Goal: Information Seeking & Learning: Learn about a topic

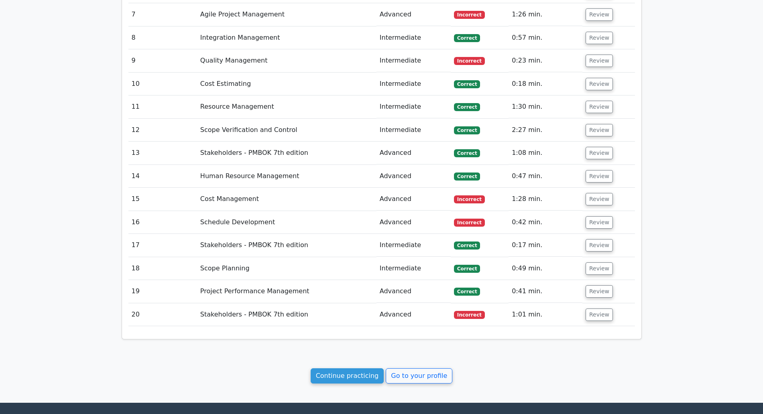
scroll to position [1425, 0]
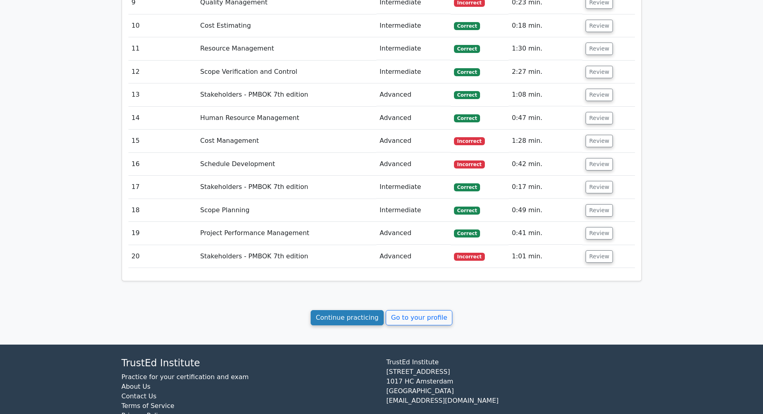
click at [345, 310] on link "Continue practicing" at bounding box center [347, 317] width 73 height 15
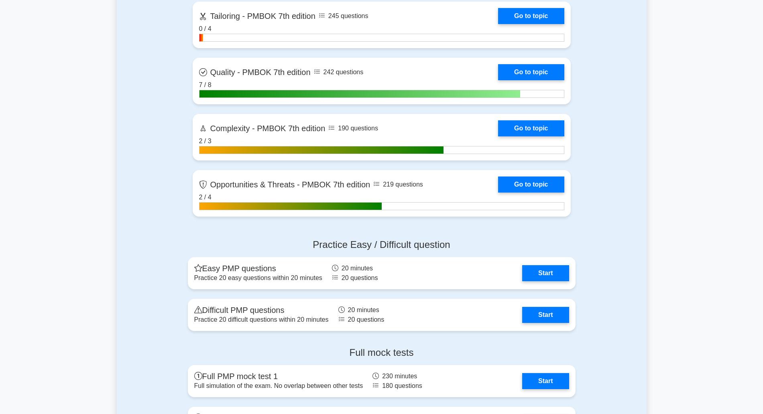
scroll to position [2419, 0]
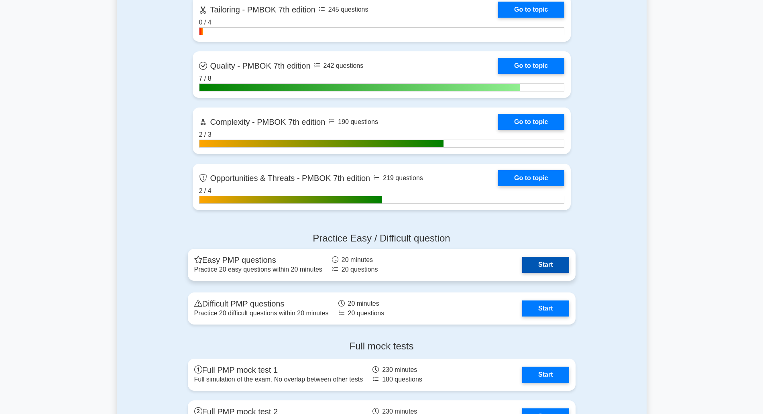
click at [522, 268] on link "Start" at bounding box center [545, 265] width 47 height 16
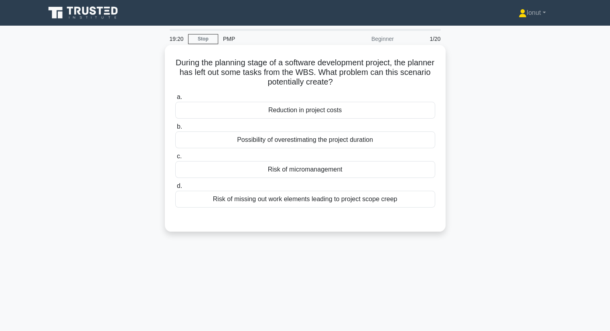
click at [276, 142] on div "Possibility of overestimating the project duration" at bounding box center [305, 140] width 260 height 17
click at [175, 130] on input "b. Possibility of overestimating the project duration" at bounding box center [175, 126] width 0 height 5
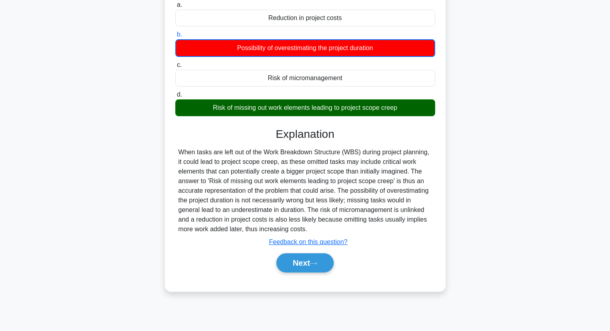
scroll to position [102, 0]
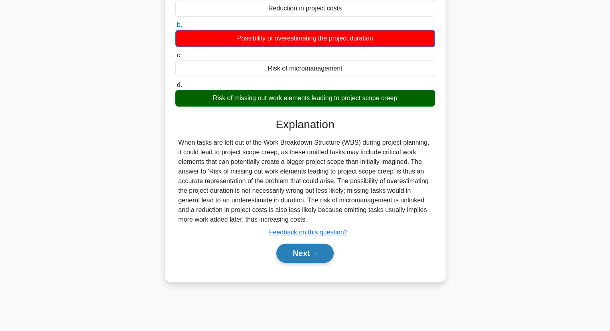
click at [292, 249] on button "Next" at bounding box center [304, 253] width 57 height 19
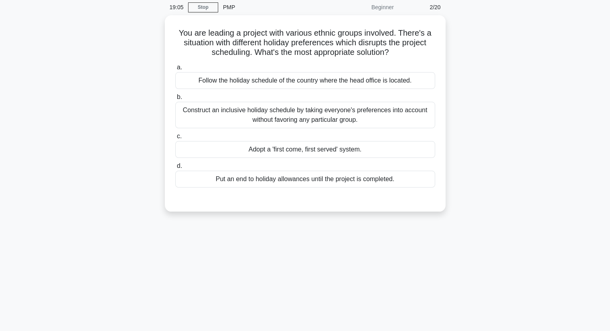
scroll to position [0, 0]
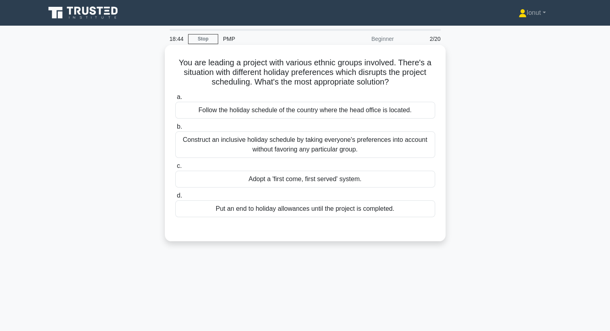
click at [235, 143] on div "Construct an inclusive holiday schedule by taking everyone's preferences into a…" at bounding box center [305, 145] width 260 height 26
click at [175, 130] on input "b. Construct an inclusive holiday schedule by taking everyone's preferences int…" at bounding box center [175, 126] width 0 height 5
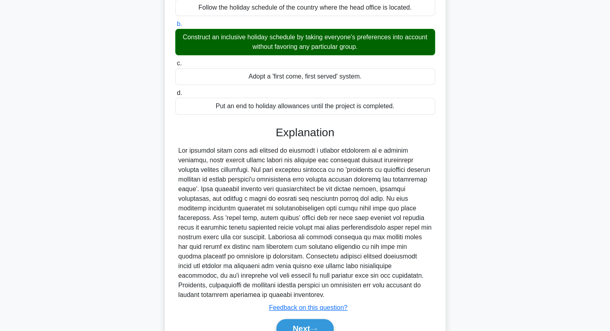
scroll to position [144, 0]
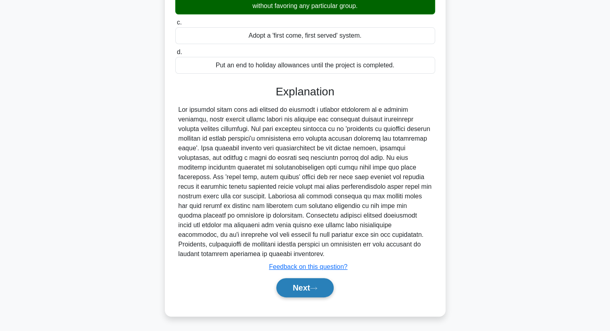
click at [288, 282] on button "Next" at bounding box center [304, 287] width 57 height 19
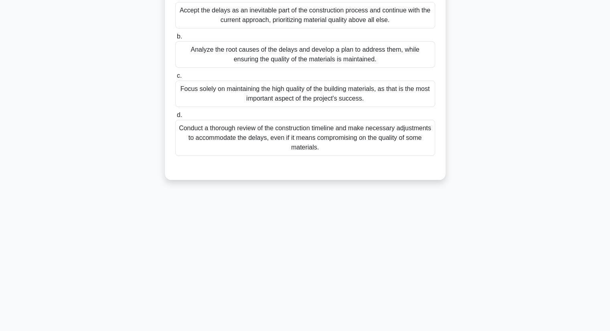
scroll to position [0, 0]
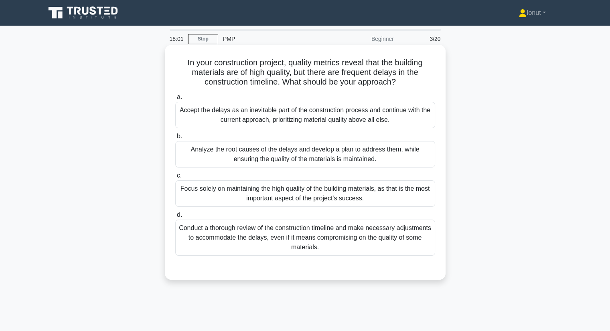
click at [254, 159] on div "Analyze the root causes of the delays and develop a plan to address them, while…" at bounding box center [305, 154] width 260 height 26
click at [175, 139] on input "b. Analyze the root causes of the delays and develop a plan to address them, wh…" at bounding box center [175, 136] width 0 height 5
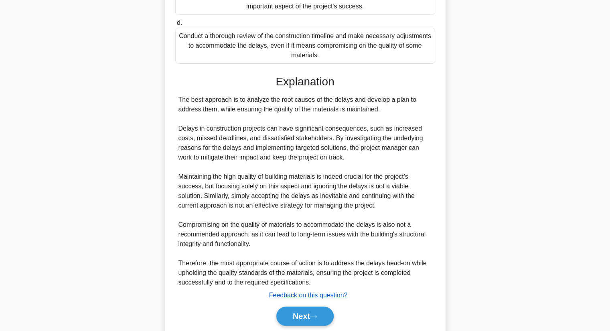
scroll to position [221, 0]
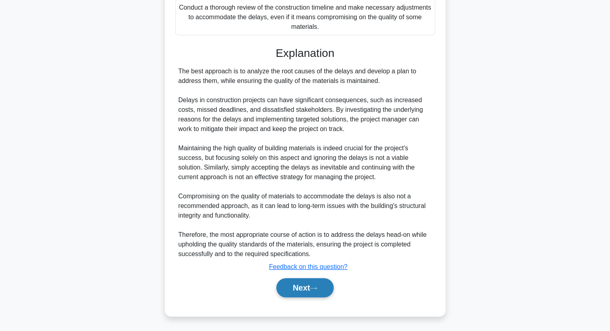
click at [312, 291] on button "Next" at bounding box center [304, 287] width 57 height 19
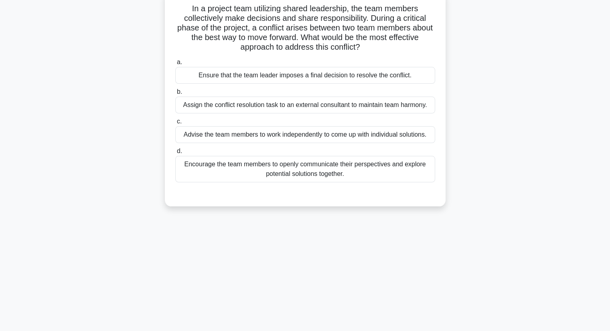
scroll to position [0, 0]
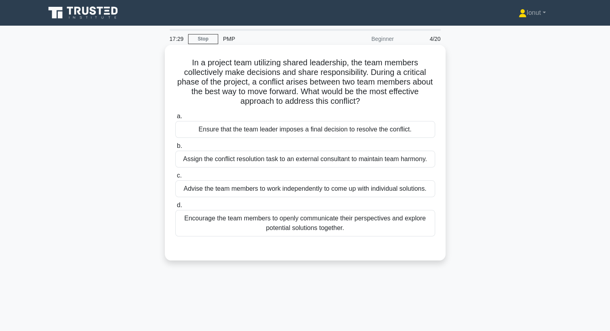
click at [261, 229] on div "Encourage the team members to openly communicate their perspectives and explore…" at bounding box center [305, 223] width 260 height 26
click at [175, 208] on input "d. Encourage the team members to openly communicate their perspectives and expl…" at bounding box center [175, 205] width 0 height 5
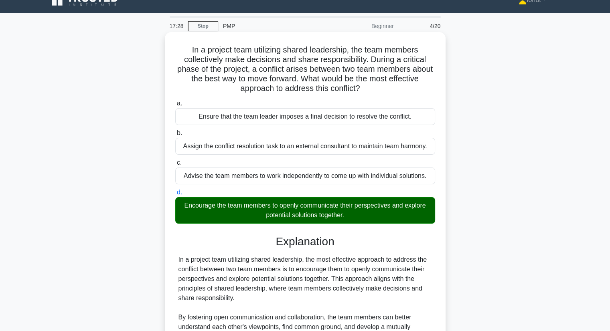
scroll to position [161, 0]
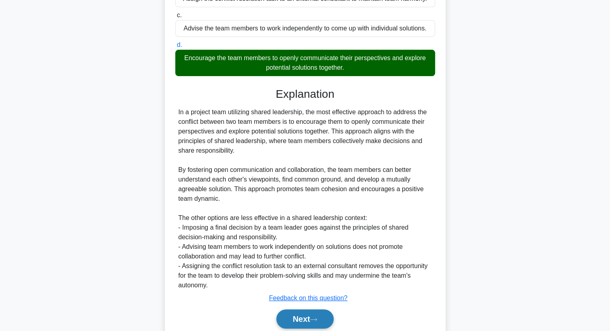
click at [297, 314] on button "Next" at bounding box center [304, 319] width 57 height 19
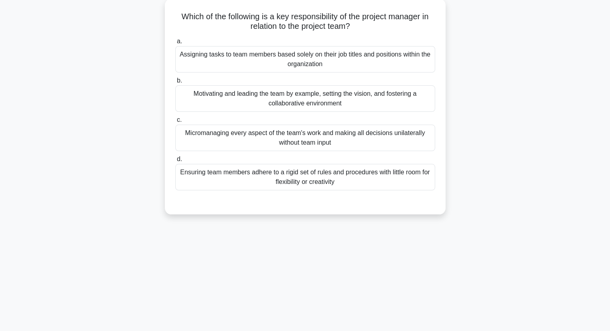
scroll to position [0, 0]
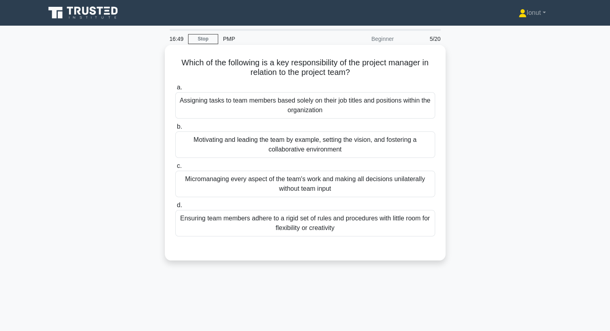
click at [205, 148] on div "Motivating and leading the team by example, setting the vision, and fostering a…" at bounding box center [305, 145] width 260 height 26
click at [175, 130] on input "b. Motivating and leading the team by example, setting the vision, and fosterin…" at bounding box center [175, 126] width 0 height 5
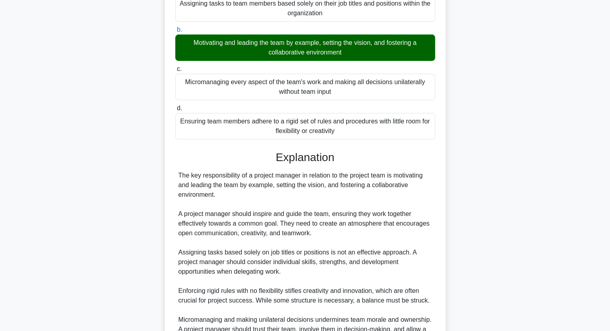
scroll to position [161, 0]
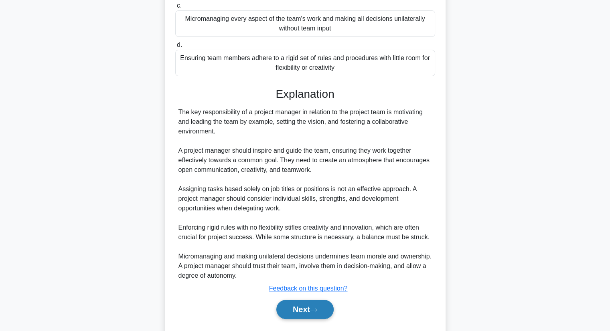
click at [317, 307] on button "Next" at bounding box center [304, 309] width 57 height 19
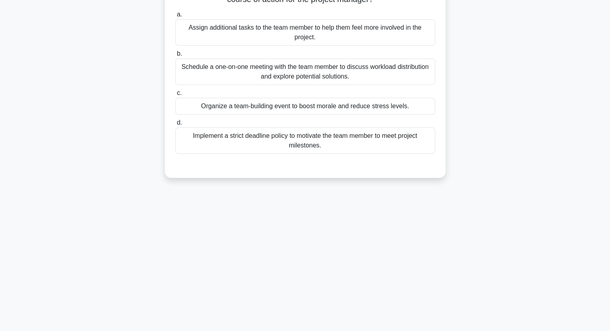
scroll to position [0, 0]
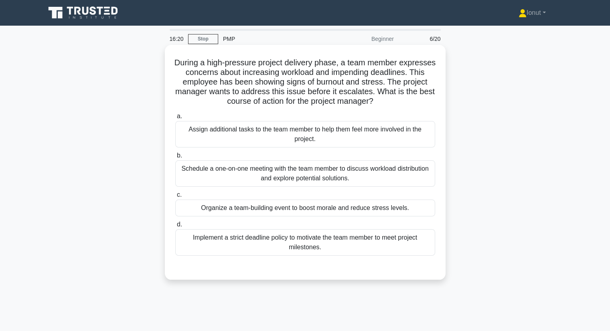
click at [278, 181] on div "Schedule a one-on-one meeting with the team member to discuss workload distribu…" at bounding box center [305, 174] width 260 height 26
click at [175, 159] on input "b. Schedule a one-on-one meeting with the team member to discuss workload distr…" at bounding box center [175, 155] width 0 height 5
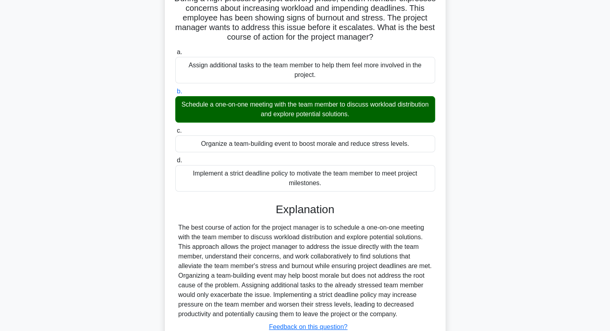
scroll to position [124, 0]
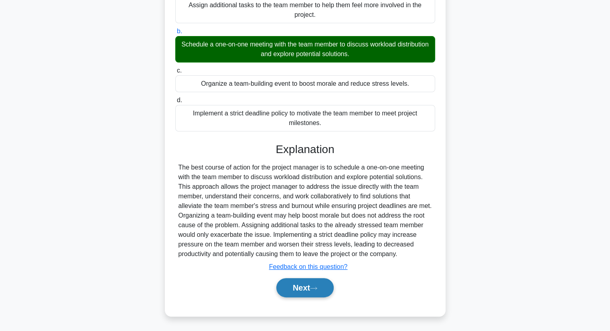
click at [294, 288] on button "Next" at bounding box center [304, 287] width 57 height 19
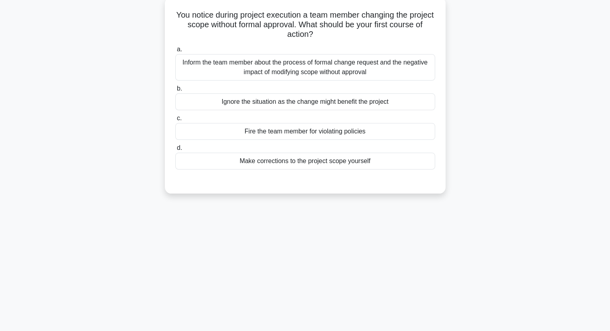
scroll to position [0, 0]
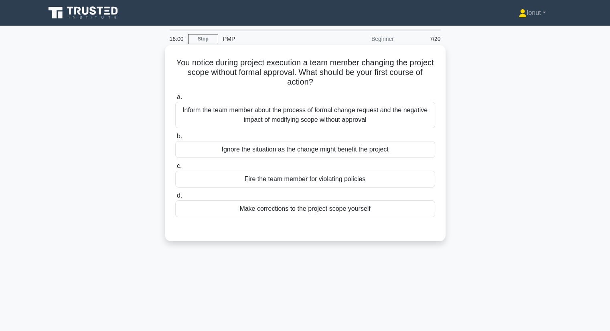
click at [286, 119] on div "Inform the team member about the process of formal change request and the negat…" at bounding box center [305, 115] width 260 height 26
click at [175, 100] on input "a. Inform the team member about the process of formal change request and the ne…" at bounding box center [175, 97] width 0 height 5
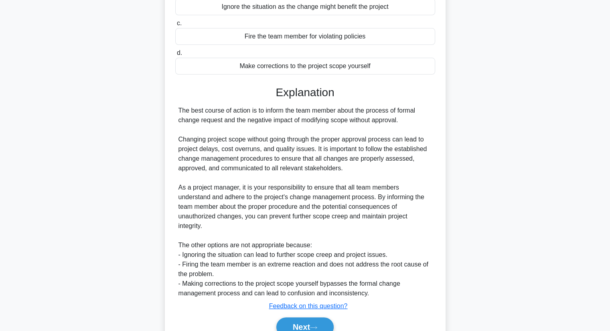
scroll to position [161, 0]
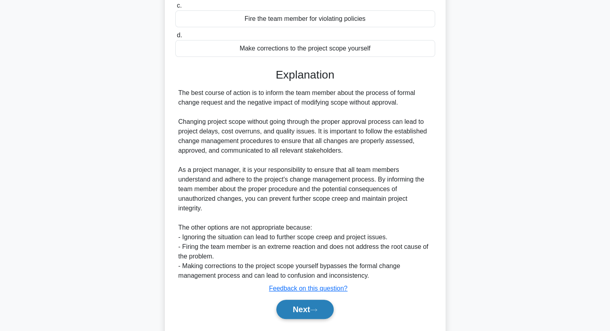
click at [293, 304] on button "Next" at bounding box center [304, 309] width 57 height 19
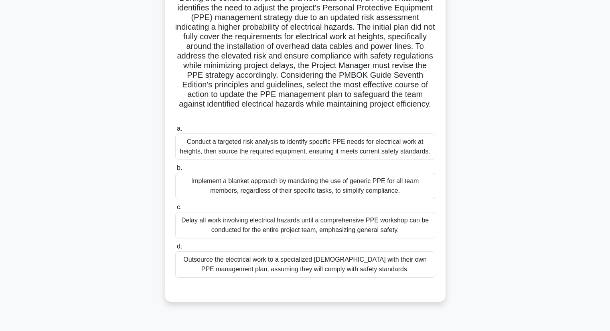
scroll to position [80, 0]
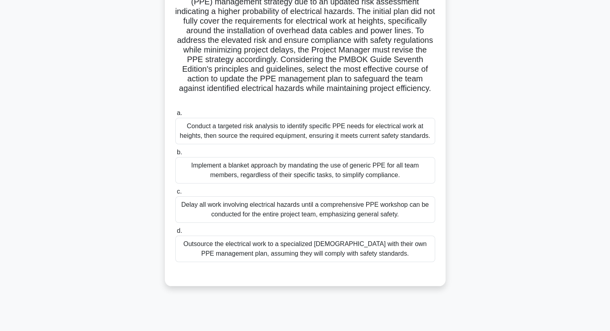
click at [236, 216] on div "Delay all work involving electrical hazards until a comprehensive PPE workshop …" at bounding box center [305, 210] width 260 height 26
click at [175, 195] on input "c. Delay all work involving electrical hazards until a comprehensive PPE worksh…" at bounding box center [175, 191] width 0 height 5
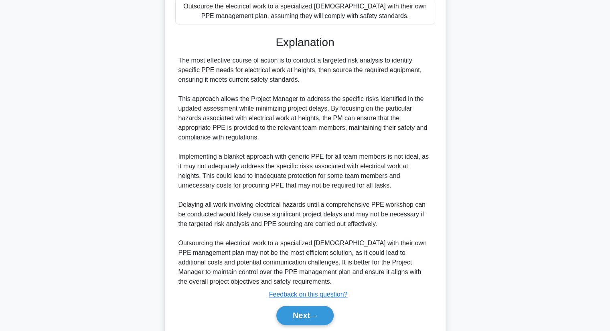
scroll to position [356, 0]
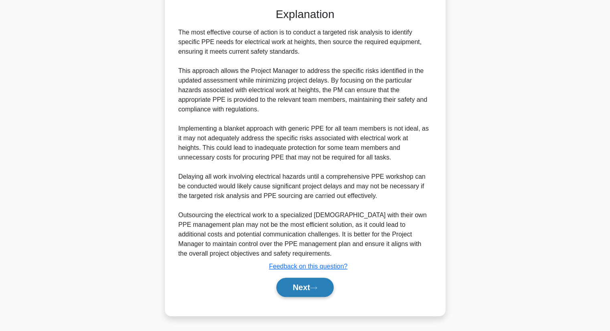
click at [306, 285] on button "Next" at bounding box center [304, 287] width 57 height 19
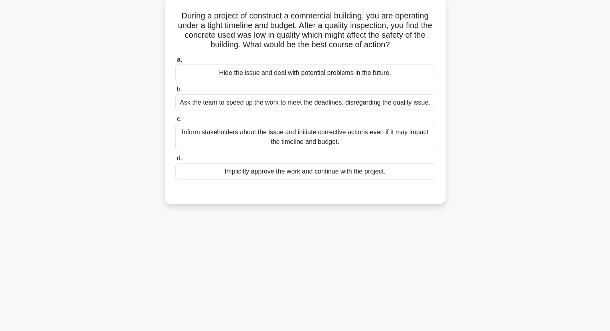
scroll to position [0, 0]
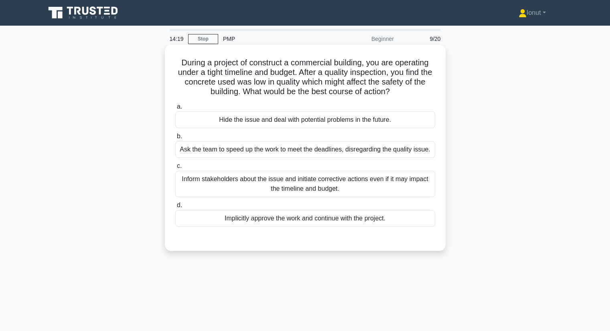
click at [304, 192] on div "Inform stakeholders about the issue and initiate corrective actions even if it …" at bounding box center [305, 184] width 260 height 26
click at [175, 169] on input "c. Inform stakeholders about the issue and initiate corrective actions even if …" at bounding box center [175, 166] width 0 height 5
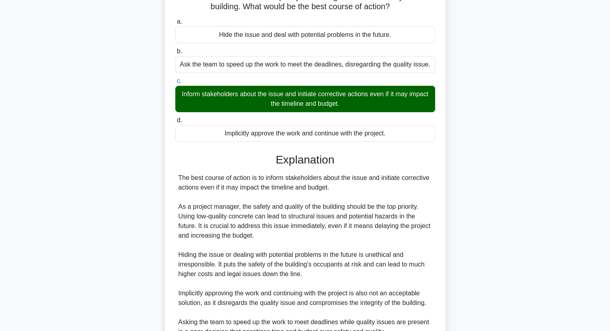
scroll to position [161, 0]
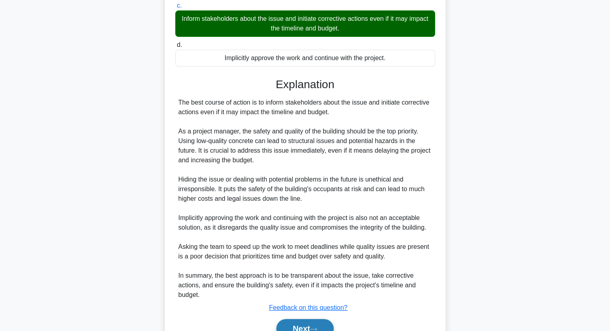
click at [311, 323] on button "Next" at bounding box center [304, 328] width 57 height 19
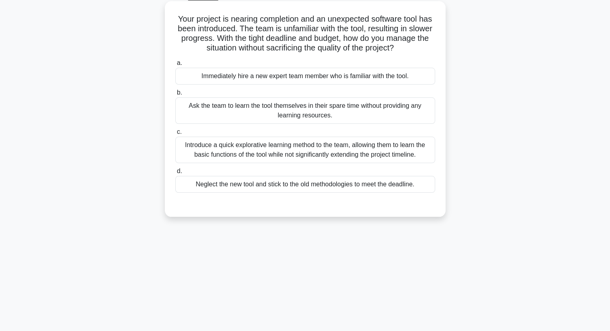
scroll to position [0, 0]
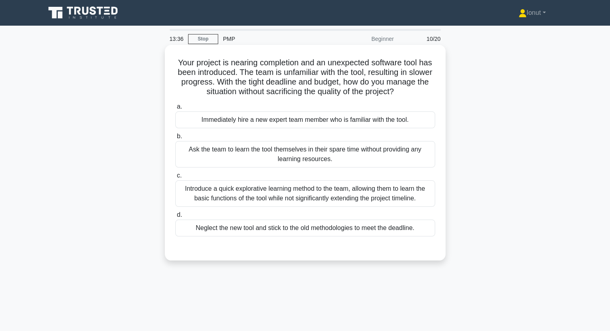
click at [213, 204] on div "Introduce a quick explorative learning method to the team, allowing them to lea…" at bounding box center [305, 194] width 260 height 26
click at [175, 179] on input "c. Introduce a quick explorative learning method to the team, allowing them to …" at bounding box center [175, 175] width 0 height 5
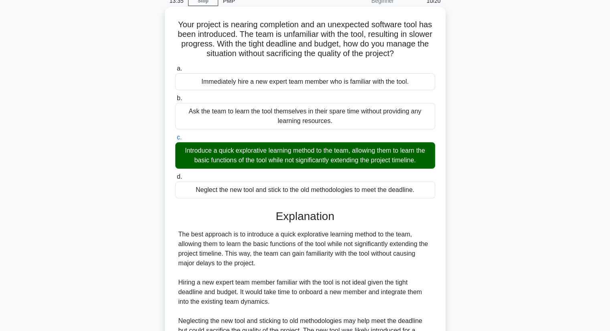
scroll to position [161, 0]
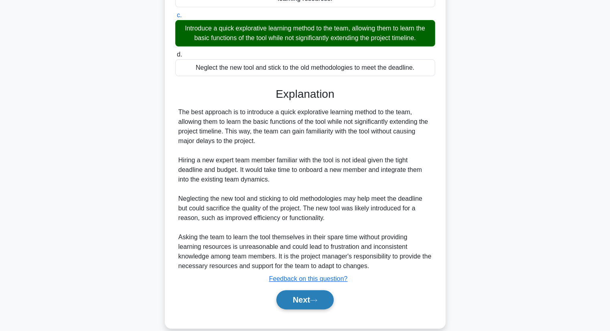
click at [286, 301] on button "Next" at bounding box center [304, 300] width 57 height 19
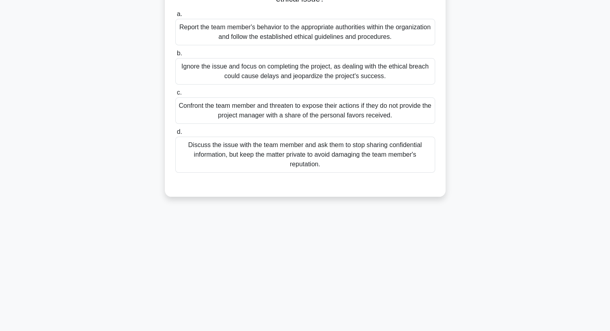
scroll to position [0, 0]
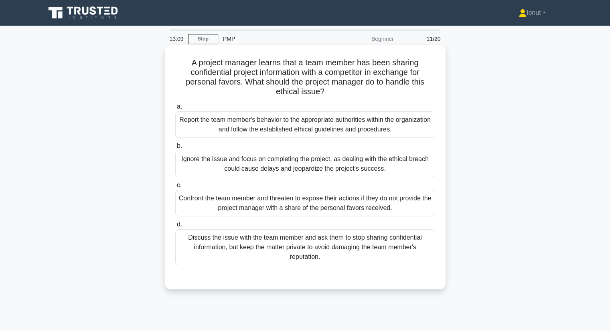
click at [240, 136] on div "Report the team member's behavior to the appropriate authorities within the org…" at bounding box center [305, 125] width 260 height 26
click at [175, 110] on input "a. Report the team member's behavior to the appropriate authorities within the …" at bounding box center [175, 106] width 0 height 5
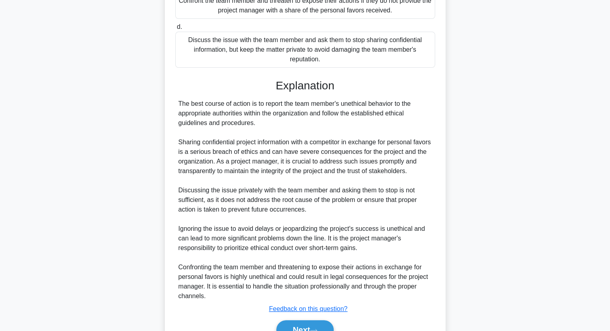
scroll to position [240, 0]
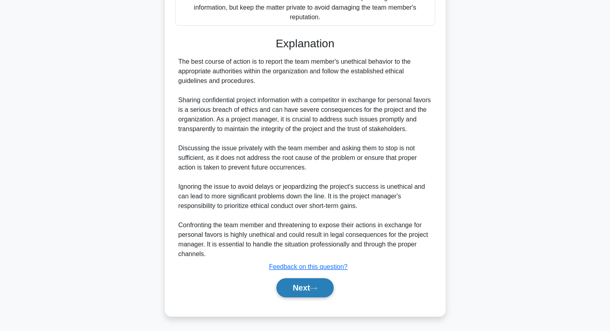
click at [289, 287] on button "Next" at bounding box center [304, 287] width 57 height 19
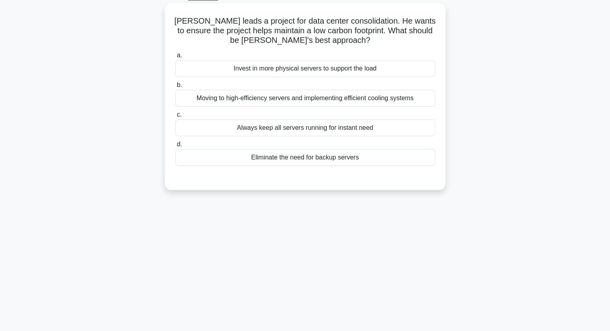
scroll to position [0, 0]
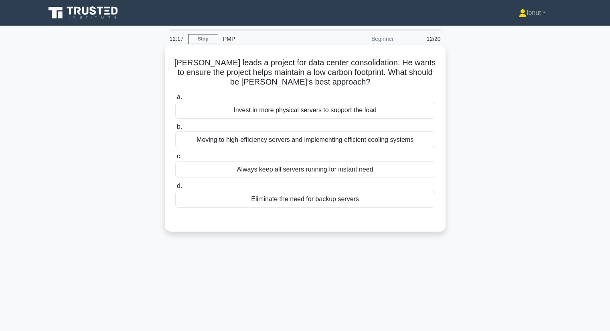
click at [268, 144] on div "Moving to high-efficiency servers and implementing efficient cooling systems" at bounding box center [305, 140] width 260 height 17
click at [175, 130] on input "b. Moving to high-efficiency servers and implementing efficient cooling systems" at bounding box center [175, 126] width 0 height 5
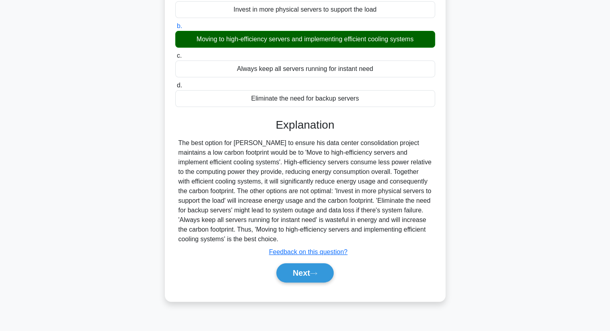
scroll to position [102, 0]
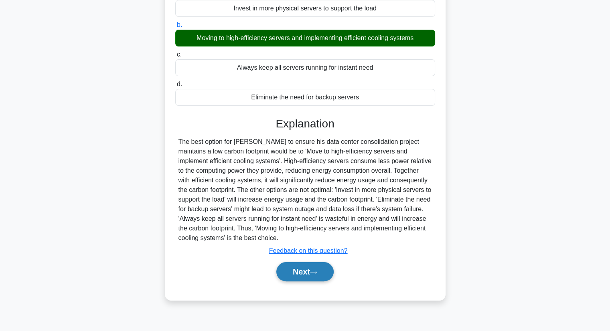
click at [308, 274] on button "Next" at bounding box center [304, 271] width 57 height 19
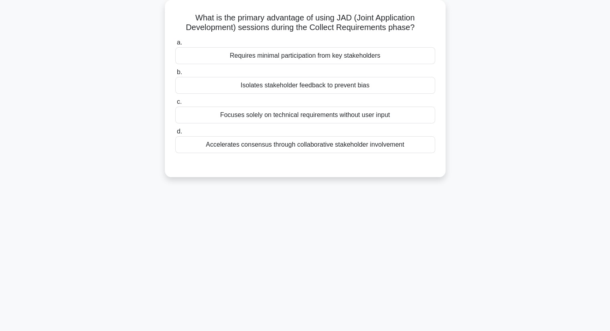
scroll to position [0, 0]
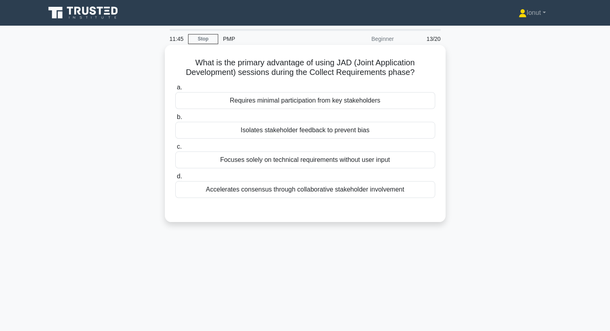
click at [242, 193] on div "Accelerates consensus through collaborative stakeholder involvement" at bounding box center [305, 189] width 260 height 17
click at [175, 179] on input "d. Accelerates consensus through collaborative stakeholder involvement" at bounding box center [175, 176] width 0 height 5
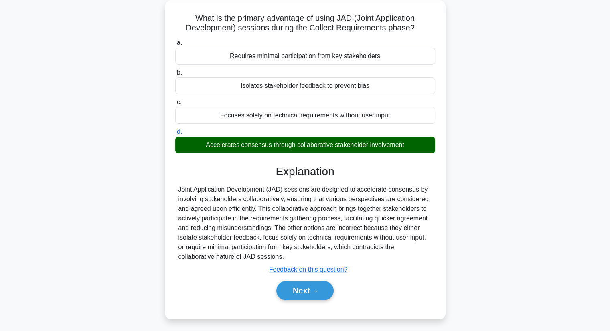
scroll to position [102, 0]
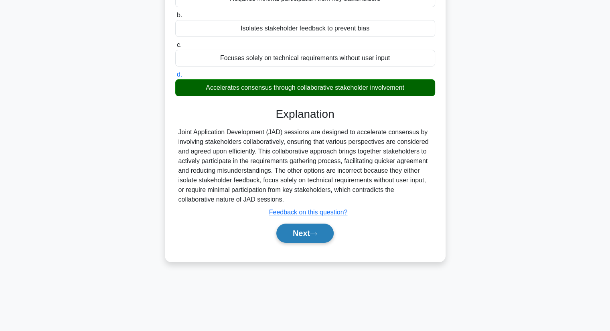
click at [298, 240] on button "Next" at bounding box center [304, 233] width 57 height 19
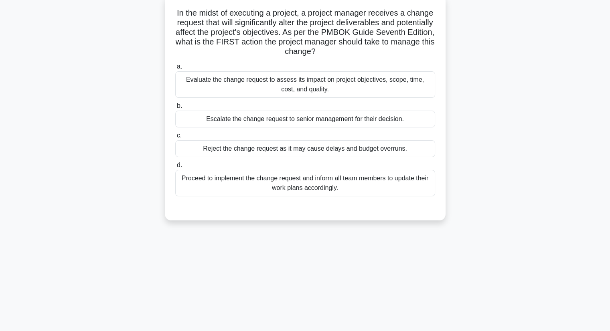
scroll to position [0, 0]
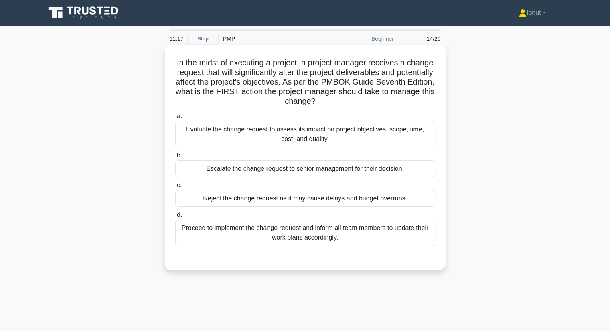
click at [309, 136] on div "Evaluate the change request to assess its impact on project objectives, scope, …" at bounding box center [305, 134] width 260 height 26
click at [175, 119] on input "a. Evaluate the change request to assess its impact on project objectives, scop…" at bounding box center [175, 116] width 0 height 5
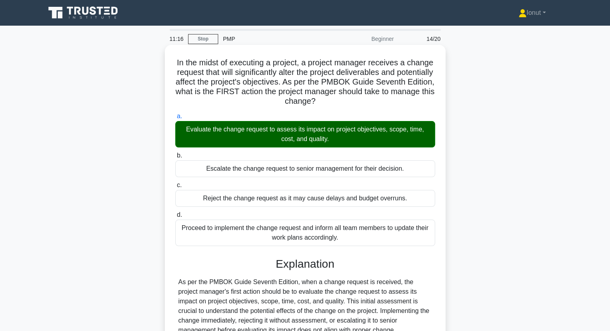
scroll to position [102, 0]
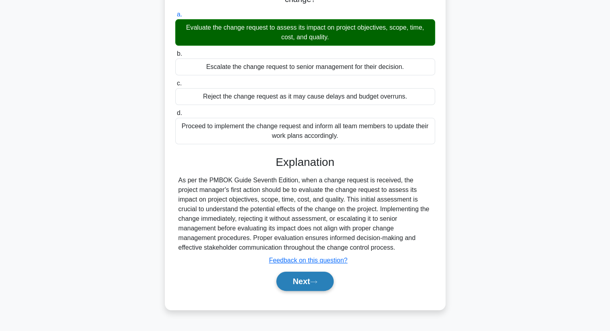
click at [323, 283] on button "Next" at bounding box center [304, 281] width 57 height 19
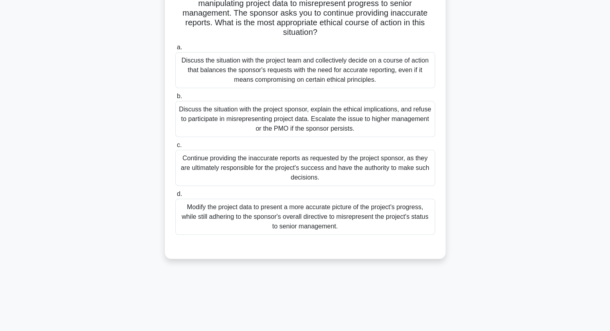
scroll to position [40, 0]
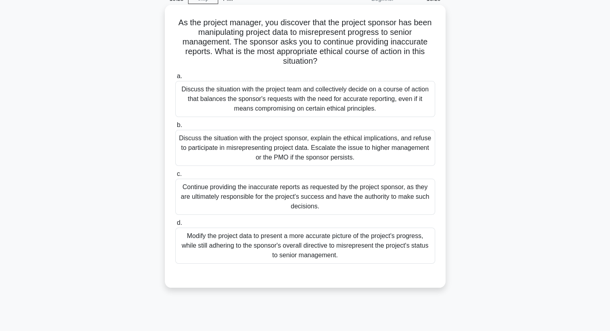
click at [291, 145] on div "Discuss the situation with the project sponsor, explain the ethical implication…" at bounding box center [305, 148] width 260 height 36
click at [175, 128] on input "b. Discuss the situation with the project sponsor, explain the ethical implicat…" at bounding box center [175, 125] width 0 height 5
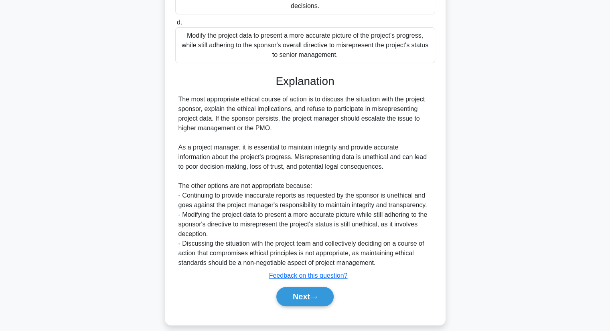
scroll to position [250, 0]
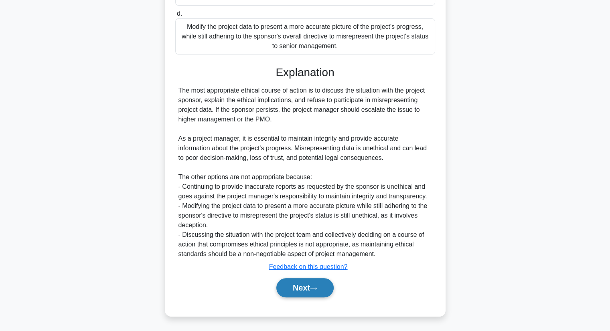
click at [304, 291] on button "Next" at bounding box center [304, 287] width 57 height 19
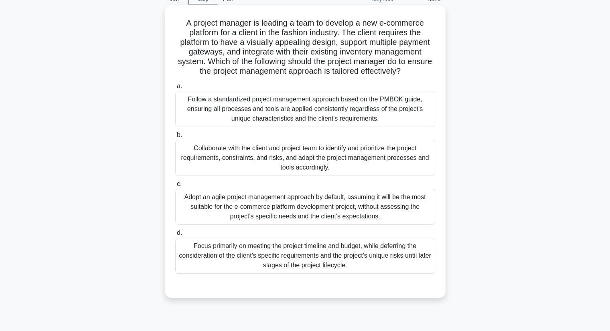
scroll to position [40, 0]
click at [255, 156] on div "Collaborate with the client and project team to identify and prioritize the pro…" at bounding box center [305, 158] width 260 height 36
click at [175, 138] on input "b. Collaborate with the client and project team to identify and prioritize the …" at bounding box center [175, 134] width 0 height 5
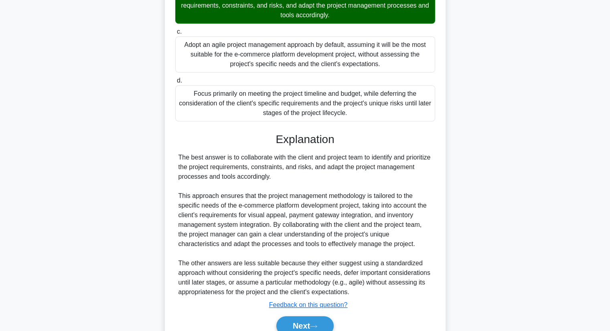
scroll to position [230, 0]
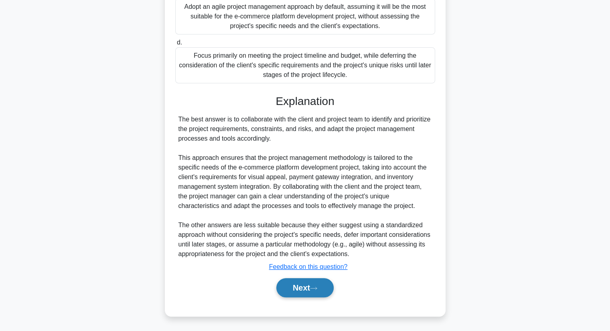
click at [293, 288] on button "Next" at bounding box center [304, 287] width 57 height 19
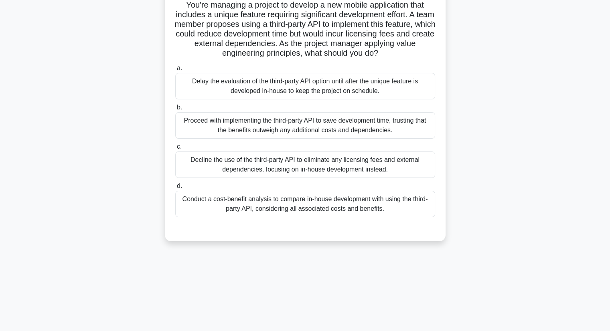
scroll to position [0, 0]
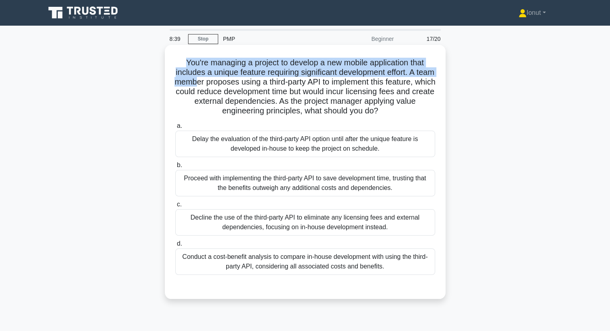
drag, startPoint x: 180, startPoint y: 63, endPoint x: 230, endPoint y: 85, distance: 55.1
click at [230, 85] on h5 "You're managing a project to develop a new mobile application that includes a u…" at bounding box center [306, 87] width 262 height 59
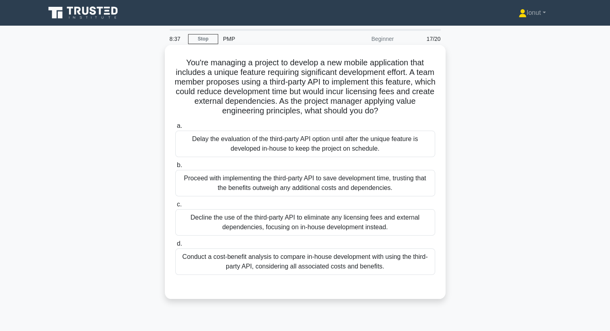
click at [218, 100] on h5 "You're managing a project to develop a new mobile application that includes a u…" at bounding box center [306, 87] width 262 height 59
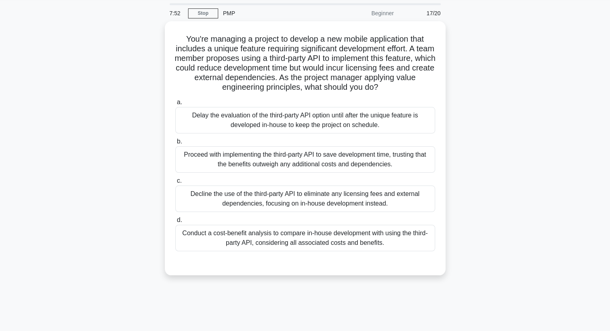
scroll to position [40, 0]
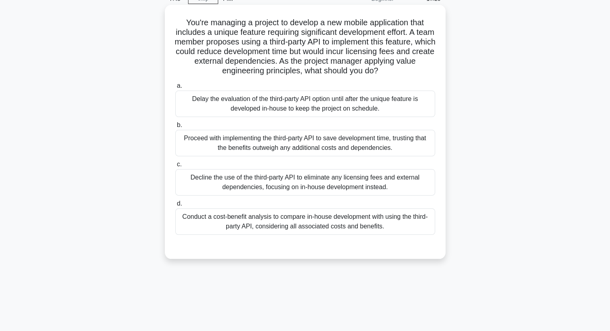
click at [205, 235] on div "Conduct a cost-benefit analysis to compare in-house development with using the …" at bounding box center [305, 222] width 260 height 26
click at [175, 207] on input "d. Conduct a cost-benefit analysis to compare in-house development with using t…" at bounding box center [175, 203] width 0 height 5
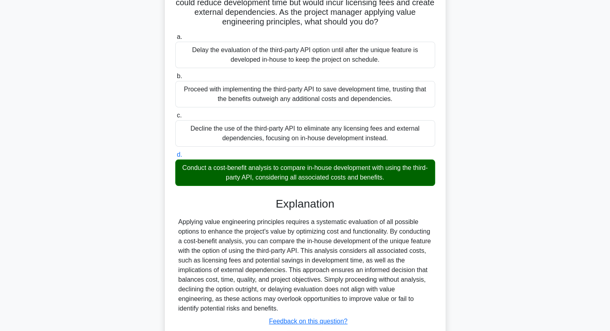
scroll to position [153, 0]
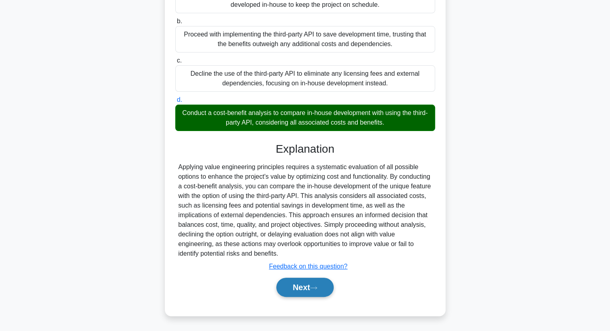
click at [317, 289] on icon at bounding box center [313, 288] width 7 height 4
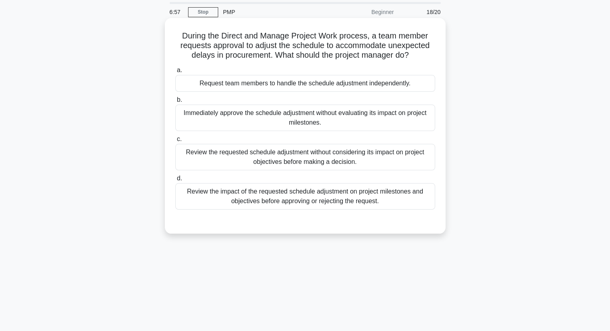
scroll to position [40, 0]
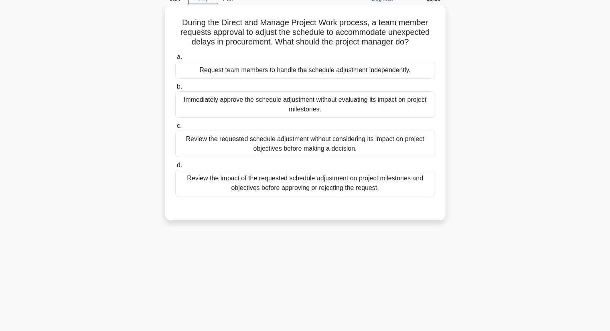
click at [240, 188] on div "Review the impact of the requested schedule adjustment on project milestones an…" at bounding box center [305, 183] width 260 height 26
click at [175, 168] on input "d. Review the impact of the requested schedule adjustment on project milestones…" at bounding box center [175, 165] width 0 height 5
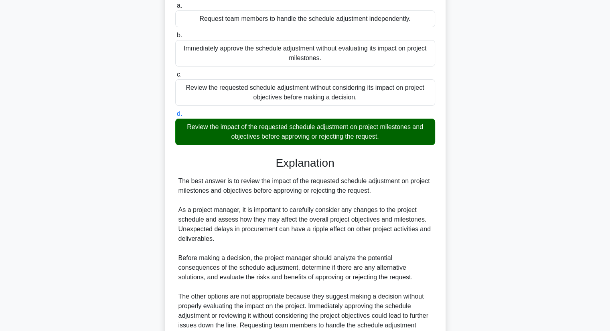
scroll to position [182, 0]
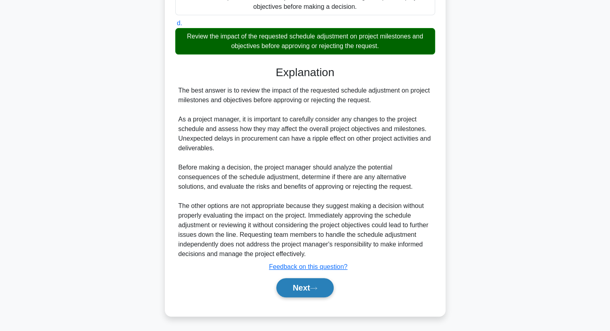
click at [301, 291] on button "Next" at bounding box center [304, 287] width 57 height 19
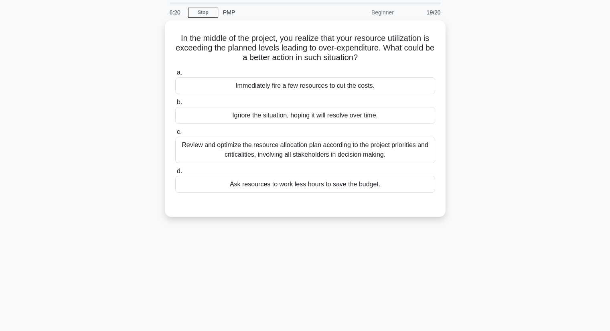
scroll to position [40, 0]
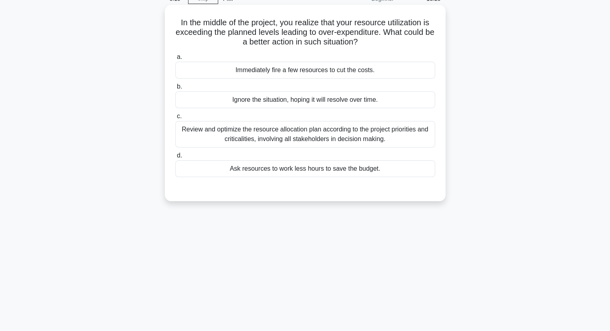
click at [208, 137] on div "Review and optimize the resource allocation plan according to the project prior…" at bounding box center [305, 134] width 260 height 26
click at [175, 119] on input "c. Review and optimize the resource allocation plan according to the project pr…" at bounding box center [175, 116] width 0 height 5
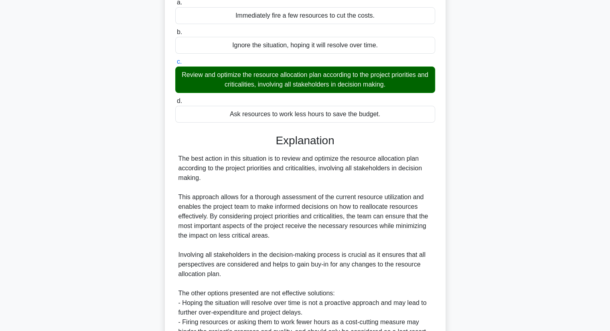
scroll to position [201, 0]
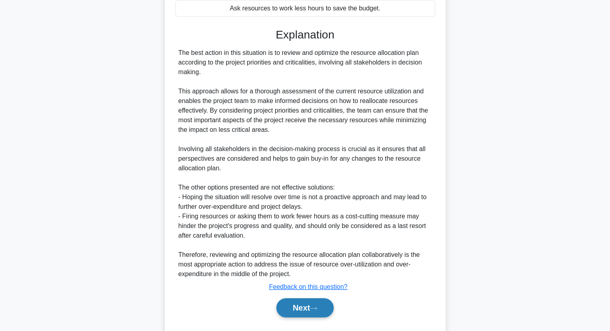
click at [304, 310] on button "Next" at bounding box center [304, 308] width 57 height 19
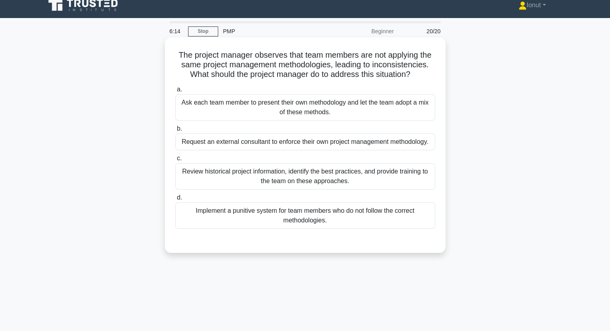
scroll to position [0, 0]
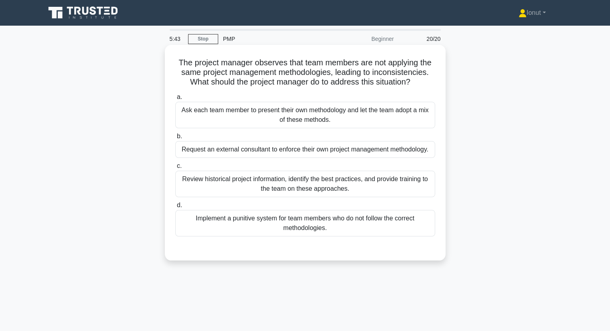
click at [265, 185] on div "Review historical project information, identify the best practices, and provide…" at bounding box center [305, 184] width 260 height 26
click at [175, 169] on input "c. Review historical project information, identify the best practices, and prov…" at bounding box center [175, 166] width 0 height 5
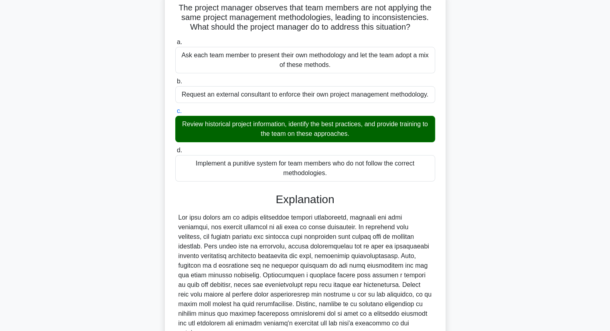
scroll to position [124, 0]
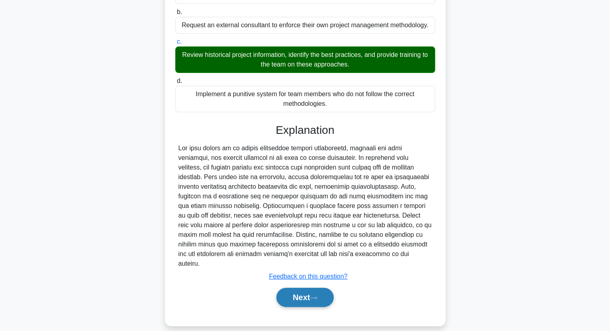
click at [287, 288] on button "Next" at bounding box center [304, 297] width 57 height 19
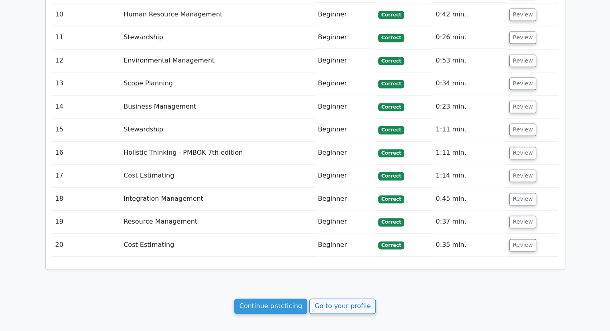
scroll to position [1279, 0]
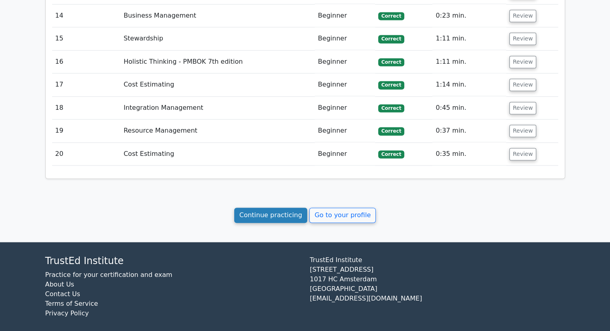
click at [281, 208] on link "Continue practicing" at bounding box center [270, 215] width 73 height 15
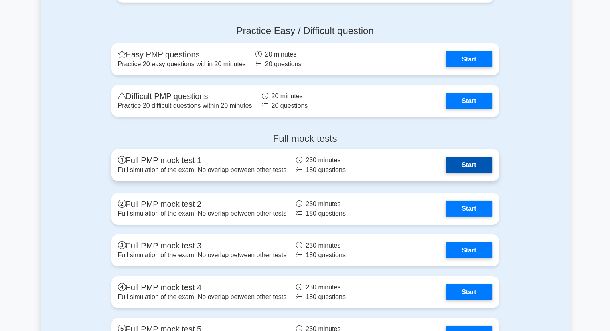
scroll to position [2622, 0]
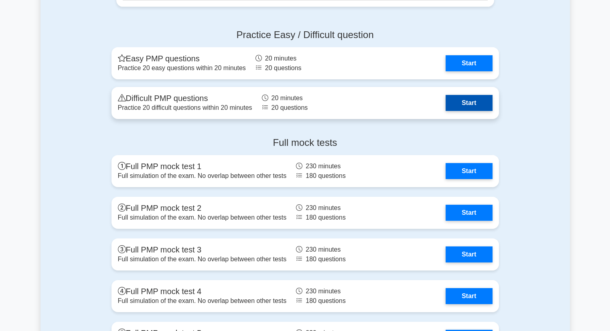
click at [446, 103] on link "Start" at bounding box center [469, 103] width 47 height 16
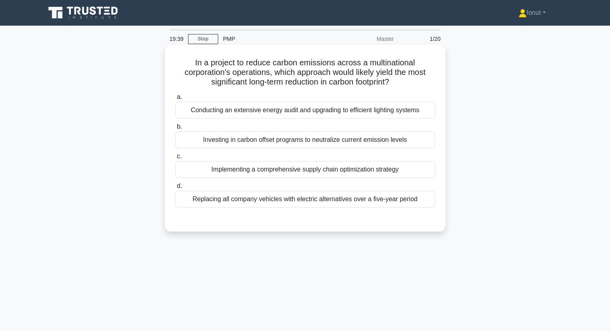
click at [274, 116] on div "Conducting an extensive energy audit and upgrading to efficient lighting systems" at bounding box center [305, 110] width 260 height 17
click at [175, 100] on input "a. Conducting an extensive energy audit and upgrading to efficient lighting sys…" at bounding box center [175, 97] width 0 height 5
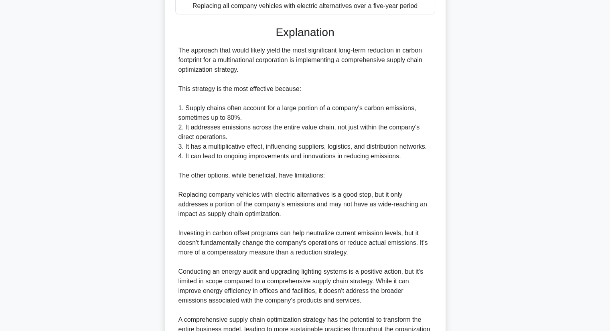
scroll to position [279, 0]
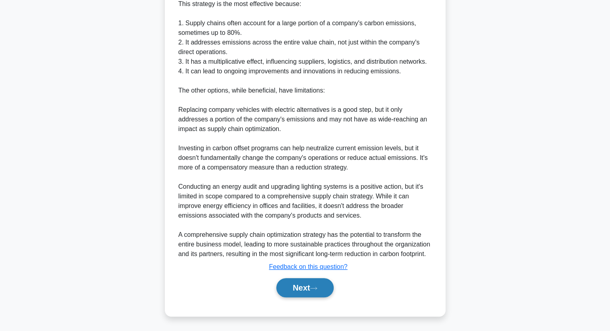
click at [289, 289] on button "Next" at bounding box center [304, 287] width 57 height 19
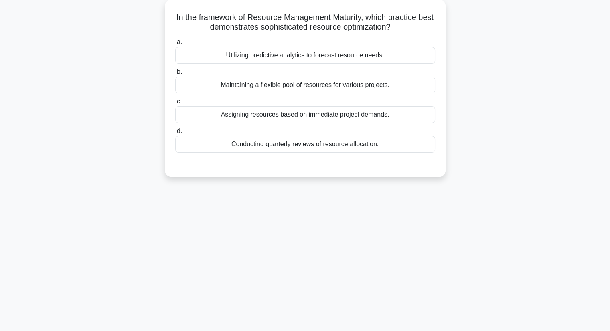
scroll to position [0, 0]
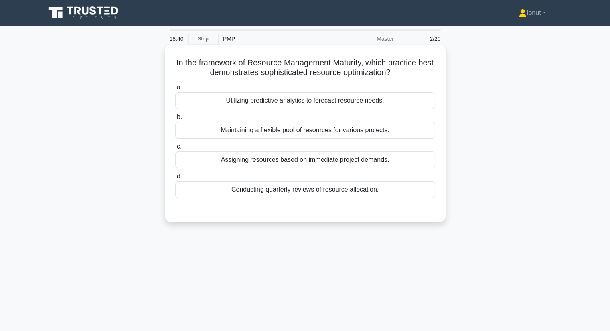
click at [293, 100] on div "Utilizing predictive analytics to forecast resource needs." at bounding box center [305, 100] width 260 height 17
click at [175, 90] on input "a. Utilizing predictive analytics to forecast resource needs." at bounding box center [175, 87] width 0 height 5
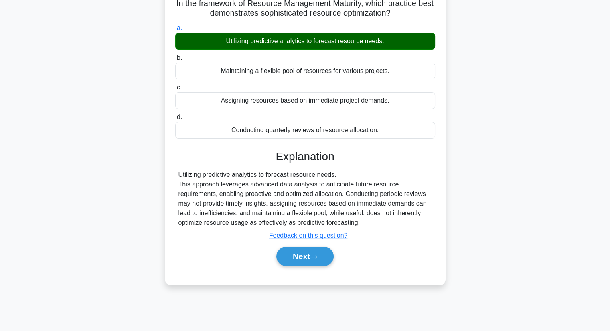
scroll to position [102, 0]
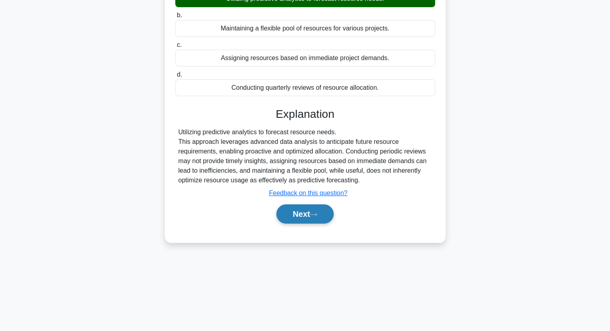
click at [291, 213] on button "Next" at bounding box center [304, 214] width 57 height 19
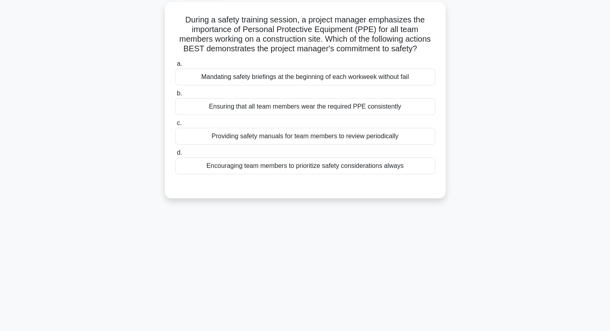
scroll to position [22, 0]
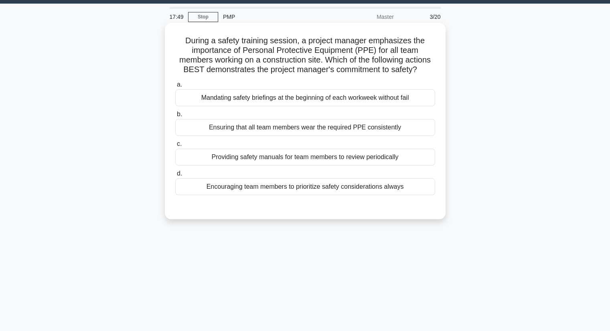
click at [321, 102] on div "Mandating safety briefings at the beginning of each workweek without fail" at bounding box center [305, 97] width 260 height 17
click at [175, 87] on input "a. Mandating safety briefings at the beginning of each workweek without fail" at bounding box center [175, 84] width 0 height 5
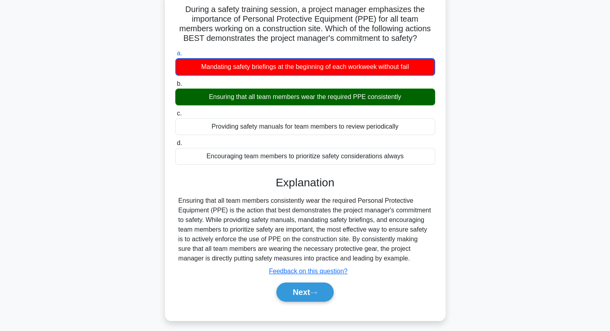
scroll to position [102, 0]
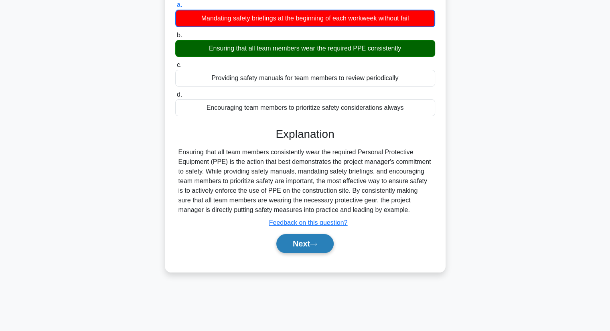
click at [296, 254] on button "Next" at bounding box center [304, 243] width 57 height 19
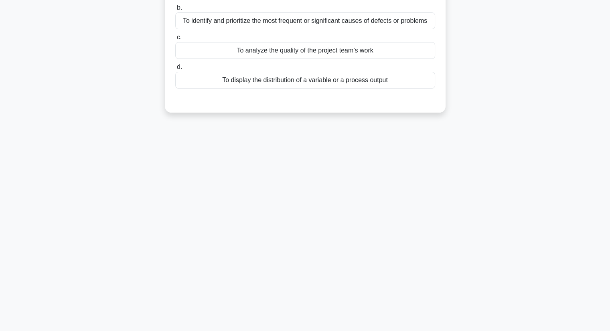
scroll to position [0, 0]
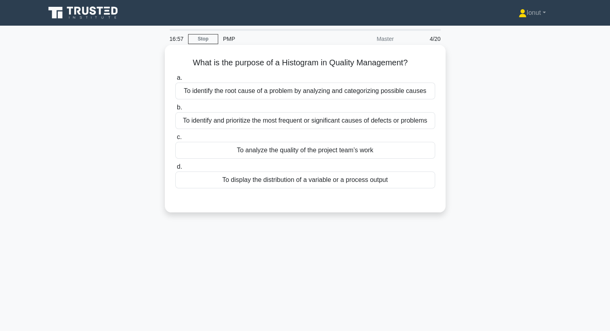
click at [354, 94] on div "To identify the root cause of a problem by analyzing and categorizing possible …" at bounding box center [305, 91] width 260 height 17
click at [175, 81] on input "a. To identify the root cause of a problem by analyzing and categorizing possib…" at bounding box center [175, 77] width 0 height 5
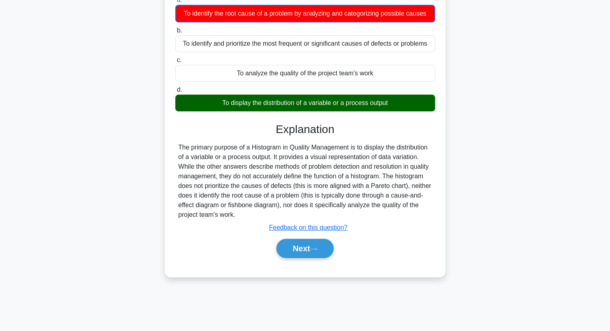
scroll to position [80, 0]
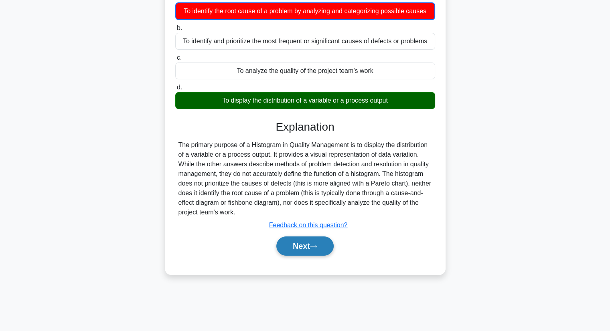
click at [322, 242] on button "Next" at bounding box center [304, 246] width 57 height 19
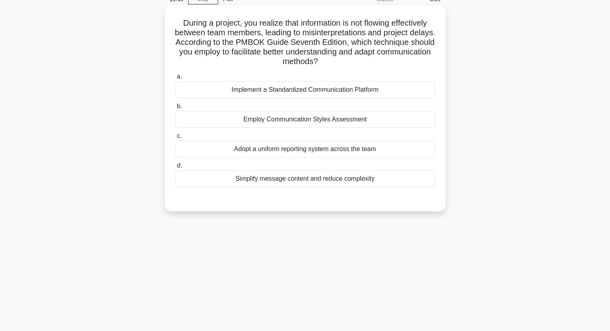
scroll to position [0, 0]
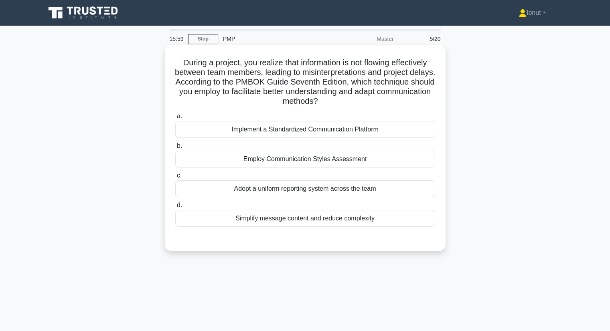
click at [315, 187] on div "Adopt a uniform reporting system across the team" at bounding box center [305, 189] width 260 height 17
click at [175, 179] on input "c. Adopt a uniform reporting system across the team" at bounding box center [175, 175] width 0 height 5
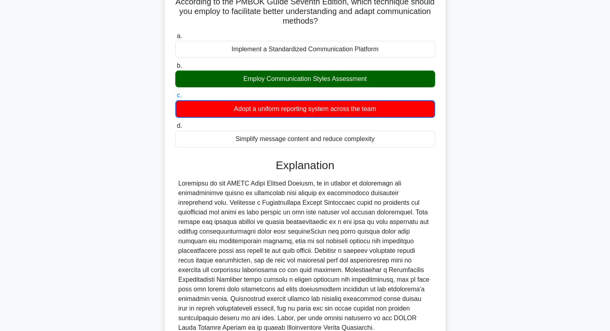
scroll to position [154, 0]
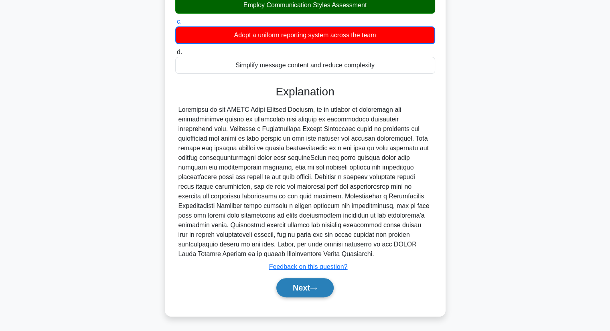
click at [308, 284] on button "Next" at bounding box center [304, 287] width 57 height 19
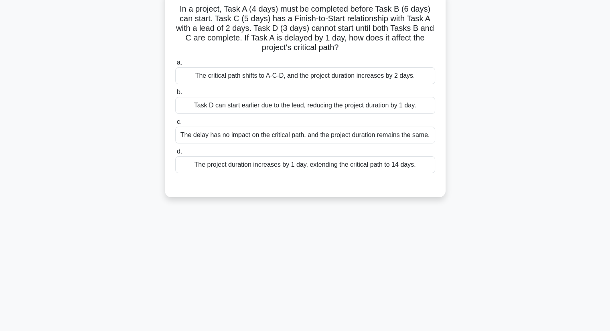
scroll to position [0, 0]
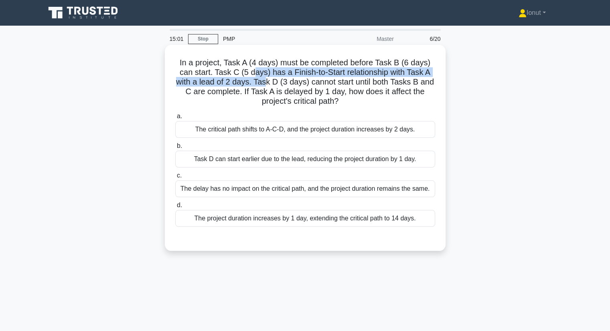
drag, startPoint x: 257, startPoint y: 78, endPoint x: 266, endPoint y: 85, distance: 11.4
click at [266, 85] on h5 "In a project, Task A (4 days) must be completed before Task B (6 days) can star…" at bounding box center [306, 82] width 262 height 49
click at [266, 86] on h5 "In a project, Task A (4 days) must be completed before Task B (6 days) can star…" at bounding box center [306, 82] width 262 height 49
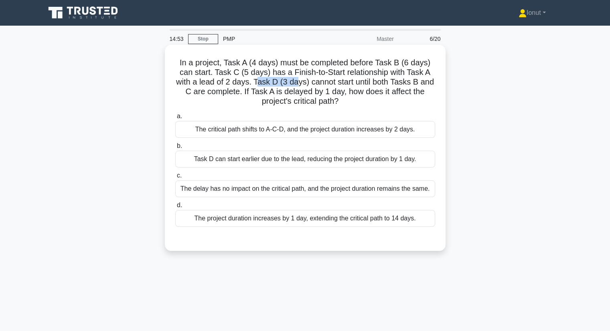
drag, startPoint x: 257, startPoint y: 78, endPoint x: 295, endPoint y: 82, distance: 38.7
click at [295, 82] on h5 "In a project, Task A (4 days) must be completed before Task B (6 days) can star…" at bounding box center [306, 82] width 262 height 49
click at [279, 94] on h5 "In a project, Task A (4 days) must be completed before Task B (6 days) can star…" at bounding box center [306, 82] width 262 height 49
click at [291, 227] on div "The project duration increases by 1 day, extending the critical path to 14 days." at bounding box center [305, 218] width 260 height 17
click at [175, 208] on input "d. The project duration increases by 1 day, extending the critical path to 14 d…" at bounding box center [175, 205] width 0 height 5
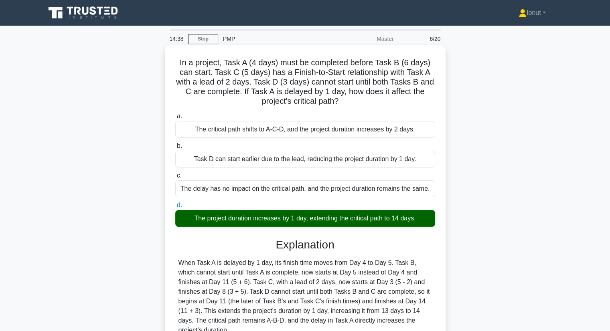
scroll to position [102, 0]
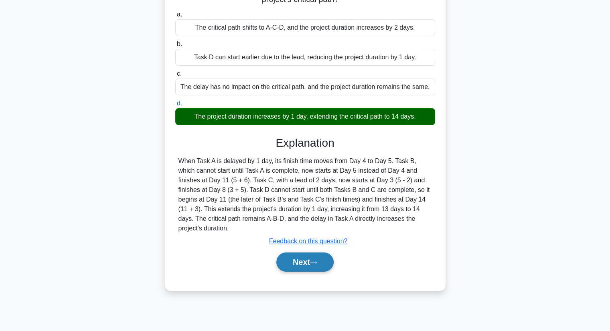
click at [311, 259] on button "Next" at bounding box center [304, 262] width 57 height 19
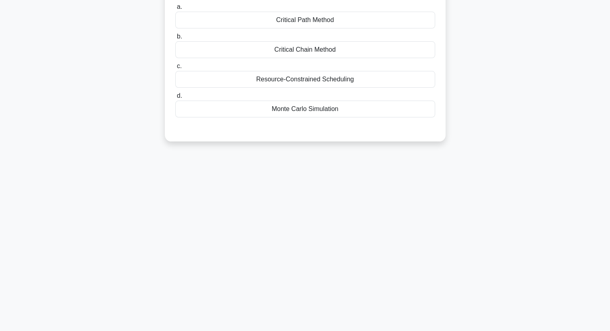
scroll to position [0, 0]
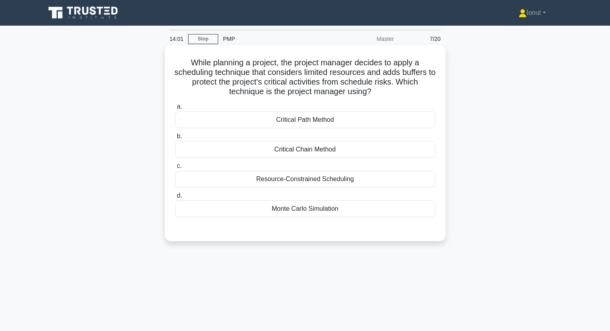
click at [319, 124] on div "Critical Path Method" at bounding box center [305, 120] width 260 height 17
click at [175, 110] on input "a. Critical Path Method" at bounding box center [175, 106] width 0 height 5
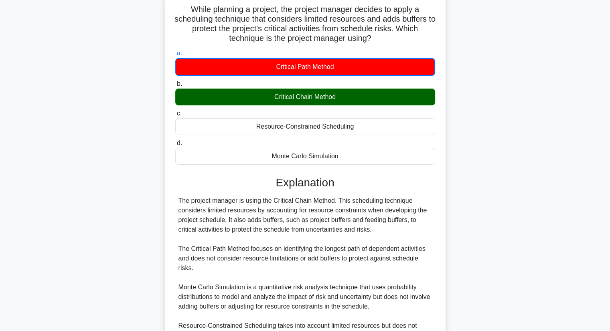
scroll to position [120, 0]
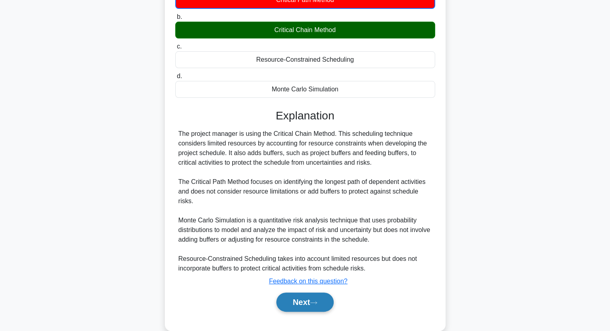
click at [315, 305] on button "Next" at bounding box center [304, 302] width 57 height 19
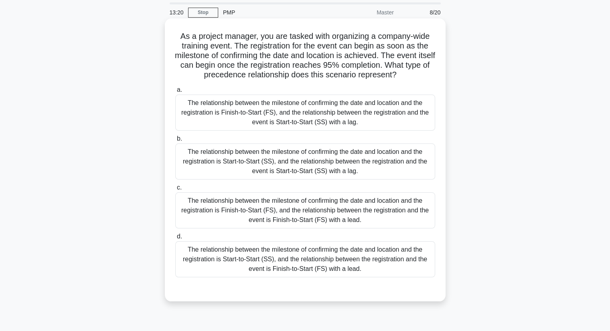
scroll to position [40, 0]
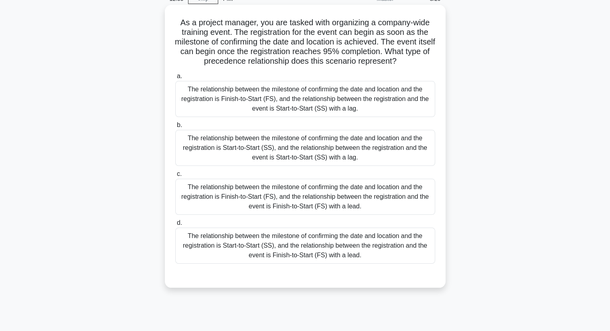
click at [258, 103] on div "The relationship between the milestone of confirming the date and location and …" at bounding box center [305, 99] width 260 height 36
click at [175, 79] on input "a. The relationship between the milestone of confirming the date and location a…" at bounding box center [175, 76] width 0 height 5
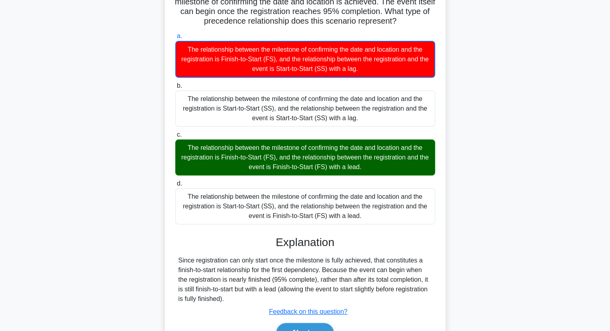
scroll to position [125, 0]
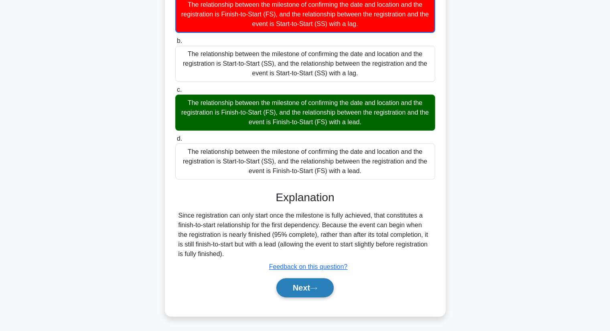
click at [298, 286] on button "Next" at bounding box center [304, 287] width 57 height 19
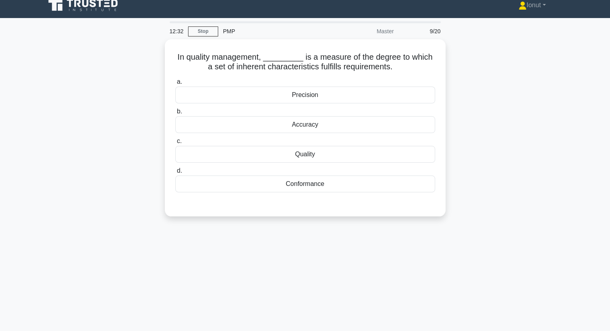
scroll to position [0, 0]
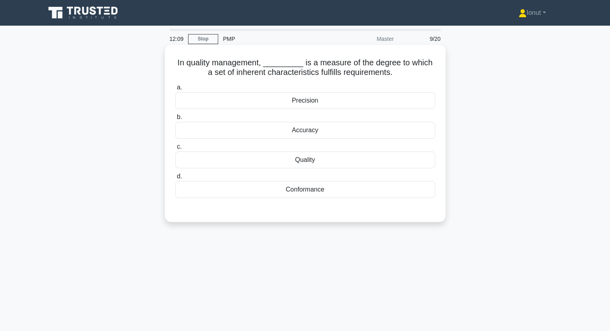
click at [319, 195] on div "Conformance" at bounding box center [305, 189] width 260 height 17
click at [175, 179] on input "d. Conformance" at bounding box center [175, 176] width 0 height 5
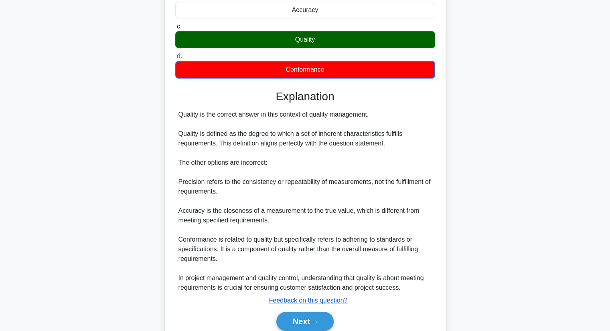
scroll to position [154, 0]
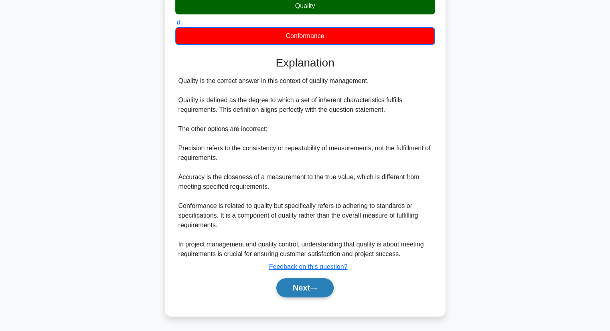
click at [324, 283] on button "Next" at bounding box center [304, 287] width 57 height 19
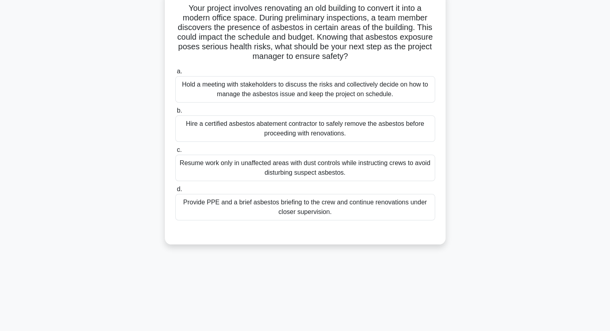
scroll to position [22, 0]
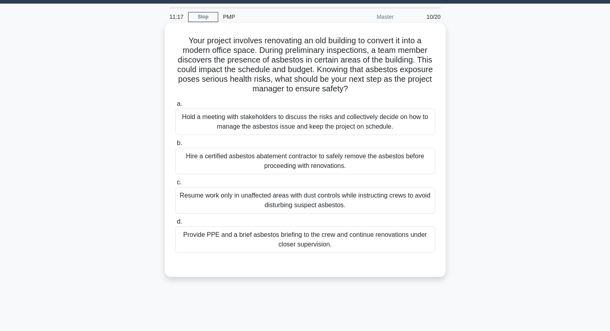
click at [247, 136] on div "a. Hold a meeting with stakeholders to discuss the risks and collectively decid…" at bounding box center [306, 176] width 270 height 157
click at [252, 127] on div "Hold a meeting with stakeholders to discuss the risks and collectively decide o…" at bounding box center [305, 122] width 260 height 26
click at [175, 107] on input "a. Hold a meeting with stakeholders to discuss the risks and collectively decid…" at bounding box center [175, 104] width 0 height 5
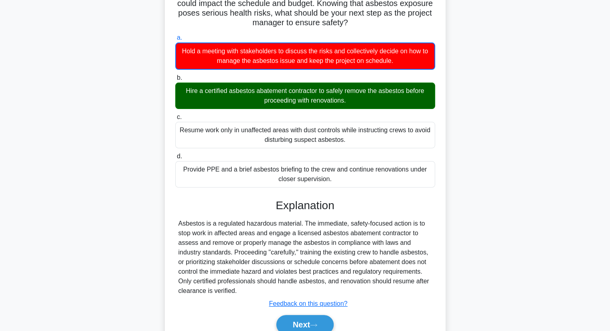
scroll to position [102, 0]
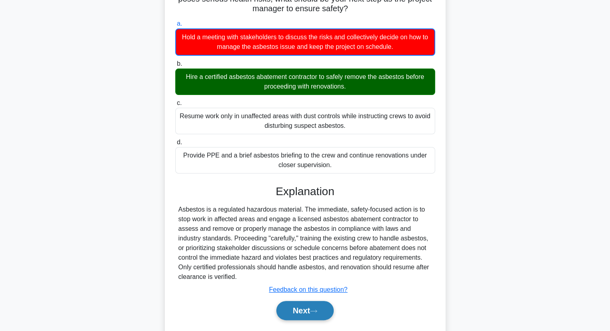
click at [293, 313] on button "Next" at bounding box center [304, 310] width 57 height 19
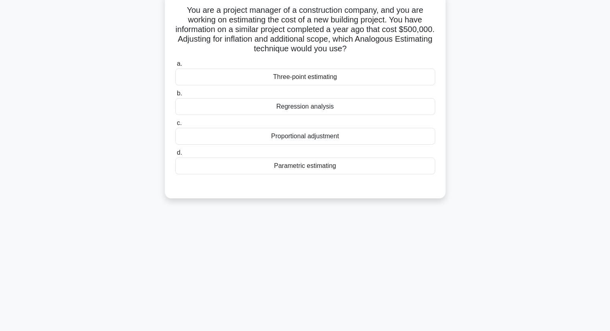
scroll to position [0, 0]
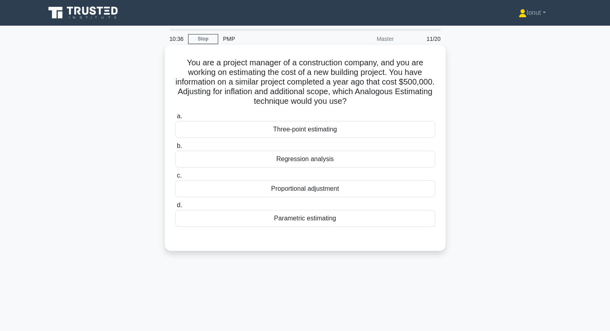
click at [274, 222] on div "Parametric estimating" at bounding box center [305, 218] width 260 height 17
click at [175, 208] on input "d. Parametric estimating" at bounding box center [175, 205] width 0 height 5
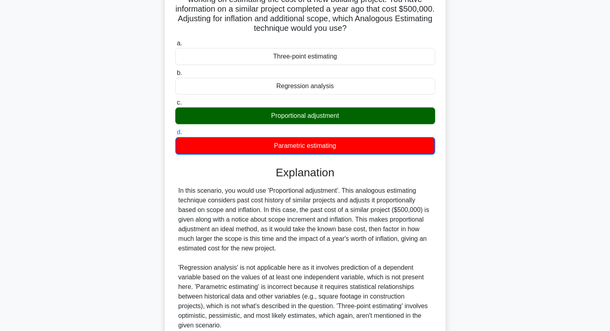
scroll to position [80, 0]
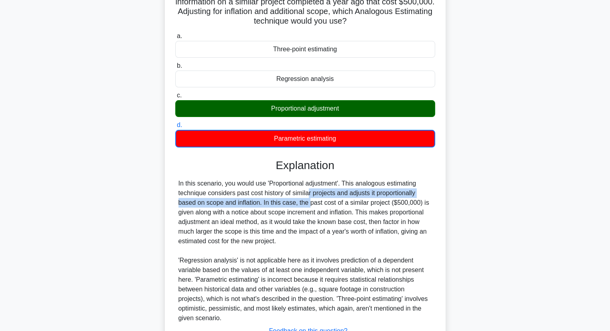
drag, startPoint x: 265, startPoint y: 195, endPoint x: 264, endPoint y: 205, distance: 10.8
click at [264, 205] on div "In this scenario, you would use 'Proportional adjustment'. This analogous estim…" at bounding box center [306, 251] width 254 height 144
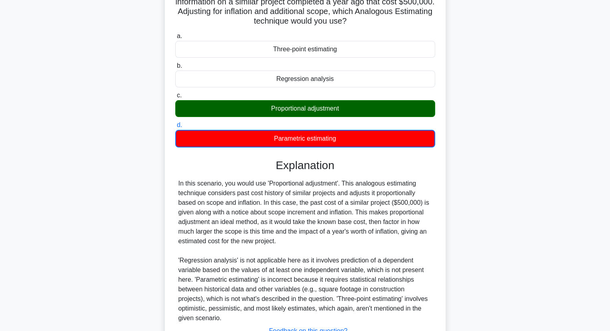
click at [266, 207] on div "In this scenario, you would use 'Proportional adjustment'. This analogous estim…" at bounding box center [306, 251] width 254 height 144
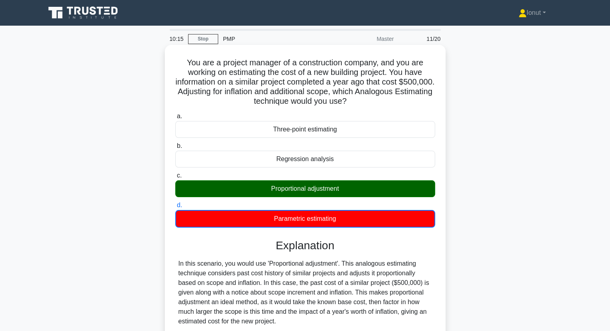
scroll to position [120, 0]
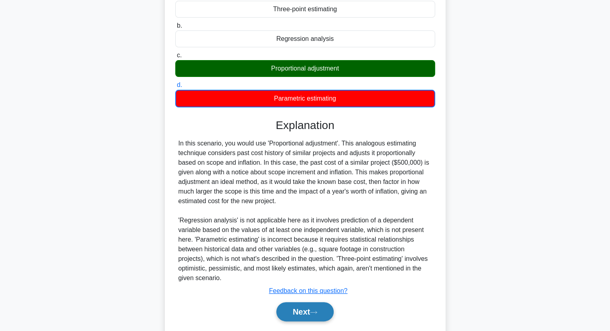
click at [301, 313] on button "Next" at bounding box center [304, 312] width 57 height 19
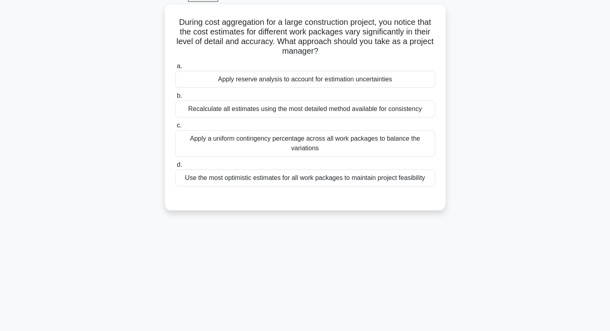
scroll to position [0, 0]
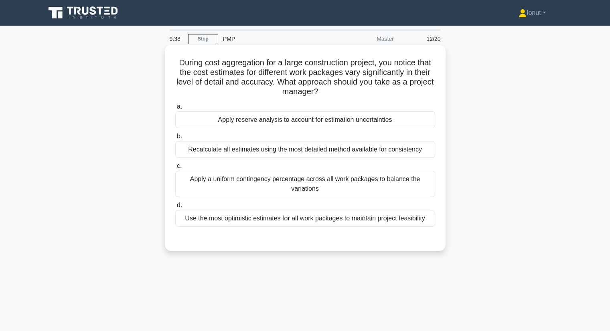
click at [205, 187] on div "Apply a uniform contingency percentage across all work packages to balance the …" at bounding box center [305, 184] width 260 height 26
click at [175, 169] on input "c. Apply a uniform contingency percentage across all work packages to balance t…" at bounding box center [175, 166] width 0 height 5
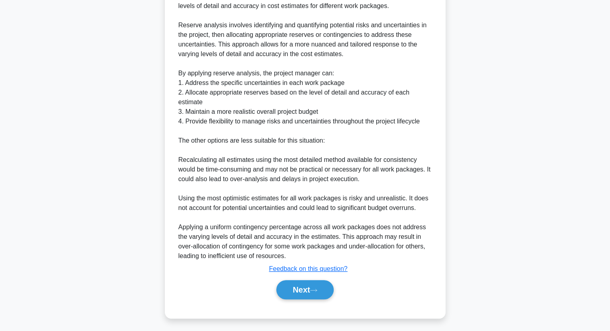
scroll to position [279, 0]
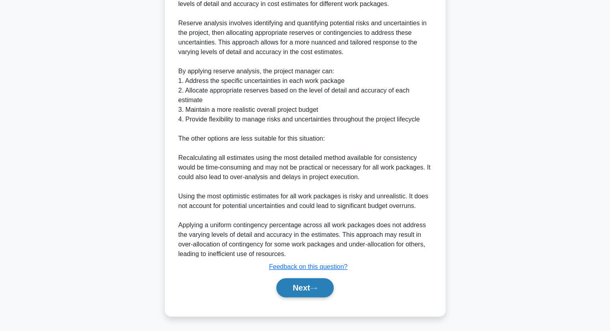
click at [288, 289] on button "Next" at bounding box center [304, 287] width 57 height 19
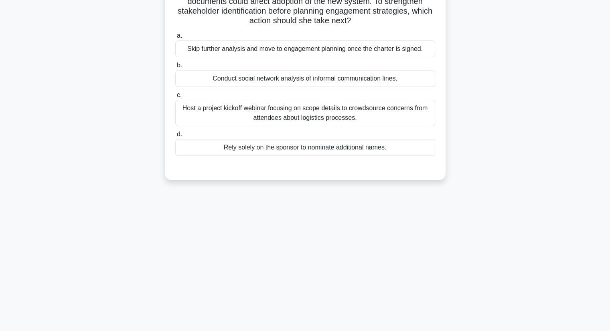
scroll to position [0, 0]
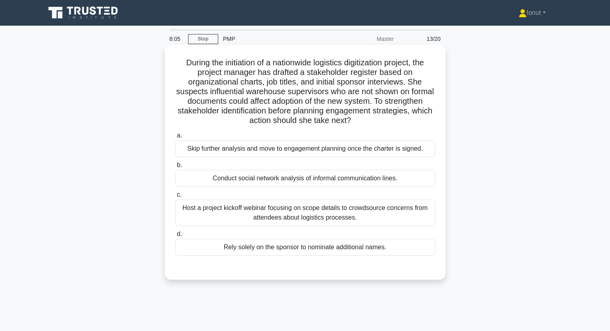
click at [241, 180] on div "Conduct social network analysis of informal communication lines." at bounding box center [305, 178] width 260 height 17
click at [175, 168] on input "b. Conduct social network analysis of informal communication lines." at bounding box center [175, 165] width 0 height 5
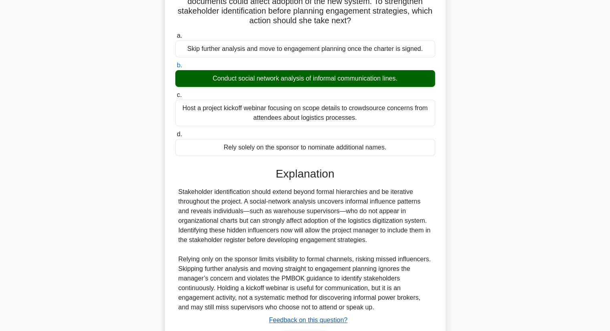
scroll to position [153, 0]
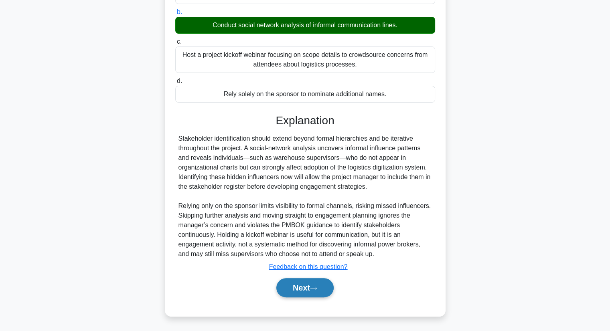
click at [300, 285] on button "Next" at bounding box center [304, 287] width 57 height 19
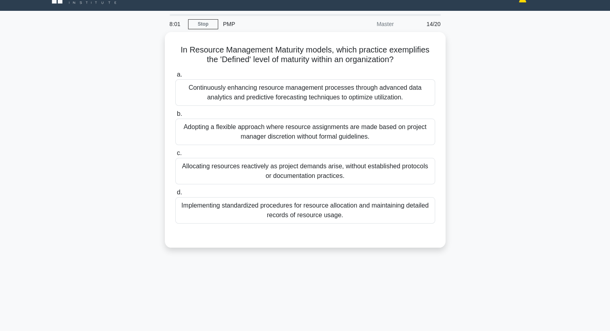
scroll to position [0, 0]
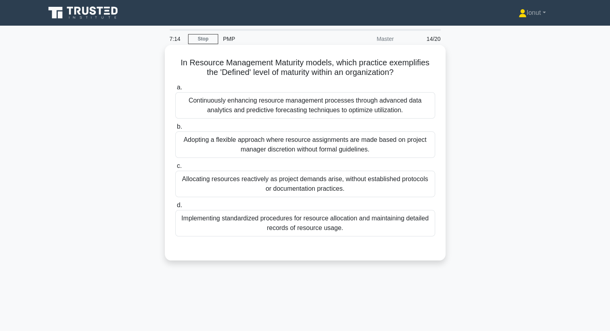
click at [280, 116] on div "Continuously enhancing resource management processes through advanced data anal…" at bounding box center [305, 105] width 260 height 26
click at [175, 90] on input "a. Continuously enhancing resource management processes through advanced data a…" at bounding box center [175, 87] width 0 height 5
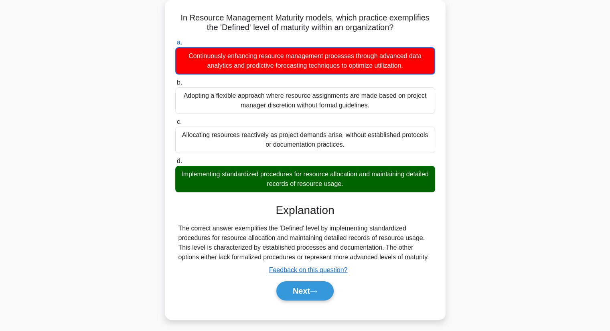
scroll to position [102, 0]
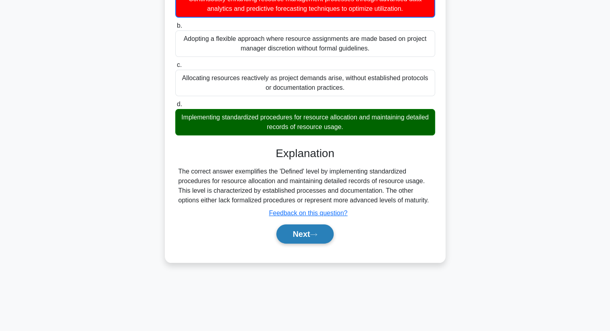
click at [290, 238] on button "Next" at bounding box center [304, 234] width 57 height 19
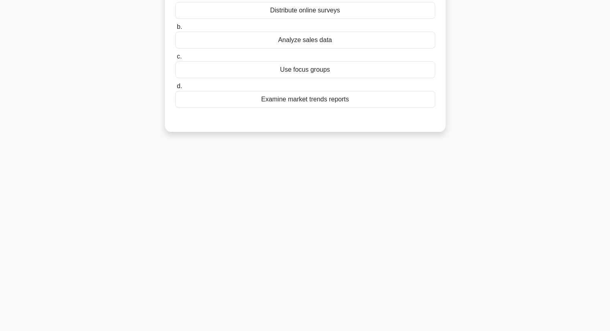
scroll to position [0, 0]
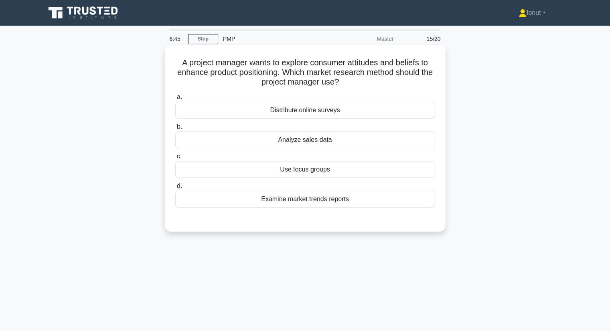
click at [292, 201] on div "Examine market trends reports" at bounding box center [305, 199] width 260 height 17
click at [175, 189] on input "d. Examine market trends reports" at bounding box center [175, 186] width 0 height 5
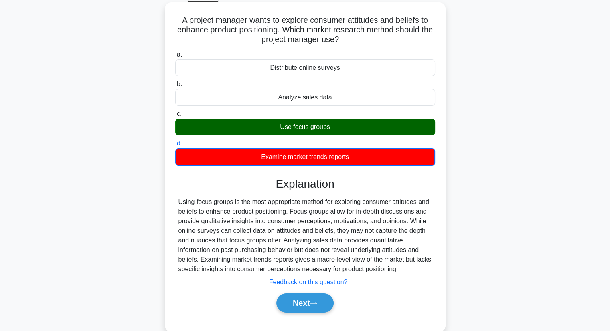
scroll to position [80, 0]
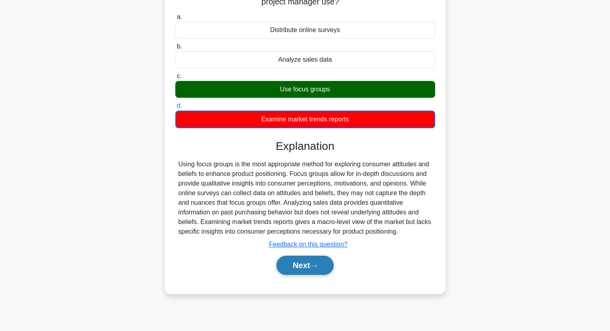
click at [294, 260] on button "Next" at bounding box center [304, 265] width 57 height 19
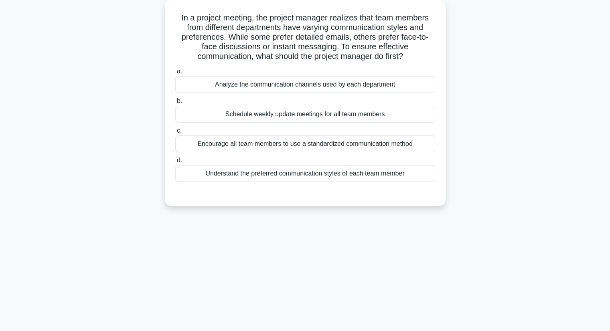
scroll to position [22, 0]
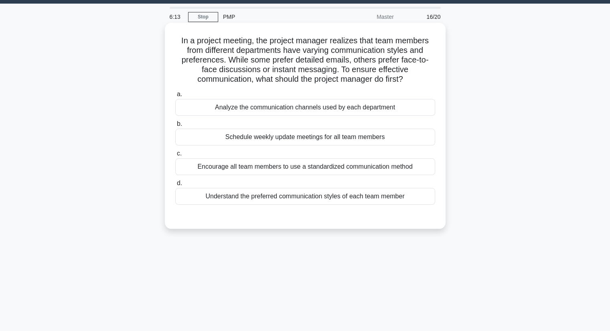
click at [318, 168] on div "Encourage all team members to use a standardized communication method" at bounding box center [305, 167] width 260 height 17
click at [175, 157] on input "c. Encourage all team members to use a standardized communication method" at bounding box center [175, 153] width 0 height 5
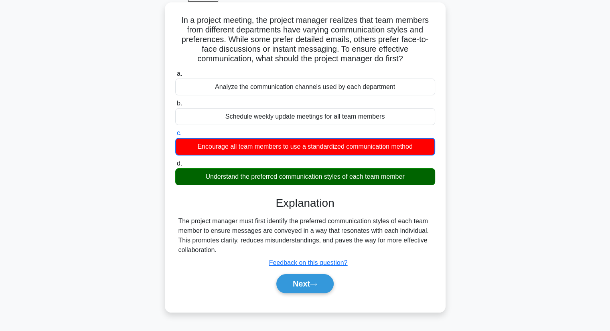
scroll to position [62, 0]
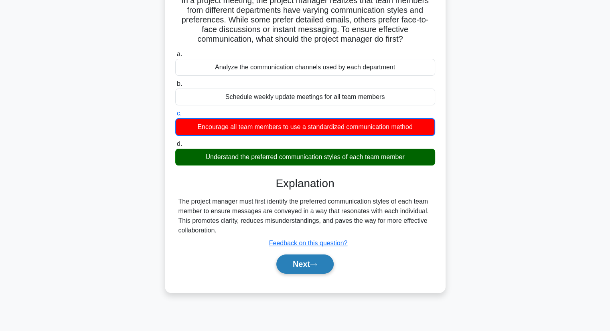
click at [291, 265] on button "Next" at bounding box center [304, 264] width 57 height 19
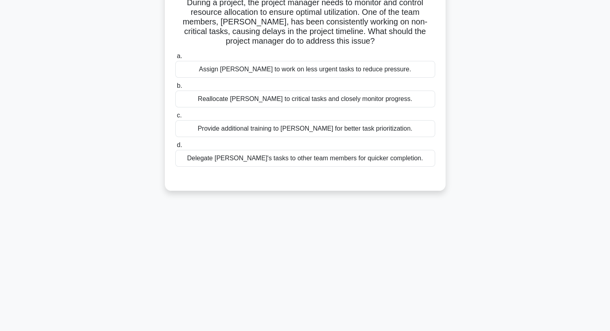
scroll to position [0, 0]
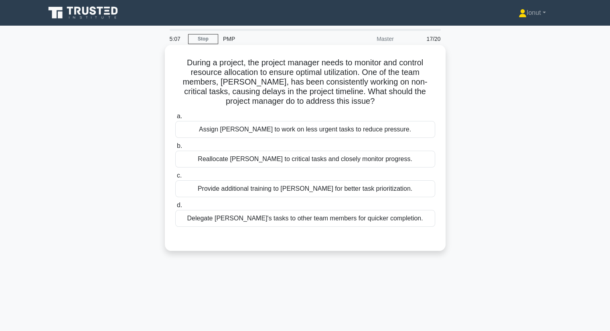
click at [295, 192] on div "Provide additional training to John for better task prioritization." at bounding box center [305, 189] width 260 height 17
click at [175, 179] on input "c. Provide additional training to John for better task prioritization." at bounding box center [175, 175] width 0 height 5
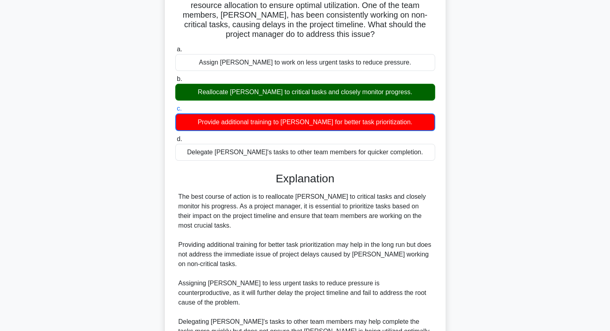
scroll to position [144, 0]
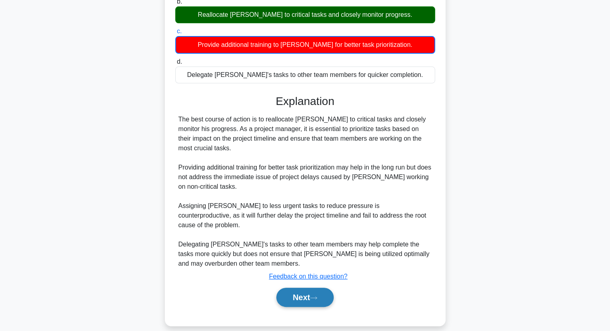
click at [304, 288] on button "Next" at bounding box center [304, 297] width 57 height 19
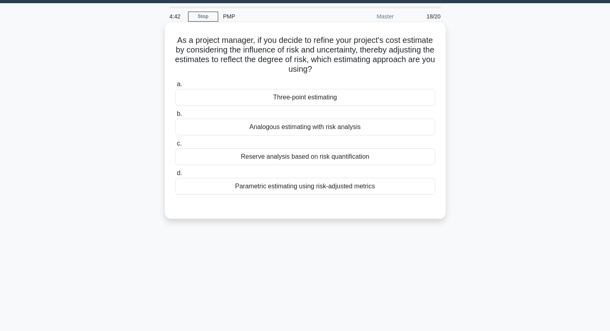
scroll to position [0, 0]
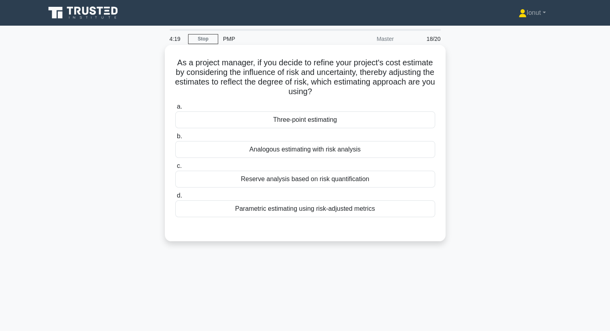
click at [331, 172] on div "Reserve analysis based on risk quantification" at bounding box center [305, 179] width 260 height 17
click at [175, 169] on input "c. Reserve analysis based on risk quantification" at bounding box center [175, 166] width 0 height 5
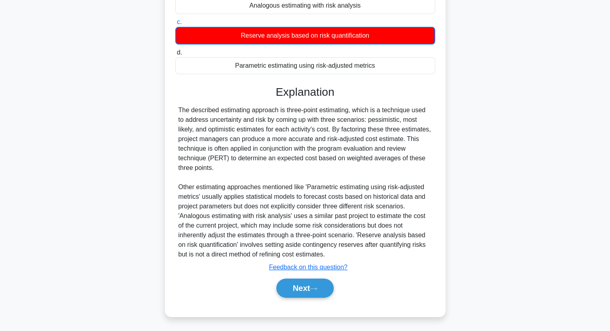
scroll to position [144, 0]
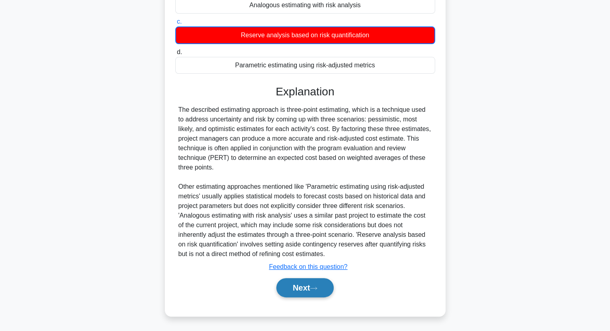
click at [317, 287] on icon at bounding box center [313, 289] width 7 height 4
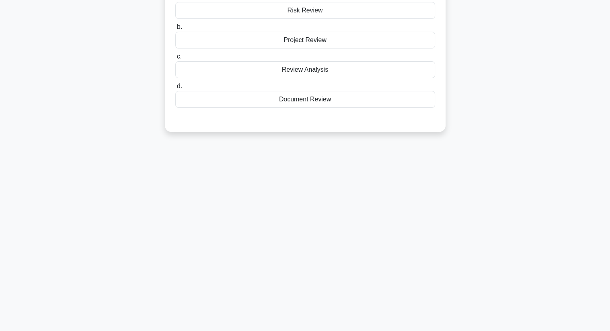
scroll to position [0, 0]
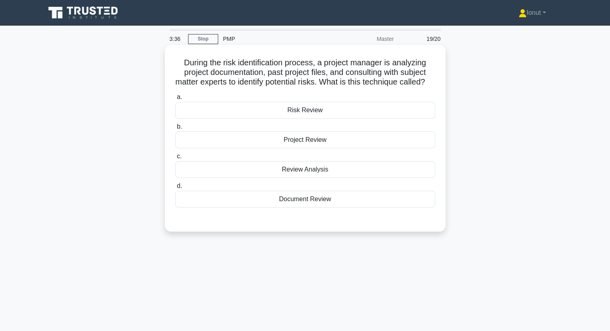
click at [292, 178] on div "Review Analysis" at bounding box center [305, 169] width 260 height 17
click at [175, 159] on input "c. Review Analysis" at bounding box center [175, 156] width 0 height 5
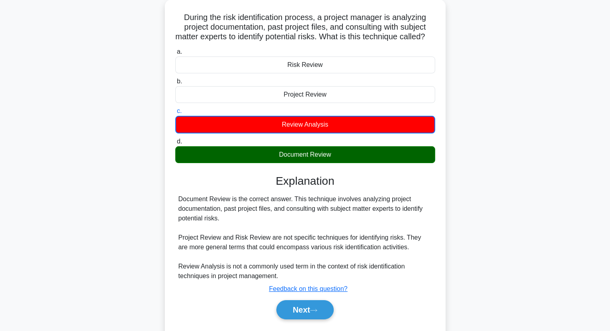
scroll to position [80, 0]
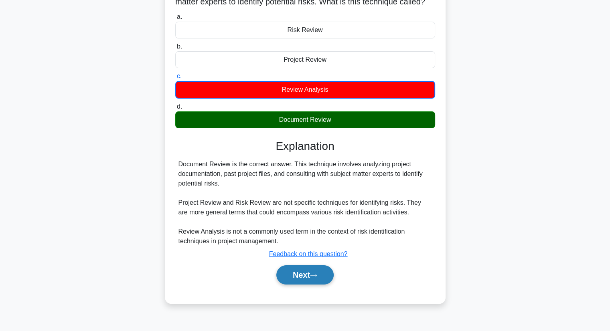
click at [315, 278] on icon at bounding box center [313, 276] width 7 height 4
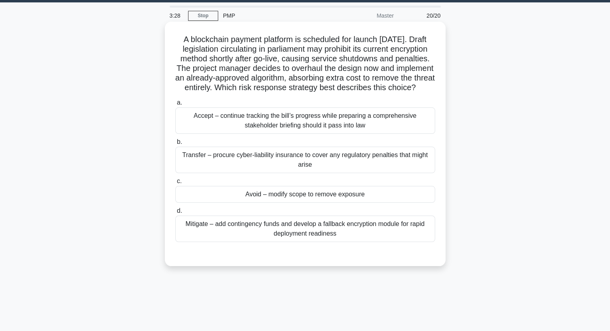
scroll to position [0, 0]
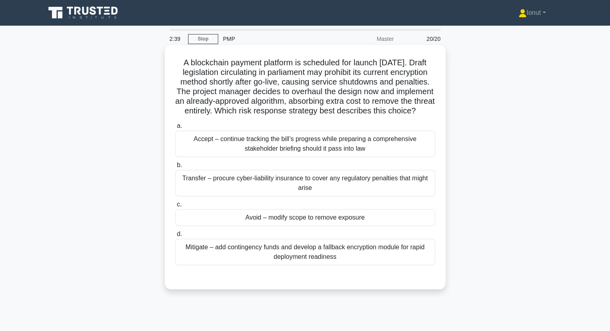
click at [309, 155] on div "Accept – continue tracking the bill’s progress while preparing a comprehensive …" at bounding box center [305, 144] width 260 height 26
click at [175, 129] on input "a. Accept – continue tracking the bill’s progress while preparing a comprehensi…" at bounding box center [175, 126] width 0 height 5
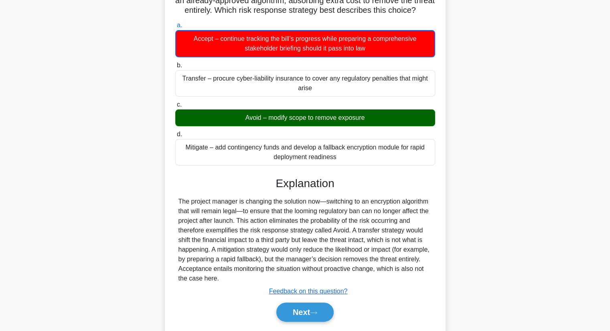
scroll to position [120, 0]
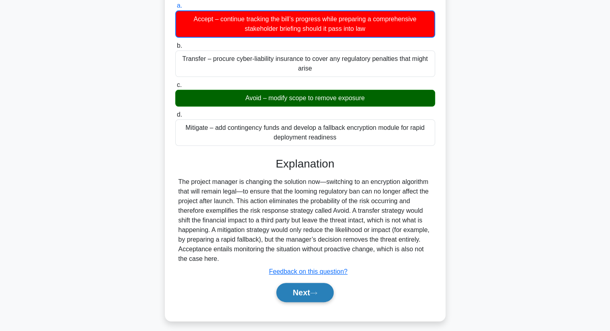
click at [315, 298] on button "Next" at bounding box center [304, 292] width 57 height 19
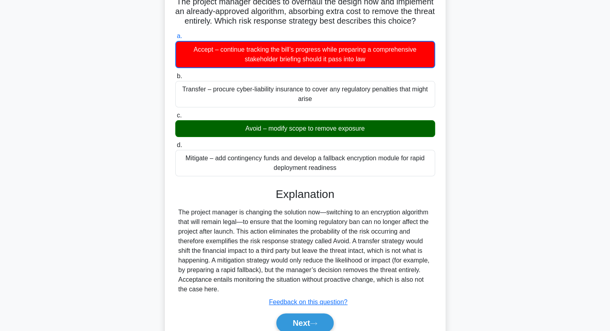
scroll to position [0, 0]
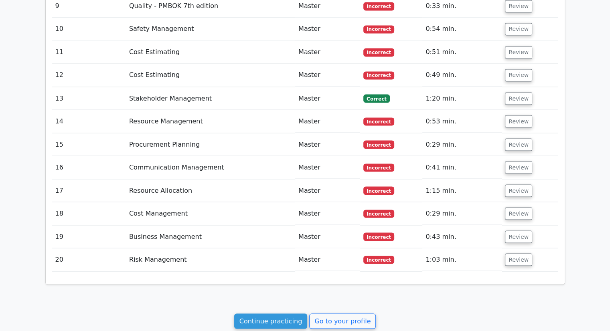
scroll to position [1492, 0]
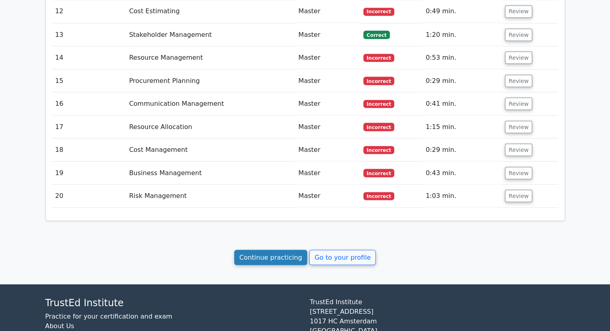
click at [292, 250] on link "Continue practicing" at bounding box center [270, 257] width 73 height 15
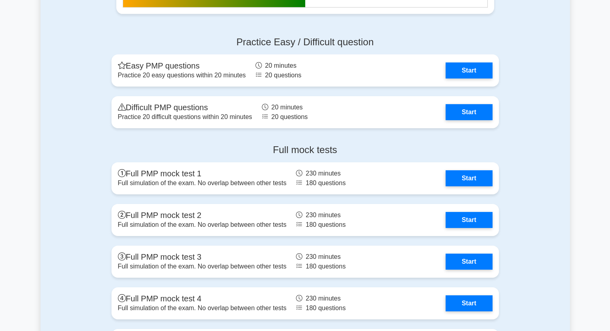
scroll to position [2643, 0]
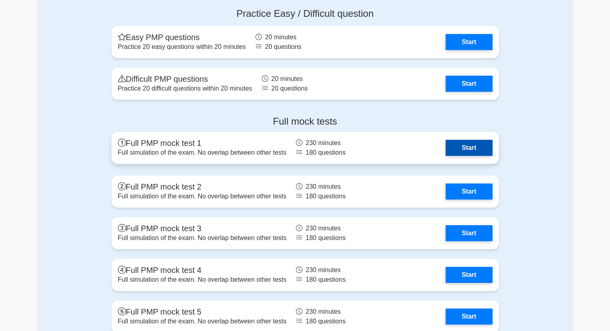
click at [446, 153] on link "Start" at bounding box center [469, 148] width 47 height 16
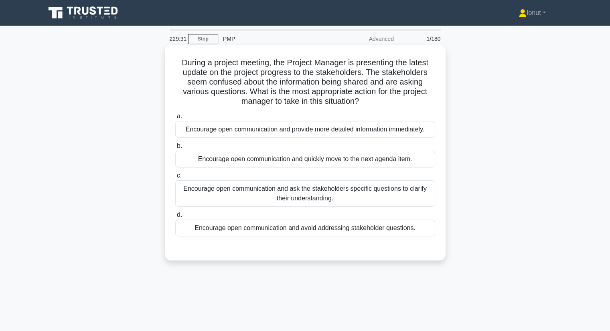
click at [312, 194] on div "Encourage open communication and ask the stakeholders specific questions to cla…" at bounding box center [305, 194] width 260 height 26
click at [175, 179] on input "c. Encourage open communication and ask the stakeholders specific questions to …" at bounding box center [175, 175] width 0 height 5
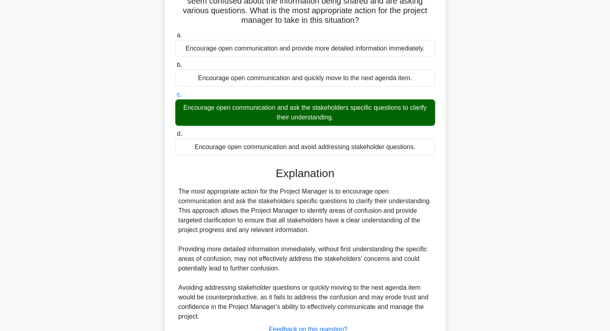
scroll to position [144, 0]
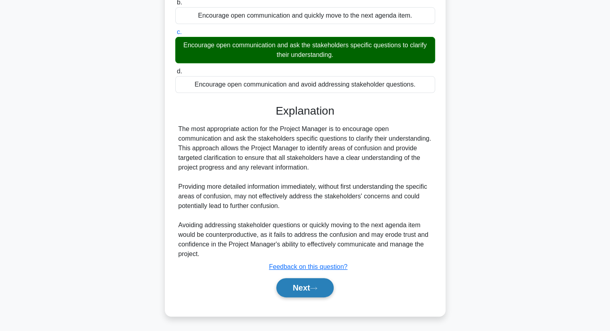
click at [317, 290] on icon at bounding box center [313, 289] width 7 height 4
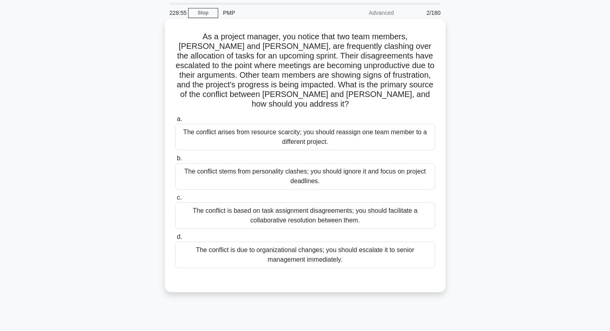
scroll to position [40, 0]
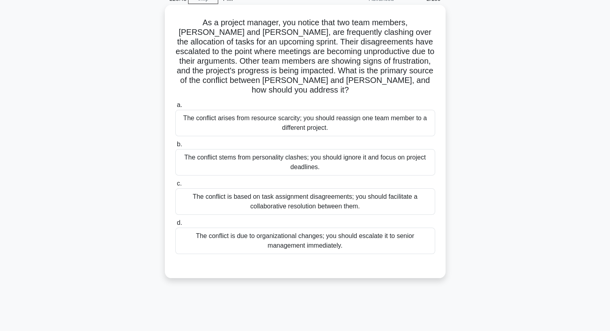
click at [266, 194] on div "The conflict is based on task assignment disagreements; you should facilitate a…" at bounding box center [305, 202] width 260 height 26
click at [175, 187] on input "c. The conflict is based on task assignment disagreements; you should facilitat…" at bounding box center [175, 183] width 0 height 5
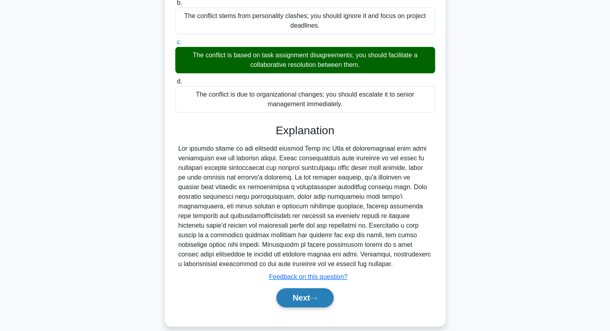
scroll to position [182, 0]
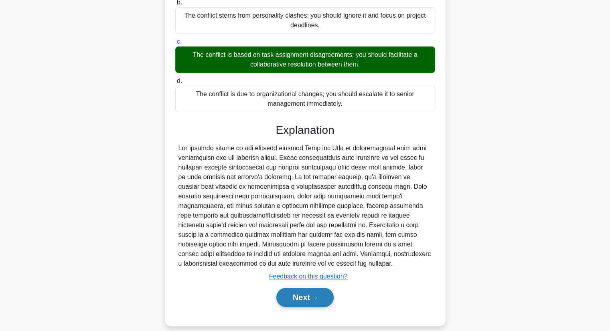
click at [292, 290] on button "Next" at bounding box center [304, 297] width 57 height 19
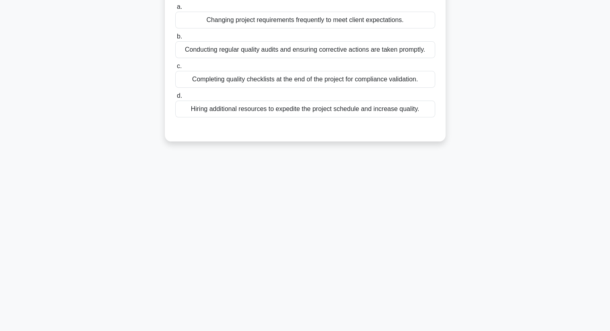
scroll to position [0, 0]
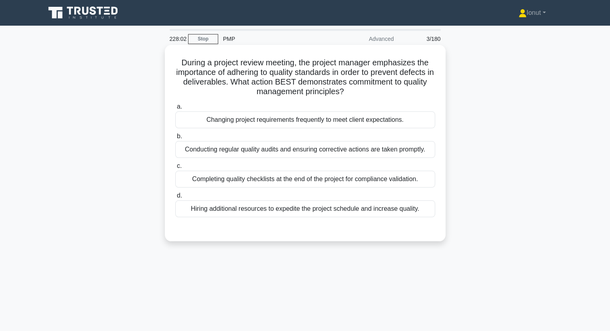
click at [291, 155] on div "Conducting regular quality audits and ensuring corrective actions are taken pro…" at bounding box center [305, 149] width 260 height 17
click at [175, 139] on input "b. Conducting regular quality audits and ensuring corrective actions are taken …" at bounding box center [175, 136] width 0 height 5
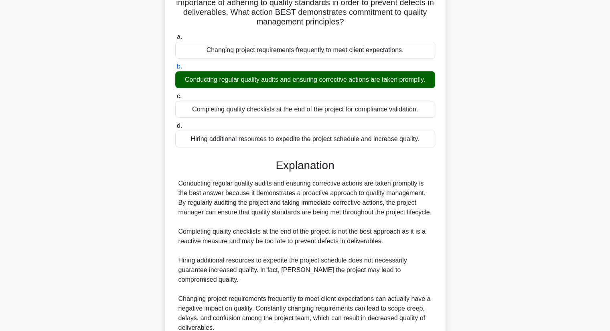
scroll to position [120, 0]
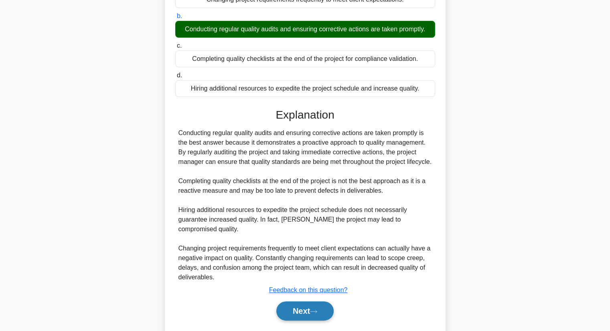
click at [298, 321] on button "Next" at bounding box center [304, 311] width 57 height 19
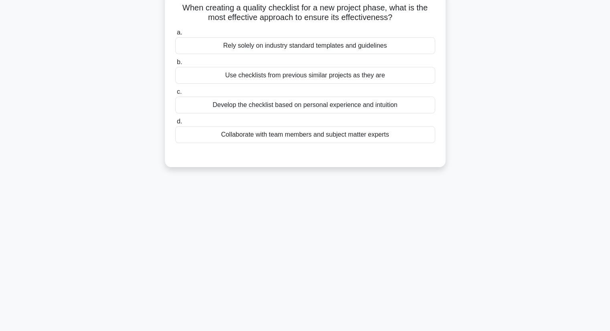
scroll to position [0, 0]
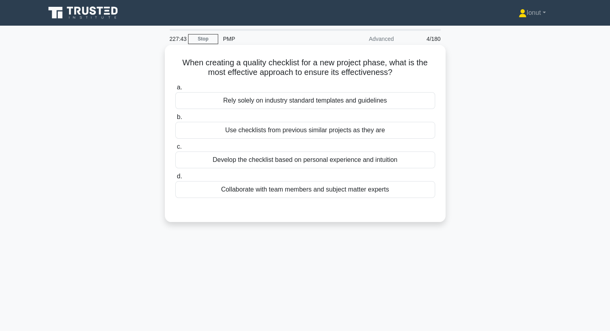
click at [291, 104] on div "Rely solely on industry standard templates and guidelines" at bounding box center [305, 100] width 260 height 17
click at [175, 90] on input "a. Rely solely on industry standard templates and guidelines" at bounding box center [175, 87] width 0 height 5
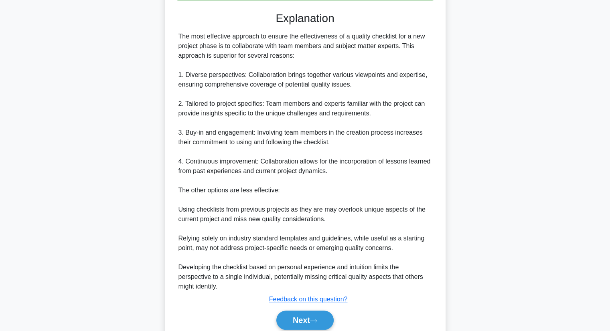
scroll to position [231, 0]
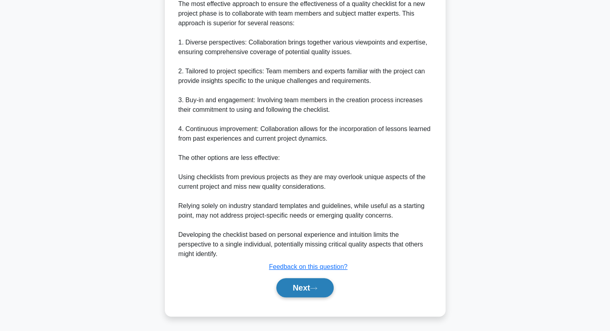
click at [309, 292] on button "Next" at bounding box center [304, 287] width 57 height 19
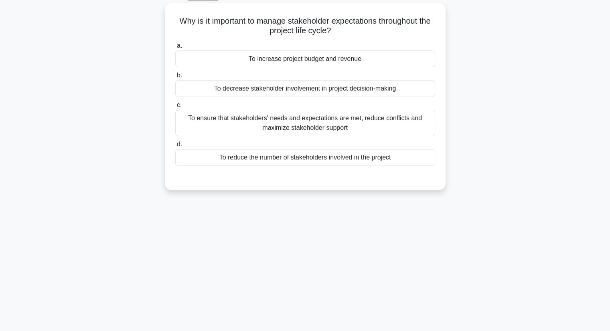
scroll to position [0, 0]
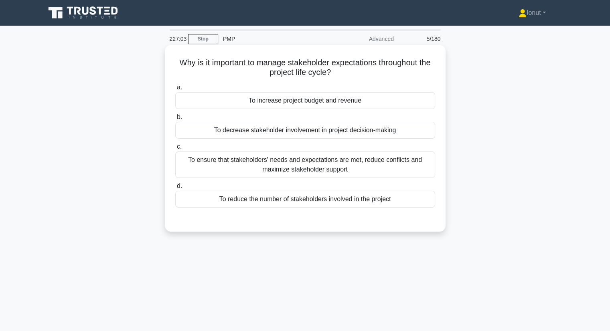
click at [305, 175] on div "To ensure that stakeholders' needs and expectations are met, reduce conflicts a…" at bounding box center [305, 165] width 260 height 26
click at [175, 150] on input "c. To ensure that stakeholders' needs and expectations are met, reduce conflict…" at bounding box center [175, 146] width 0 height 5
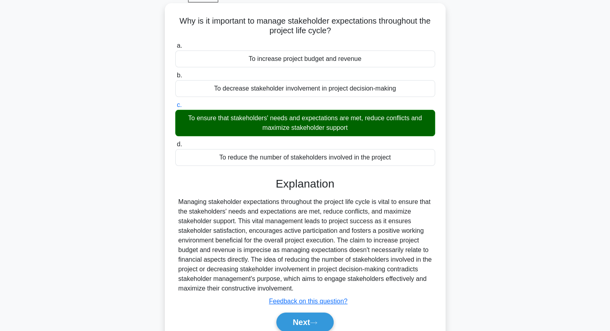
scroll to position [102, 0]
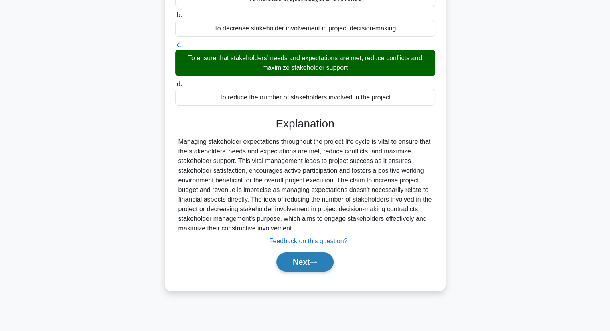
click at [323, 263] on button "Next" at bounding box center [304, 262] width 57 height 19
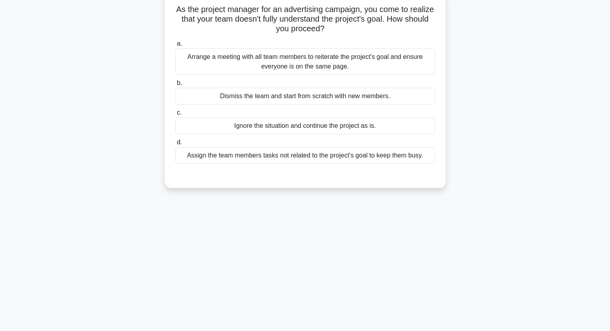
scroll to position [0, 0]
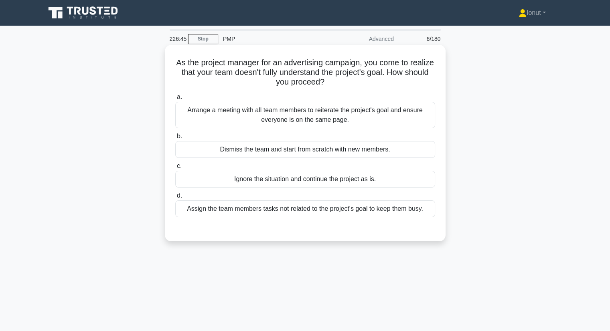
click at [295, 104] on div "Arrange a meeting with all team members to reiterate the project's goal and ens…" at bounding box center [305, 115] width 260 height 26
click at [175, 100] on input "a. Arrange a meeting with all team members to reiterate the project's goal and …" at bounding box center [175, 97] width 0 height 5
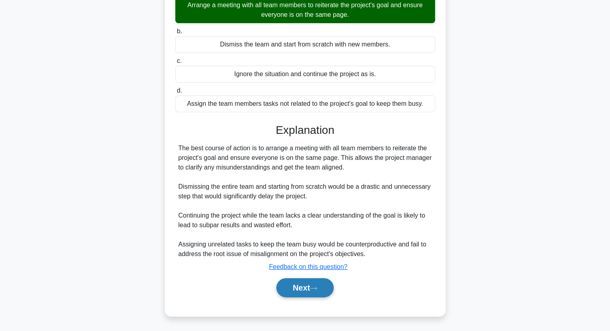
click at [317, 291] on button "Next" at bounding box center [304, 287] width 57 height 19
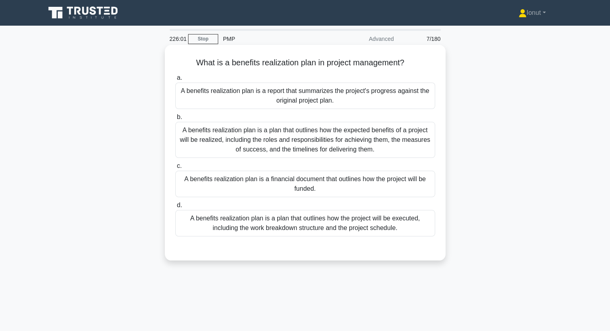
click at [388, 146] on div "A benefits realization plan is a plan that outlines how the expected benefits o…" at bounding box center [305, 140] width 260 height 36
click at [175, 120] on input "b. A benefits realization plan is a plan that outlines how the expected benefit…" at bounding box center [175, 117] width 0 height 5
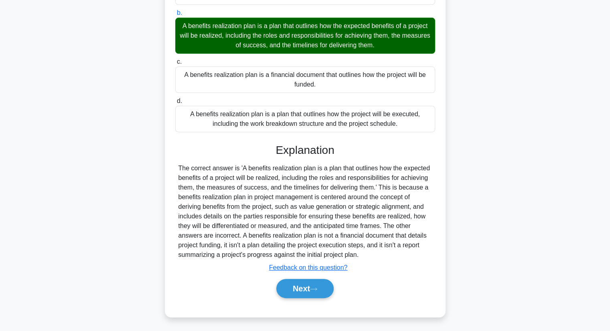
scroll to position [105, 0]
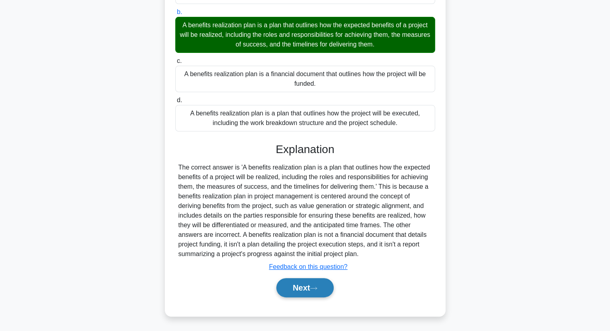
click at [321, 289] on button "Next" at bounding box center [304, 287] width 57 height 19
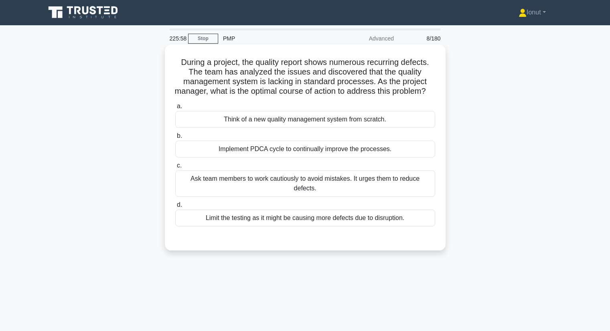
scroll to position [0, 0]
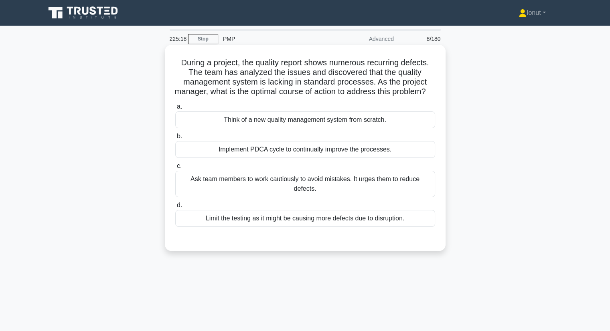
click at [328, 158] on div "Implement PDCA cycle to continually improve the processes." at bounding box center [305, 149] width 260 height 17
click at [175, 139] on input "b. Implement PDCA cycle to continually improve the processes." at bounding box center [175, 136] width 0 height 5
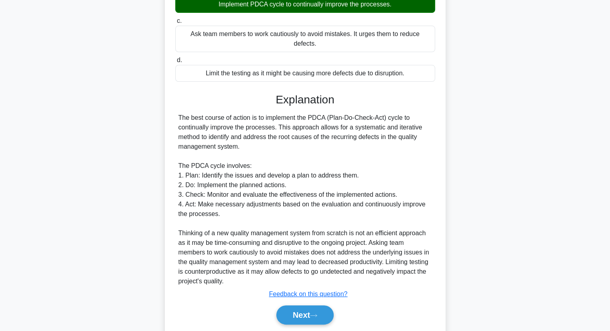
scroll to position [173, 0]
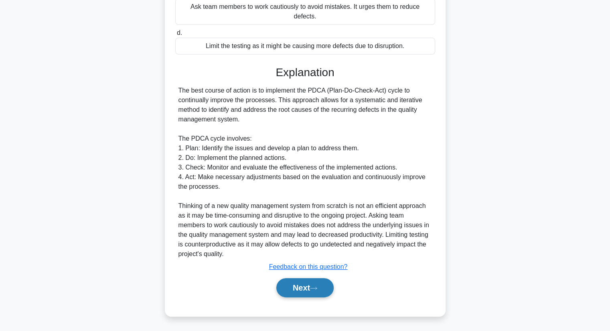
click at [298, 291] on button "Next" at bounding box center [304, 287] width 57 height 19
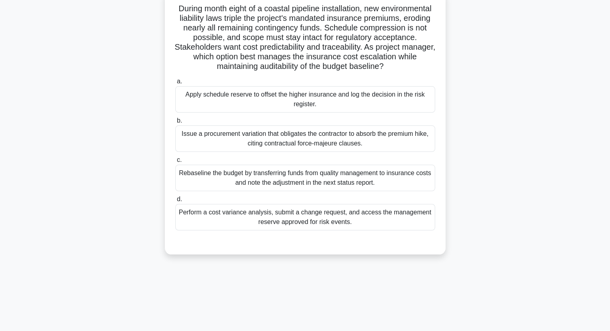
scroll to position [22, 0]
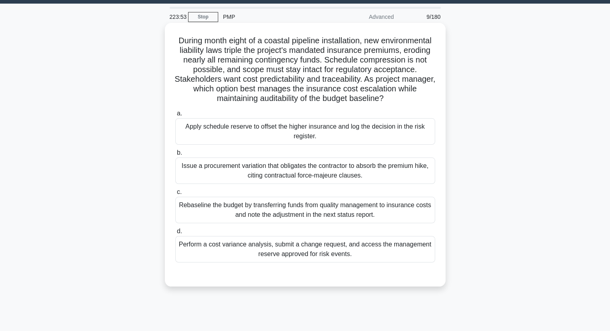
click at [218, 255] on div "Perform a cost variance analysis, submit a change request, and access the manag…" at bounding box center [305, 249] width 260 height 26
click at [175, 234] on input "d. Perform a cost variance analysis, submit a change request, and access the ma…" at bounding box center [175, 231] width 0 height 5
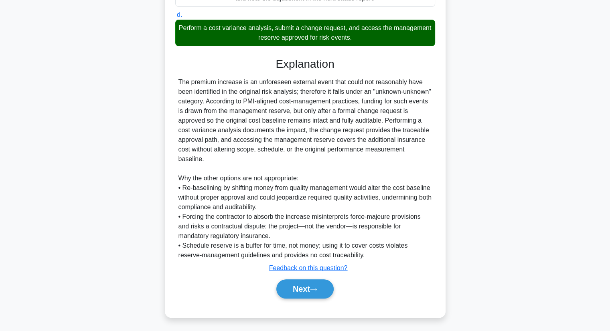
scroll to position [240, 0]
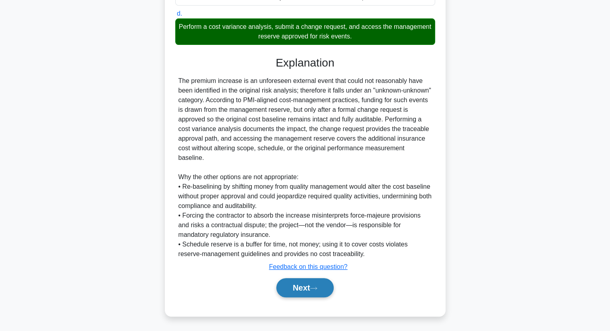
click at [299, 292] on button "Next" at bounding box center [304, 287] width 57 height 19
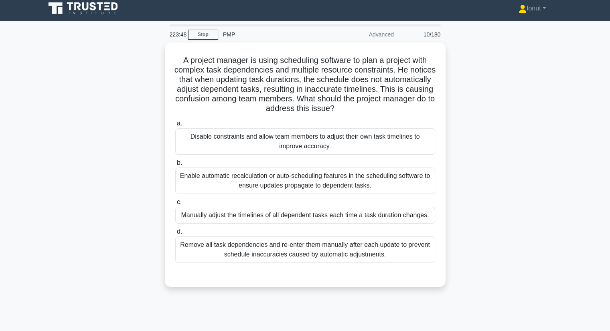
scroll to position [0, 0]
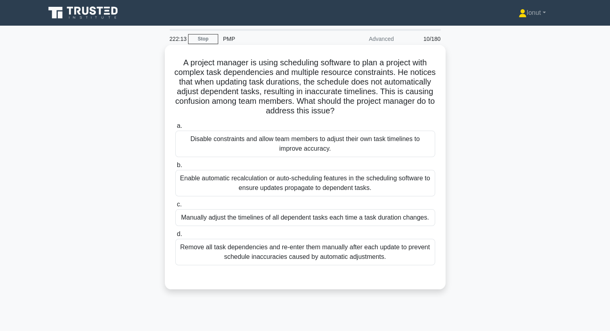
click at [228, 186] on div "Enable automatic recalculation or auto-scheduling features in the scheduling so…" at bounding box center [305, 183] width 260 height 26
click at [175, 168] on input "b. Enable automatic recalculation or auto-scheduling features in the scheduling…" at bounding box center [175, 165] width 0 height 5
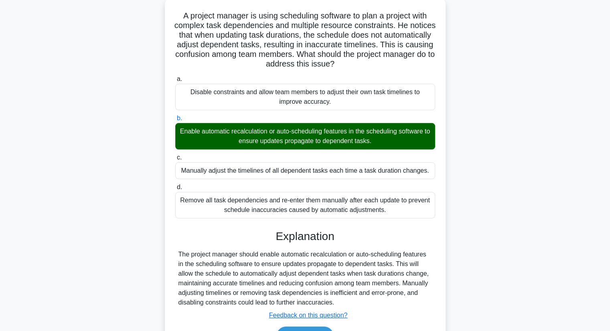
scroll to position [102, 0]
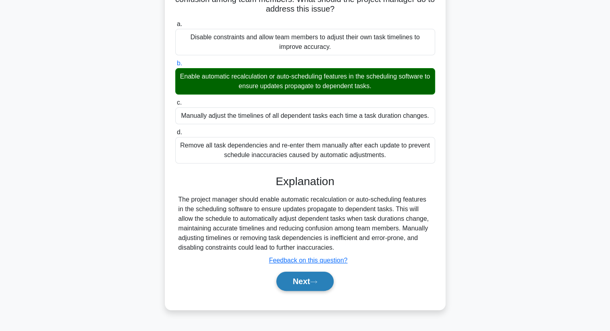
click at [285, 280] on button "Next" at bounding box center [304, 281] width 57 height 19
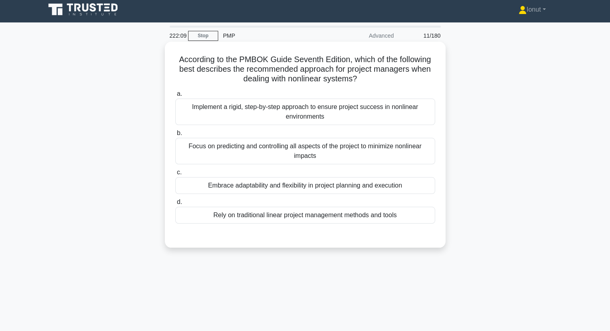
scroll to position [0, 0]
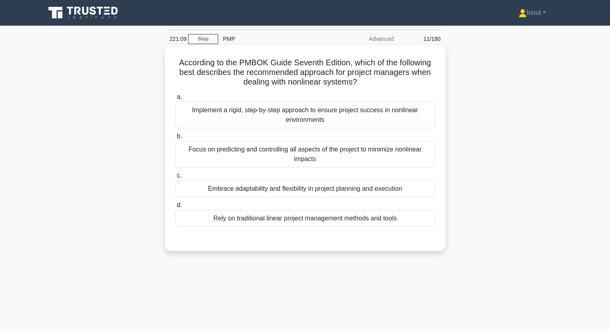
click at [211, 190] on div "Embrace adaptability and flexibility in project planning and execution" at bounding box center [305, 189] width 260 height 17
click at [175, 179] on input "c. Embrace adaptability and flexibility in project planning and execution" at bounding box center [175, 175] width 0 height 5
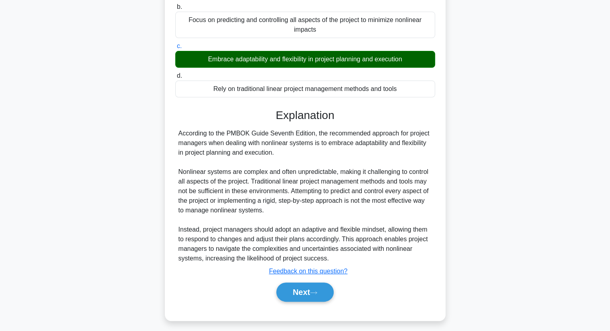
scroll to position [134, 0]
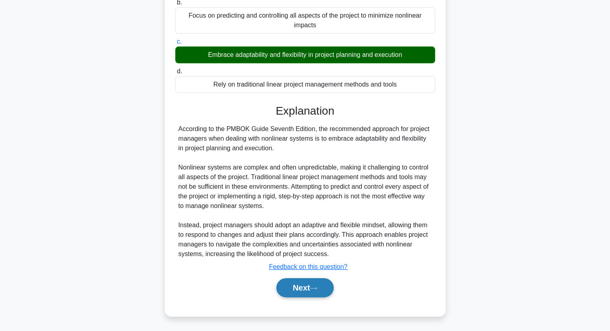
click at [285, 291] on button "Next" at bounding box center [304, 287] width 57 height 19
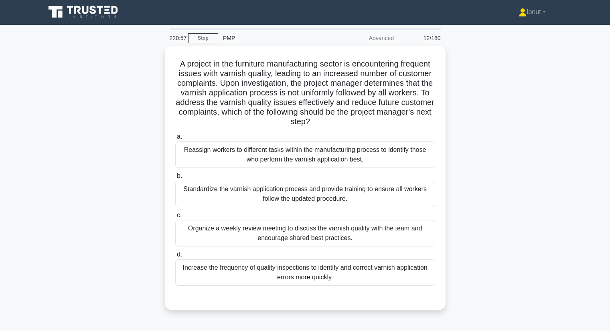
scroll to position [0, 0]
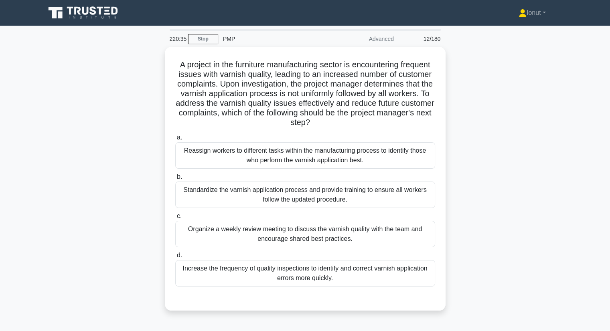
click at [136, 191] on div "A project in the furniture manufacturing sector is encountering frequent issues…" at bounding box center [306, 184] width 530 height 274
click at [136, 193] on div "A project in the furniture manufacturing sector is encountering frequent issues…" at bounding box center [306, 184] width 530 height 274
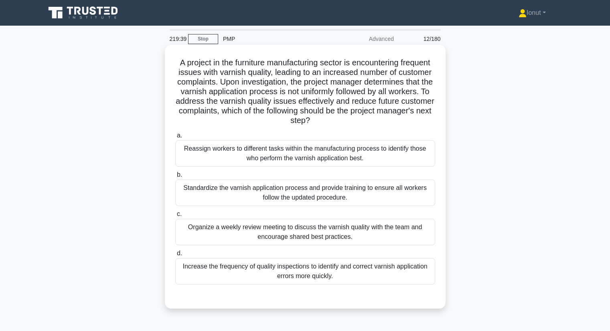
click at [232, 197] on div "Standardize the varnish application process and provide training to ensure all …" at bounding box center [305, 193] width 260 height 26
click at [175, 178] on input "b. Standardize the varnish application process and provide training to ensure a…" at bounding box center [175, 175] width 0 height 5
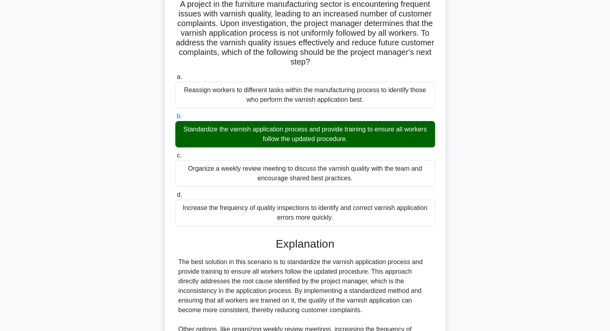
scroll to position [201, 0]
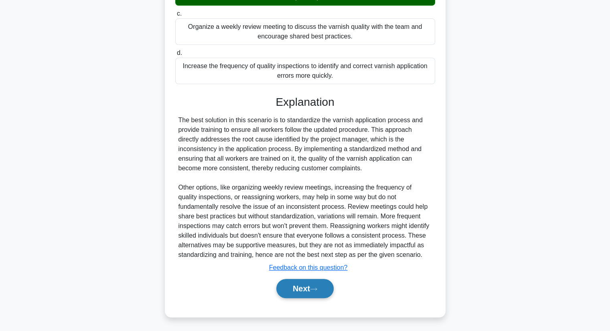
click at [308, 286] on button "Next" at bounding box center [304, 288] width 57 height 19
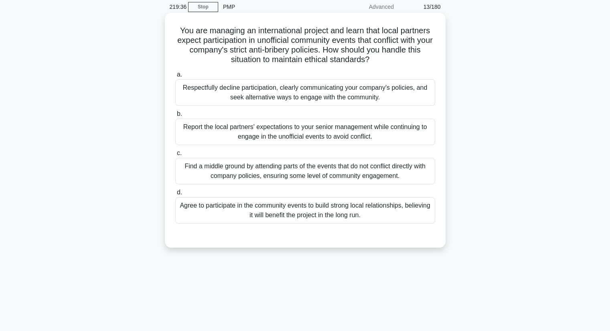
scroll to position [0, 0]
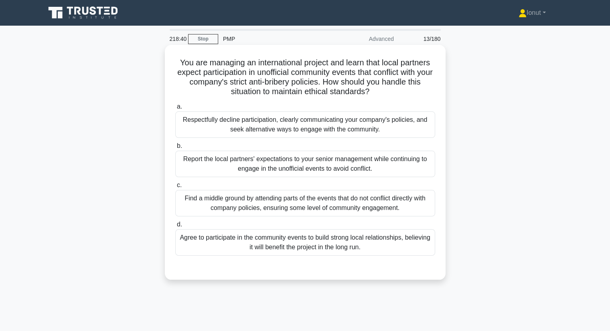
click at [271, 120] on div "Respectfully decline participation, clearly communicating your company's polici…" at bounding box center [305, 125] width 260 height 26
click at [175, 110] on input "a. Respectfully decline participation, clearly communicating your company's pol…" at bounding box center [175, 106] width 0 height 5
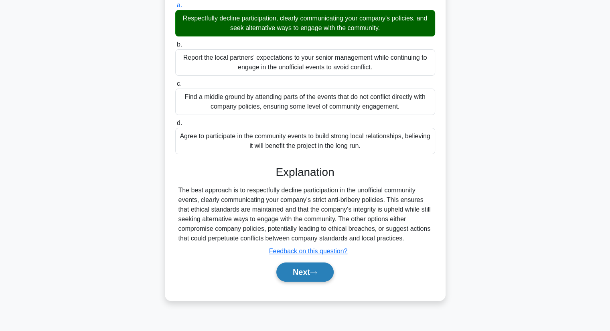
scroll to position [102, 0]
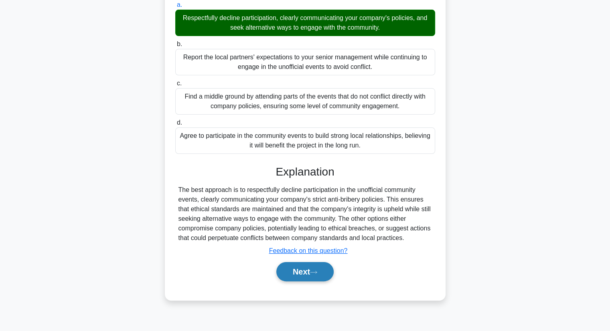
click at [304, 273] on button "Next" at bounding box center [304, 271] width 57 height 19
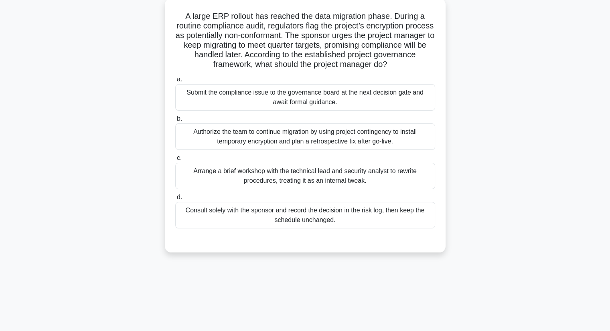
scroll to position [0, 0]
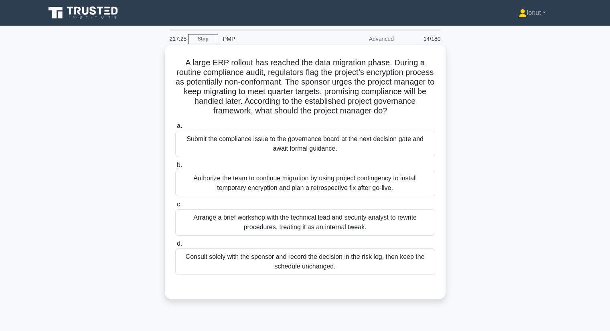
click at [257, 142] on div "Submit the compliance issue to the governance board at the next decision gate a…" at bounding box center [305, 144] width 260 height 26
click at [175, 129] on input "a. Submit the compliance issue to the governance board at the next decision gat…" at bounding box center [175, 126] width 0 height 5
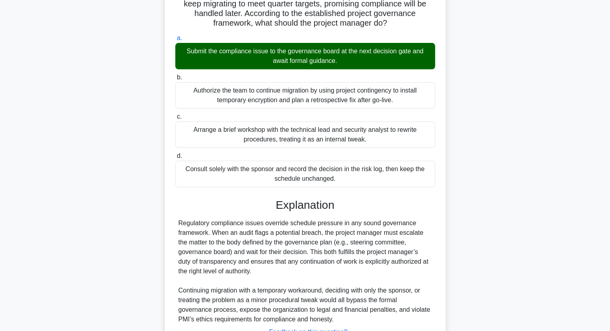
scroll to position [153, 0]
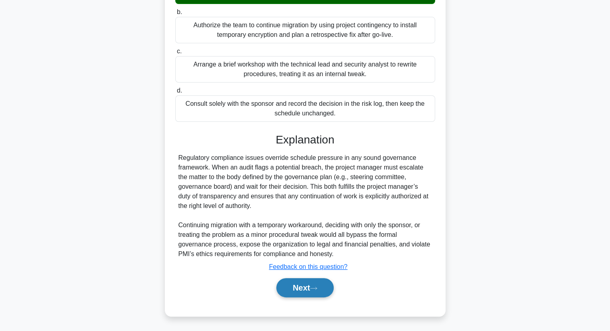
click at [303, 283] on button "Next" at bounding box center [304, 287] width 57 height 19
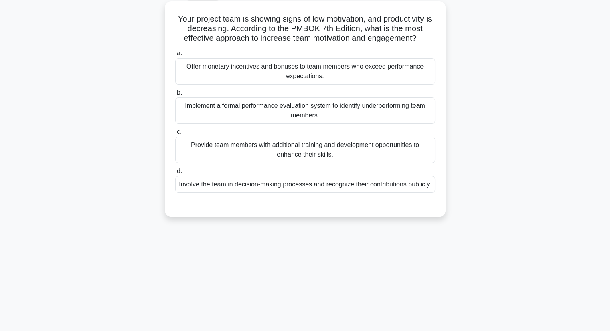
scroll to position [0, 0]
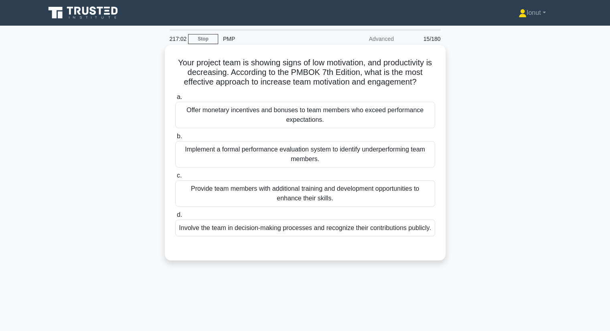
click at [256, 197] on div "Provide team members with additional training and development opportunities to …" at bounding box center [305, 194] width 260 height 26
click at [175, 179] on input "c. Provide team members with additional training and development opportunities …" at bounding box center [175, 175] width 0 height 5
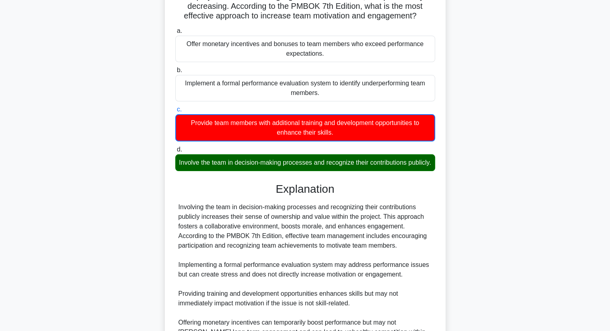
scroll to position [154, 0]
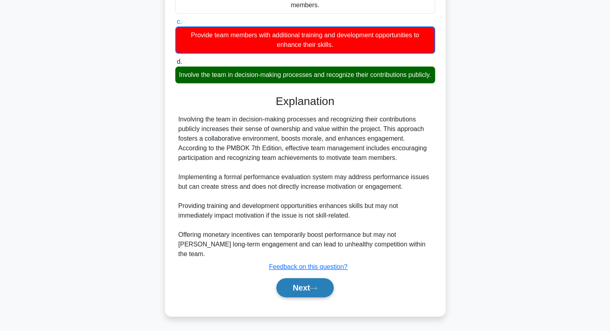
click at [313, 288] on icon at bounding box center [313, 289] width 7 height 4
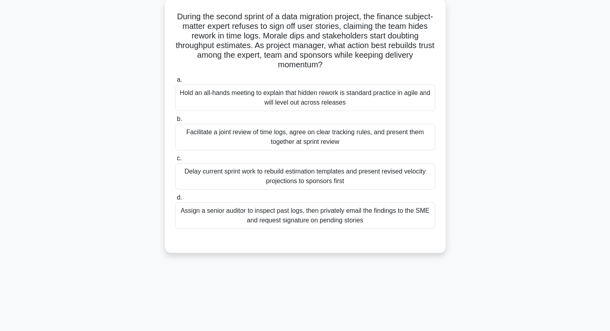
scroll to position [0, 0]
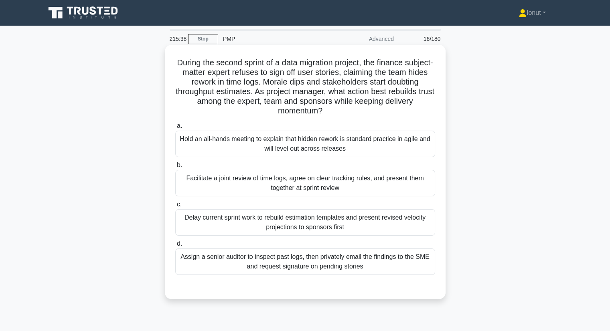
click at [287, 183] on div "Facilitate a joint review of time logs, agree on clear tracking rules, and pres…" at bounding box center [305, 183] width 260 height 26
click at [175, 168] on input "b. Facilitate a joint review of time logs, agree on clear tracking rules, and p…" at bounding box center [175, 165] width 0 height 5
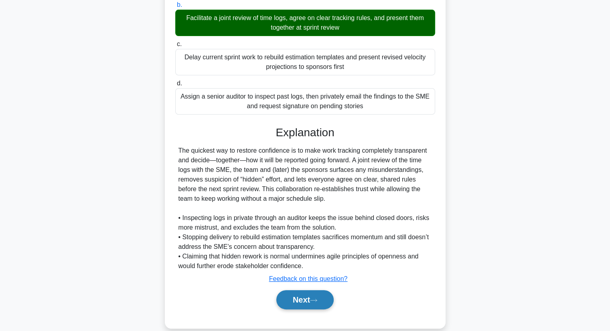
click at [305, 300] on button "Next" at bounding box center [304, 300] width 57 height 19
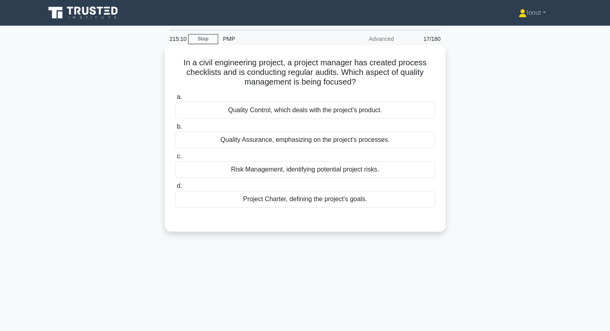
click at [300, 142] on div "Quality Assurance, emphasizing on the project's processes." at bounding box center [305, 140] width 260 height 17
click at [175, 130] on input "b. Quality Assurance, emphasizing on the project's processes." at bounding box center [175, 126] width 0 height 5
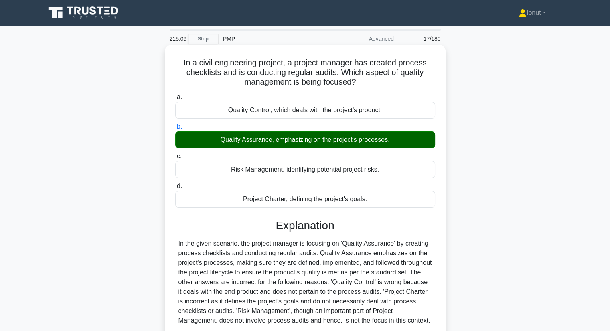
scroll to position [102, 0]
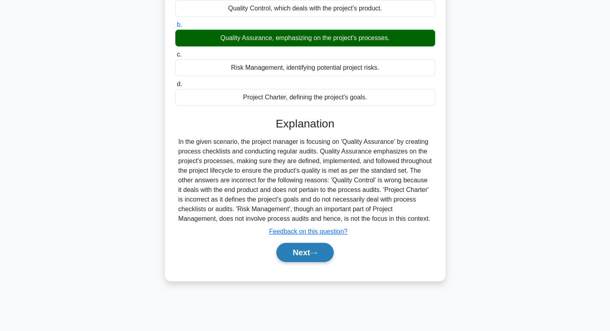
click at [311, 253] on button "Next" at bounding box center [304, 252] width 57 height 19
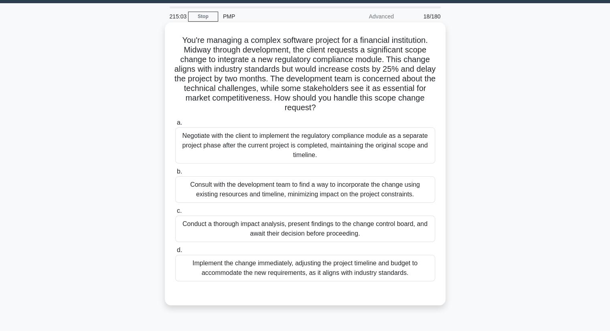
scroll to position [22, 0]
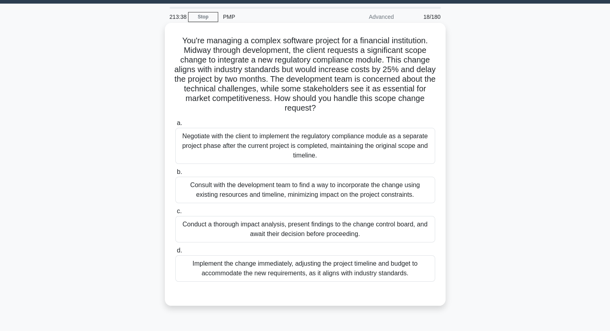
click at [331, 228] on div "Conduct a thorough impact analysis, present findings to the change control boar…" at bounding box center [305, 229] width 260 height 26
click at [175, 214] on input "c. Conduct a thorough impact analysis, present findings to the change control b…" at bounding box center [175, 211] width 0 height 5
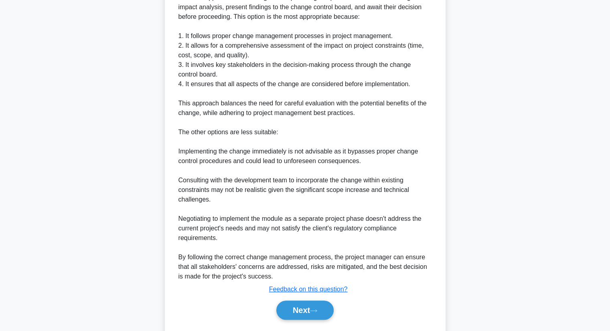
scroll to position [343, 0]
click at [286, 311] on button "Next" at bounding box center [304, 310] width 57 height 19
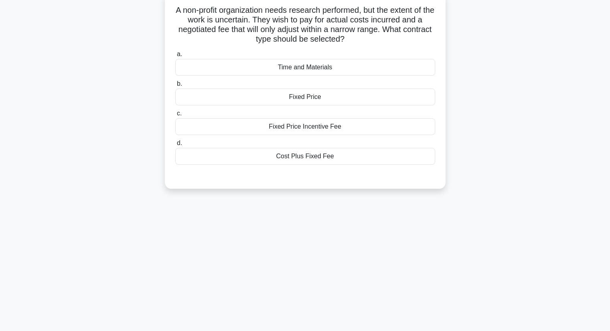
scroll to position [0, 0]
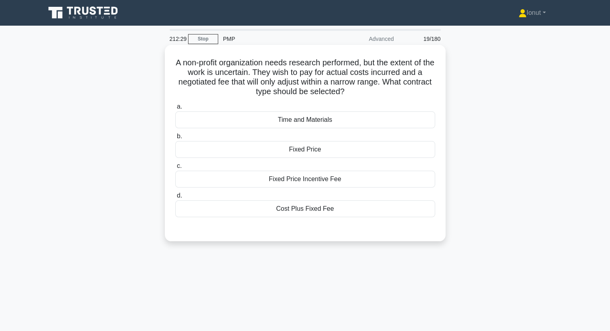
click at [278, 184] on div "Fixed Price Incentive Fee" at bounding box center [305, 179] width 260 height 17
click at [175, 169] on input "c. Fixed Price Incentive Fee" at bounding box center [175, 166] width 0 height 5
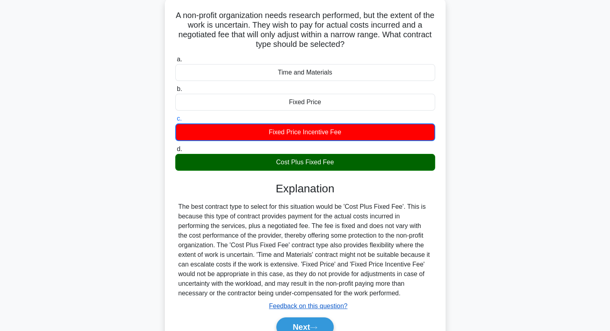
scroll to position [102, 0]
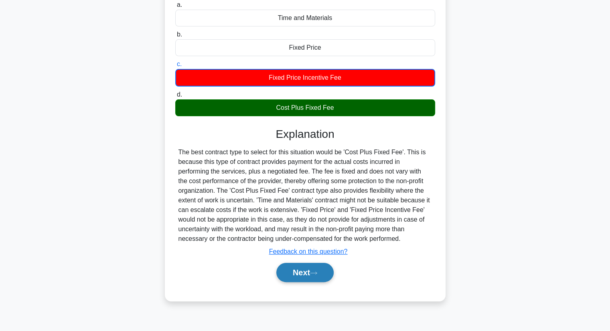
click at [287, 280] on button "Next" at bounding box center [304, 272] width 57 height 19
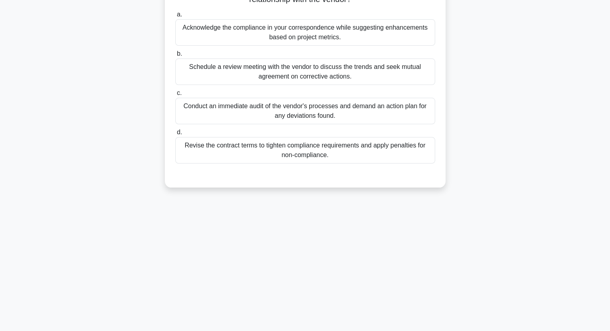
scroll to position [22, 0]
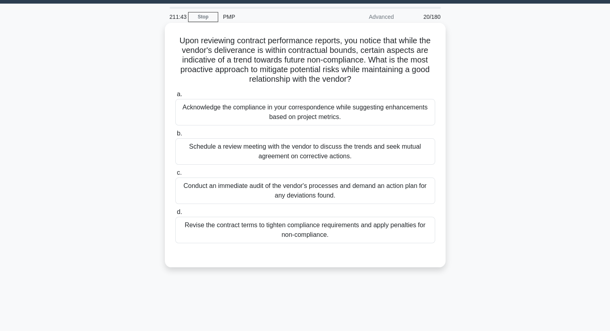
click at [257, 150] on div "Schedule a review meeting with the vendor to discuss the trends and seek mutual…" at bounding box center [305, 151] width 260 height 26
click at [175, 136] on input "b. Schedule a review meeting with the vendor to discuss the trends and seek mut…" at bounding box center [175, 133] width 0 height 5
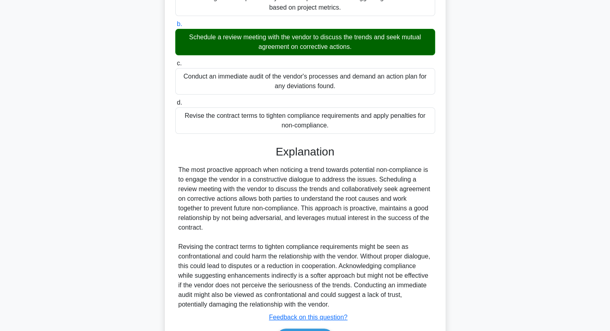
scroll to position [182, 0]
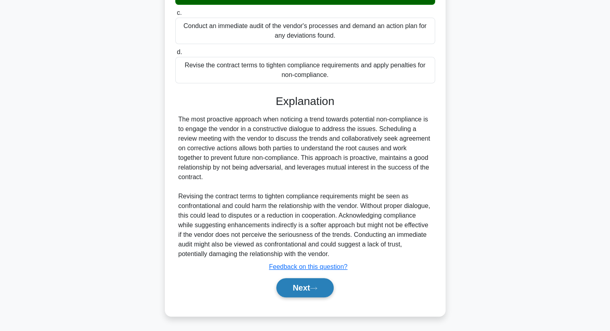
click at [302, 286] on button "Next" at bounding box center [304, 287] width 57 height 19
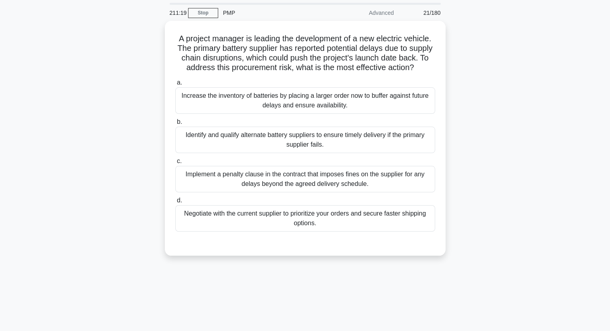
scroll to position [40, 0]
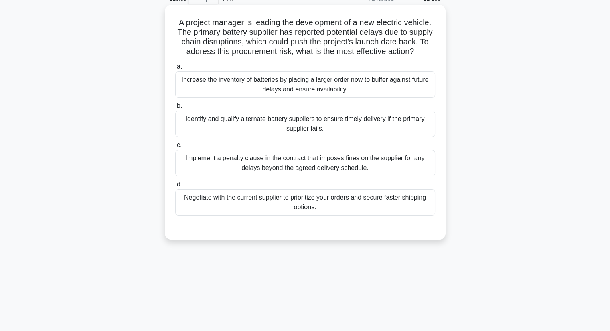
click at [215, 216] on div "Negotiate with the current supplier to prioritize your orders and secure faster…" at bounding box center [305, 202] width 260 height 26
click at [175, 187] on input "d. Negotiate with the current supplier to prioritize your orders and secure fas…" at bounding box center [175, 184] width 0 height 5
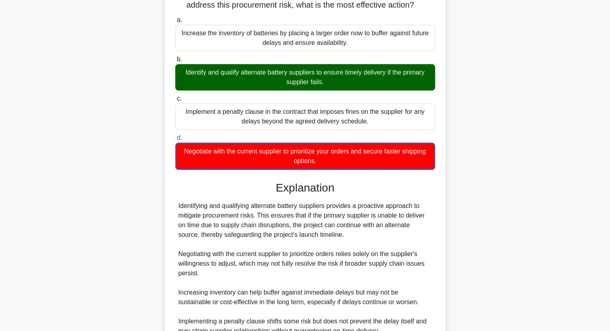
scroll to position [173, 0]
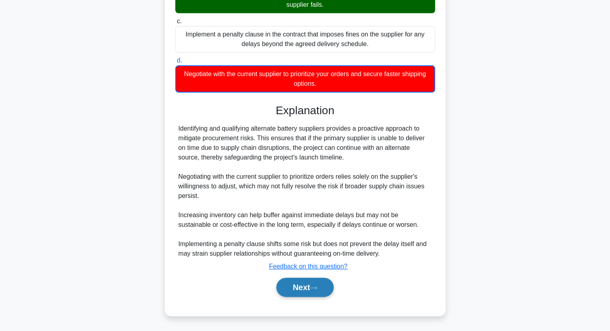
click at [298, 279] on button "Next" at bounding box center [304, 287] width 57 height 19
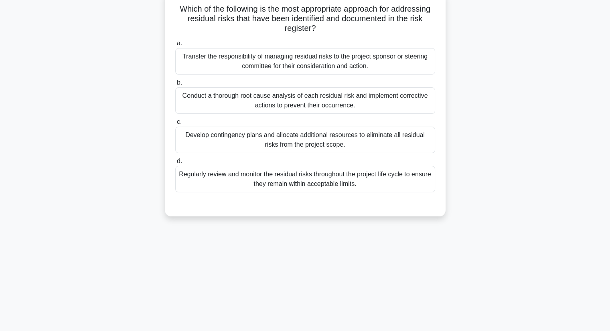
scroll to position [22, 0]
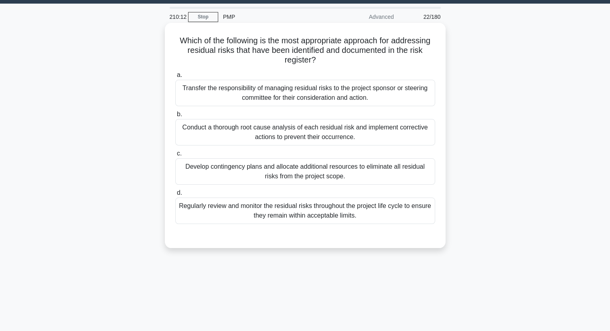
click at [230, 132] on div "Conduct a thorough root cause analysis of each residual risk and implement corr…" at bounding box center [305, 132] width 260 height 26
click at [175, 117] on input "b. Conduct a thorough root cause analysis of each residual risk and implement c…" at bounding box center [175, 114] width 0 height 5
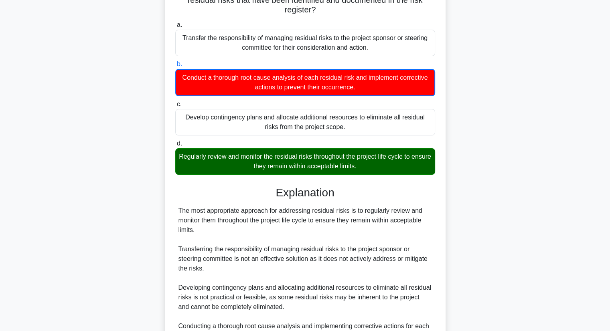
scroll to position [142, 0]
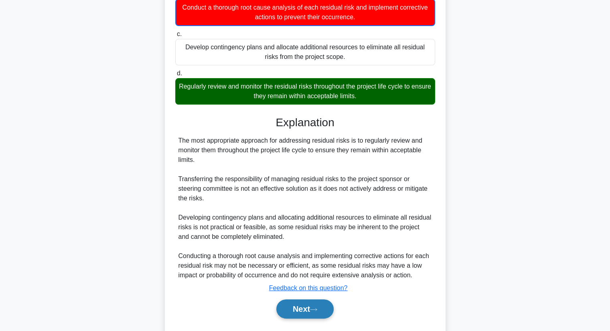
click at [295, 313] on button "Next" at bounding box center [304, 309] width 57 height 19
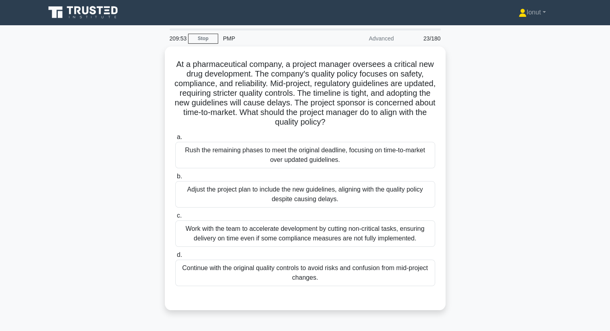
scroll to position [0, 0]
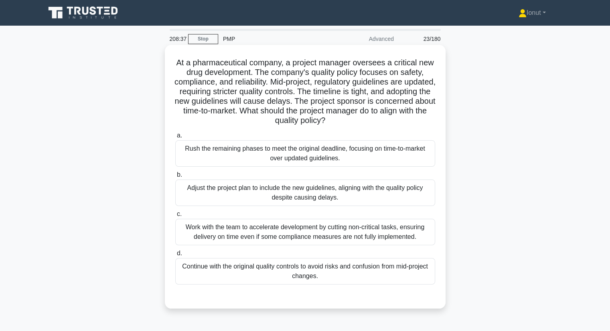
click at [228, 197] on div "Adjust the project plan to include the new guidelines, aligning with the qualit…" at bounding box center [305, 193] width 260 height 26
click at [175, 178] on input "b. Adjust the project plan to include the new guidelines, aligning with the qua…" at bounding box center [175, 175] width 0 height 5
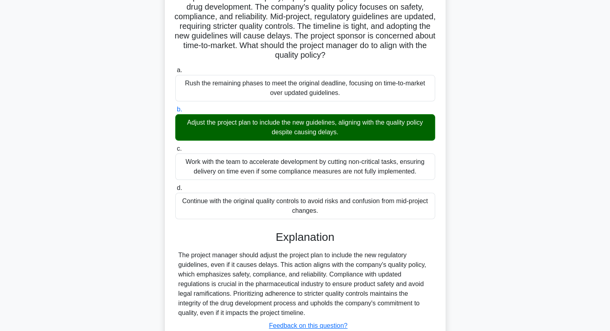
scroll to position [124, 0]
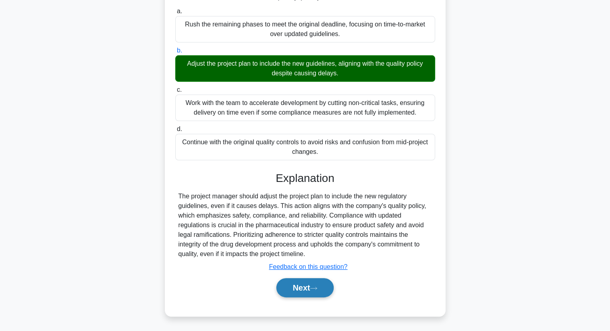
click at [281, 290] on button "Next" at bounding box center [304, 287] width 57 height 19
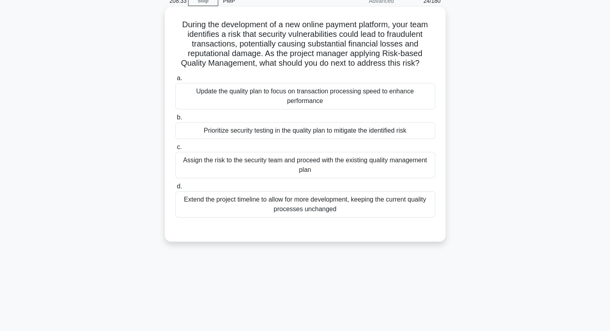
scroll to position [0, 0]
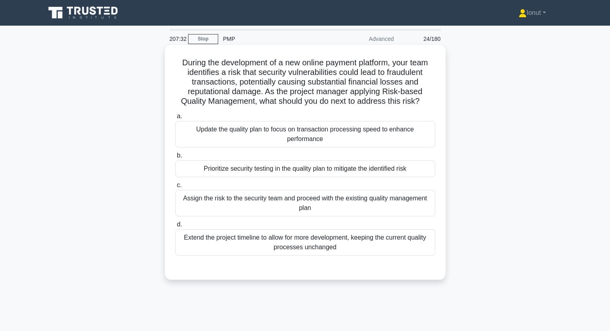
click at [242, 209] on div "Assign the risk to the security team and proceed with the existing quality mana…" at bounding box center [305, 203] width 260 height 26
click at [175, 188] on input "c. Assign the risk to the security team and proceed with the existing quality m…" at bounding box center [175, 185] width 0 height 5
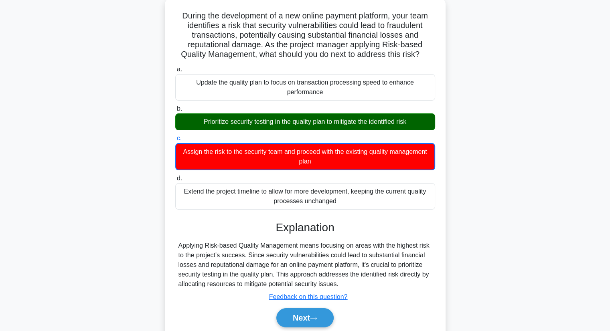
scroll to position [102, 0]
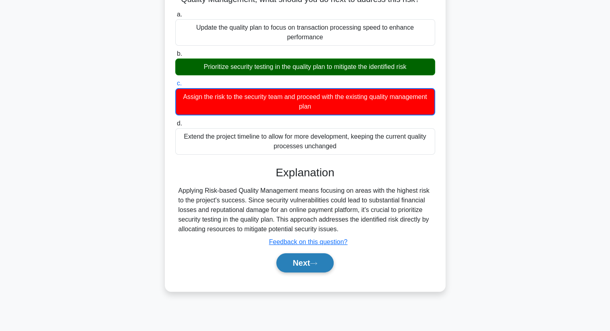
click at [314, 267] on button "Next" at bounding box center [304, 263] width 57 height 19
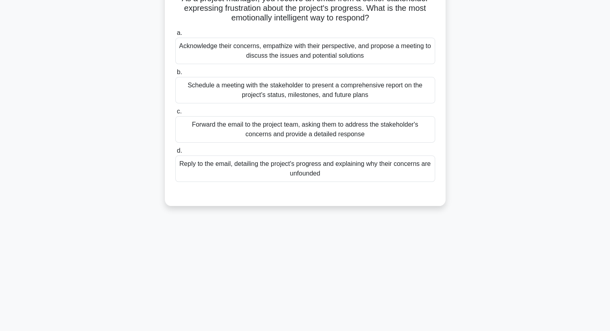
scroll to position [0, 0]
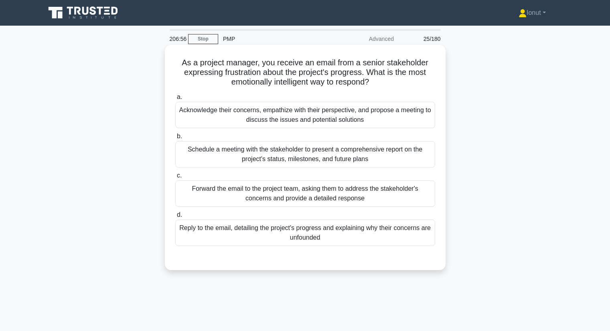
click at [280, 124] on div "Acknowledge their concerns, empathize with their perspective, and propose a mee…" at bounding box center [305, 115] width 260 height 26
click at [175, 100] on input "a. Acknowledge their concerns, empathize with their perspective, and propose a …" at bounding box center [175, 97] width 0 height 5
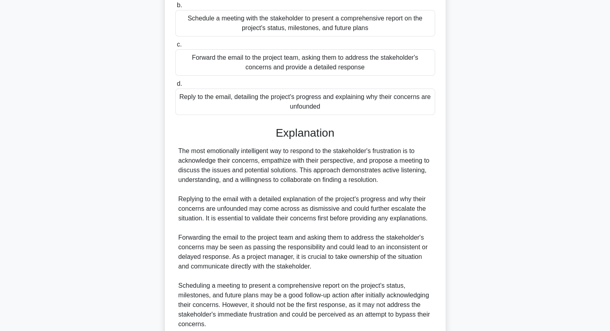
scroll to position [81, 0]
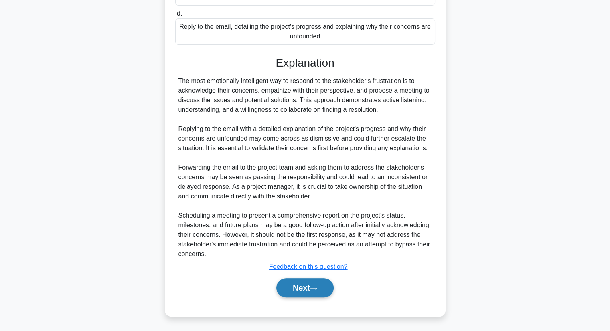
click at [291, 286] on button "Next" at bounding box center [304, 287] width 57 height 19
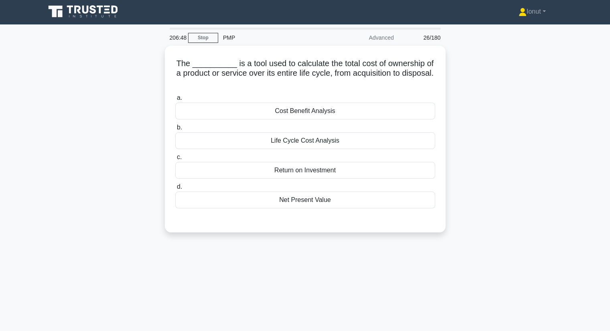
scroll to position [0, 0]
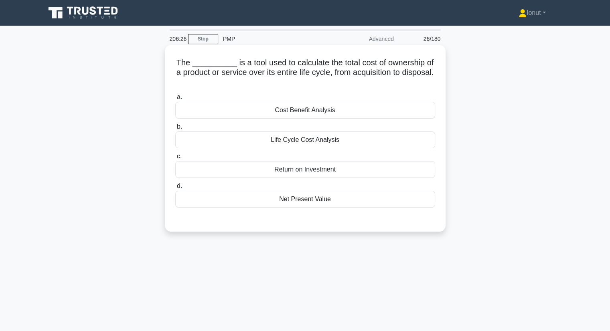
click at [275, 173] on div "Return on Investment" at bounding box center [305, 169] width 260 height 17
click at [175, 159] on input "c. Return on Investment" at bounding box center [175, 156] width 0 height 5
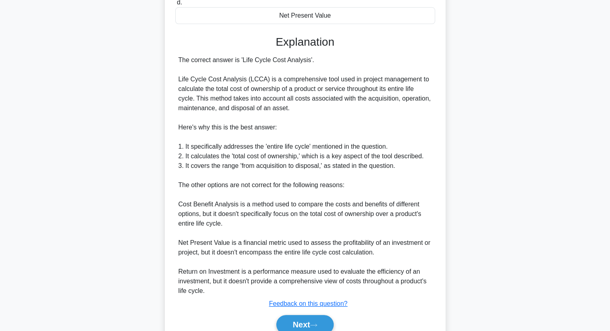
scroll to position [201, 0]
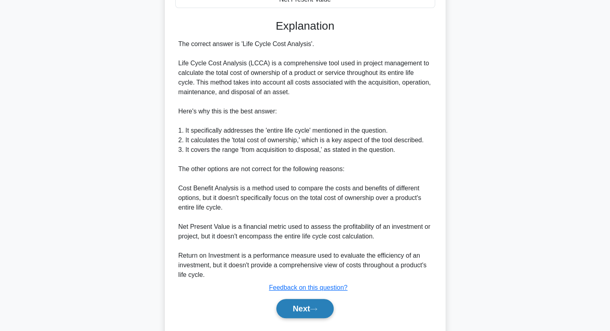
click at [307, 308] on button "Next" at bounding box center [304, 308] width 57 height 19
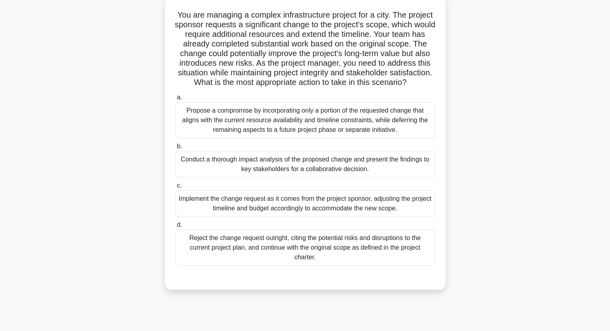
scroll to position [0, 0]
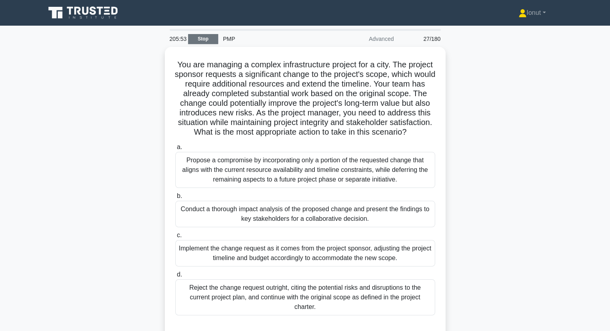
click at [202, 39] on link "Stop" at bounding box center [203, 39] width 30 height 10
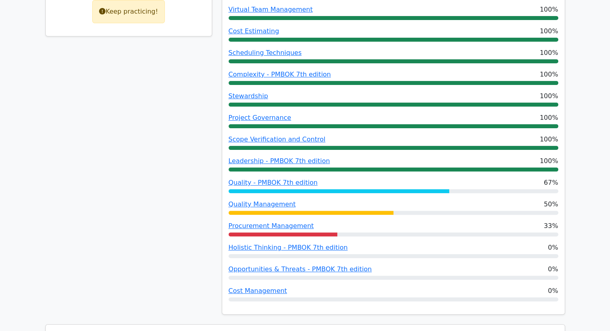
scroll to position [241, 0]
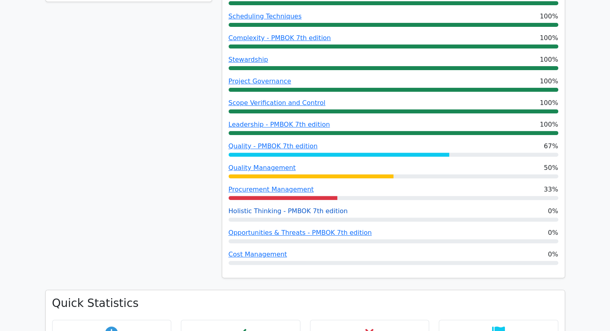
click at [308, 215] on link "Holistic Thinking - PMBOK 7th edition" at bounding box center [288, 211] width 119 height 8
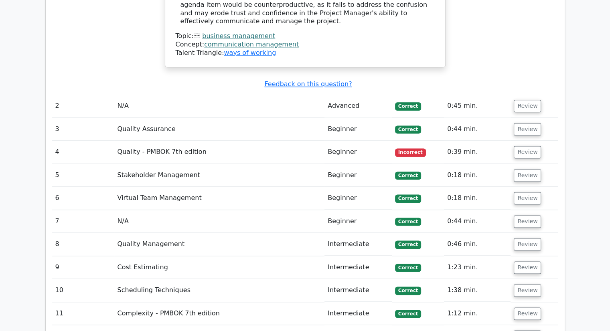
scroll to position [1043, 0]
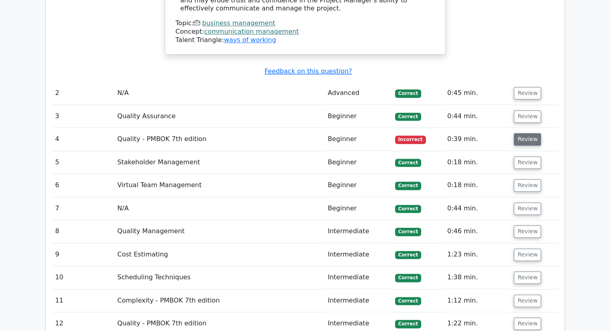
click at [525, 133] on button "Review" at bounding box center [527, 139] width 27 height 12
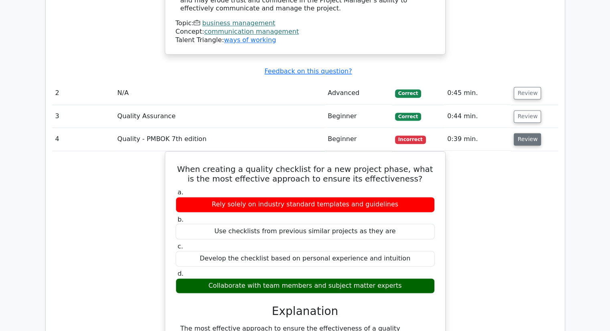
click at [524, 133] on button "Review" at bounding box center [527, 139] width 27 height 12
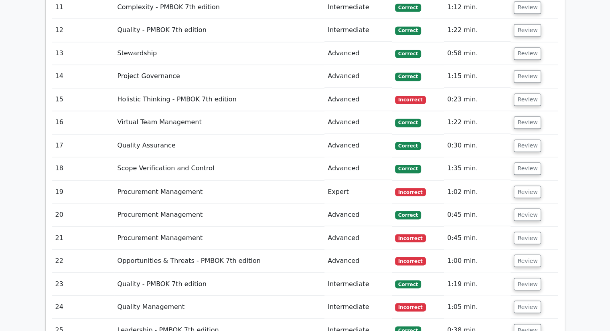
scroll to position [1324, 0]
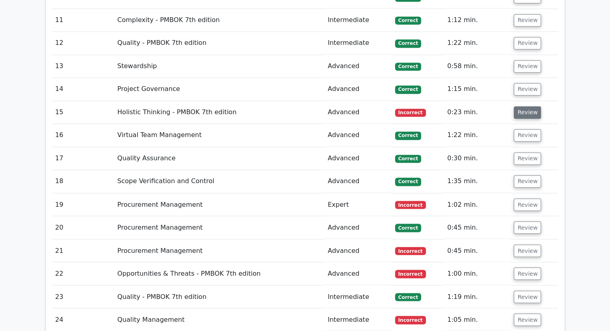
click at [526, 106] on button "Review" at bounding box center [527, 112] width 27 height 12
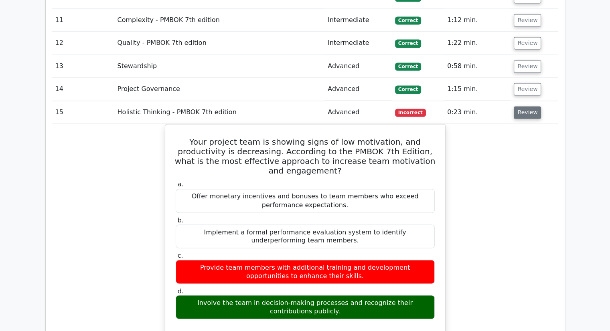
click at [527, 106] on button "Review" at bounding box center [527, 112] width 27 height 12
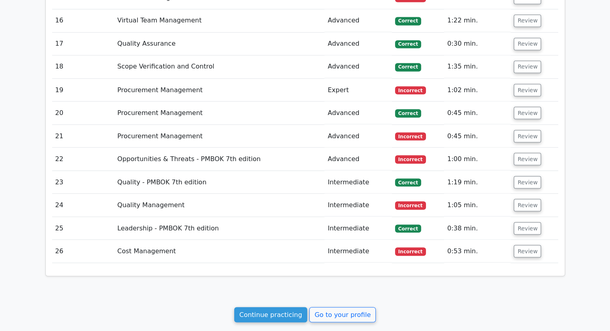
scroll to position [1445, 0]
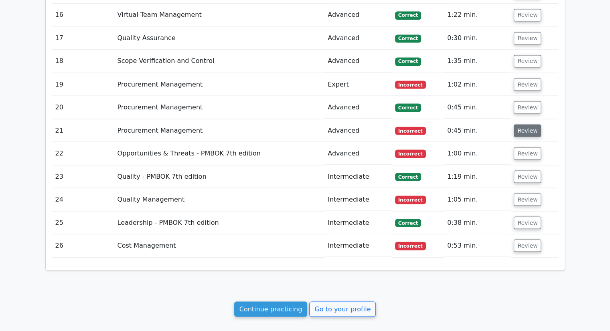
click at [532, 124] on button "Review" at bounding box center [527, 130] width 27 height 12
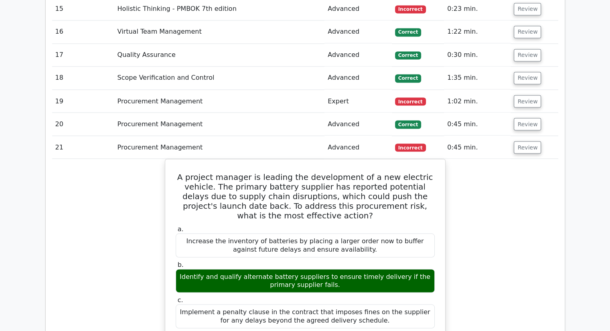
scroll to position [1405, 0]
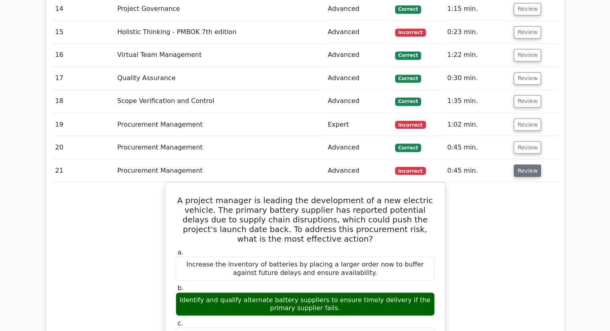
click at [531, 165] on button "Review" at bounding box center [527, 171] width 27 height 12
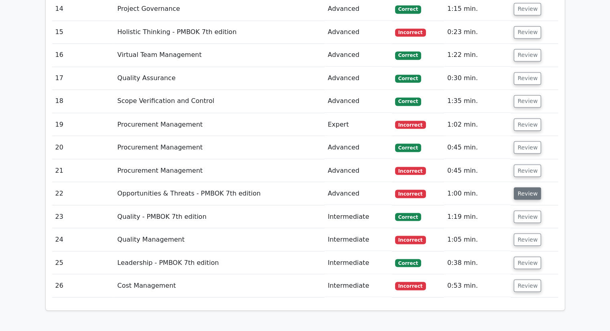
click at [533, 187] on button "Review" at bounding box center [527, 193] width 27 height 12
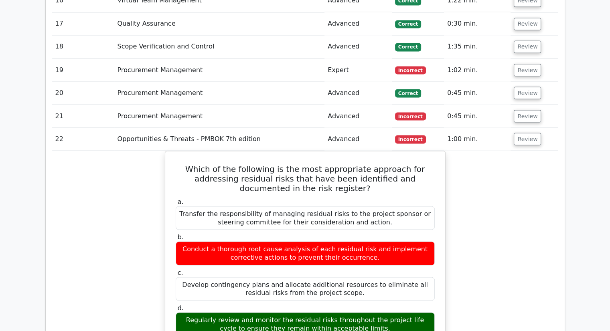
scroll to position [1485, 0]
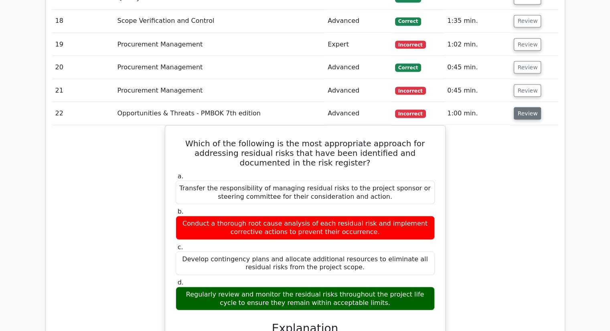
click at [524, 107] on button "Review" at bounding box center [527, 113] width 27 height 12
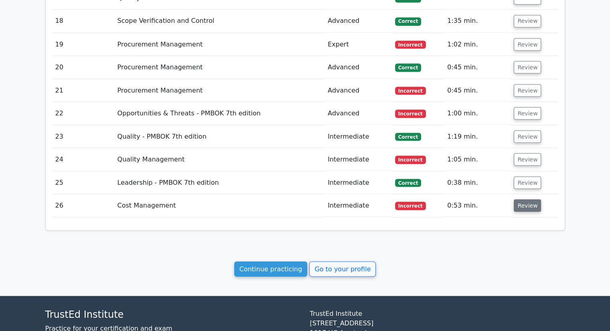
click at [523, 199] on button "Review" at bounding box center [527, 205] width 27 height 12
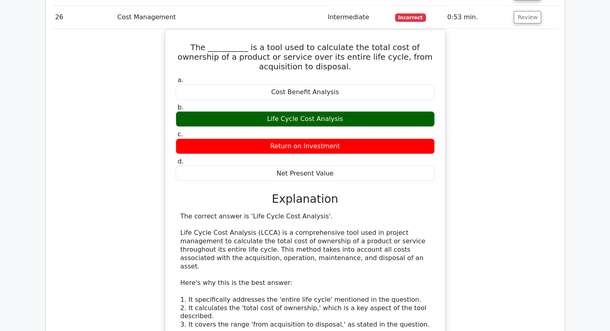
scroll to position [1685, 0]
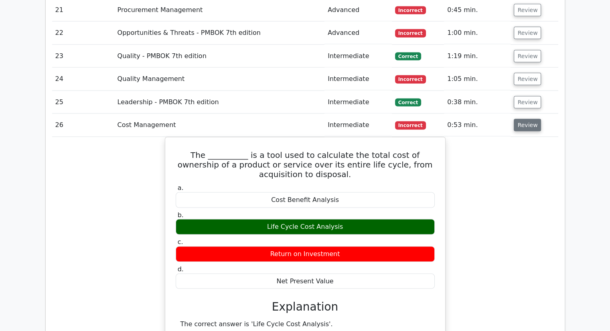
click at [526, 119] on button "Review" at bounding box center [527, 125] width 27 height 12
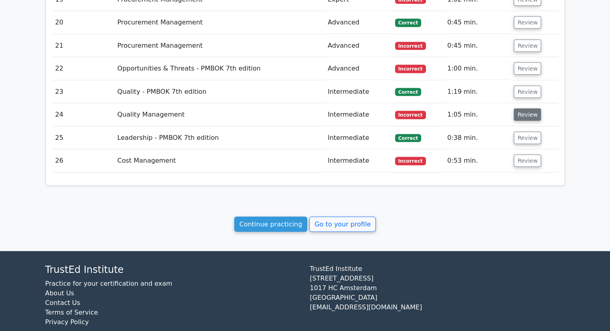
click at [520, 109] on button "Review" at bounding box center [527, 115] width 27 height 12
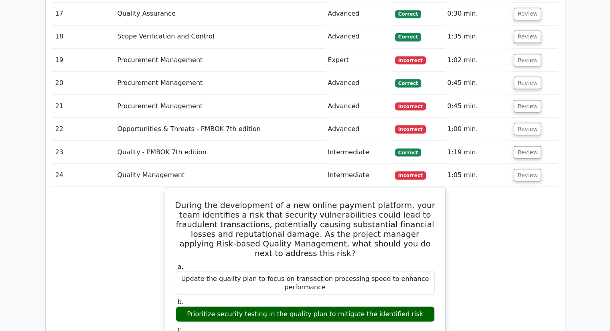
scroll to position [1449, 0]
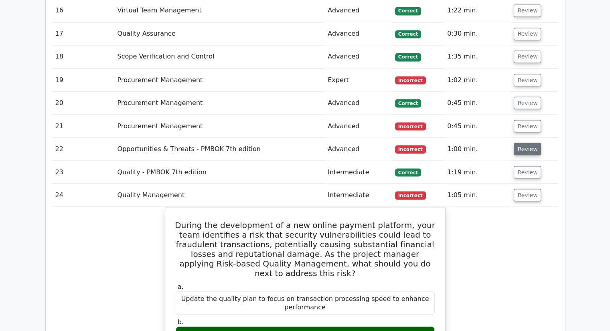
click at [525, 143] on button "Review" at bounding box center [527, 149] width 27 height 12
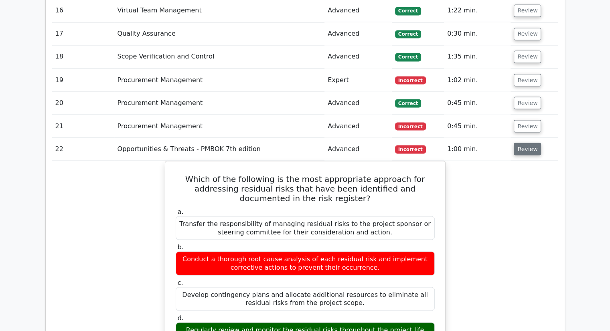
click at [526, 143] on button "Review" at bounding box center [527, 149] width 27 height 12
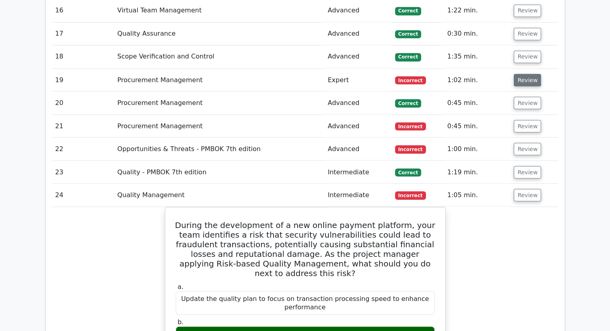
click at [529, 74] on button "Review" at bounding box center [527, 80] width 27 height 12
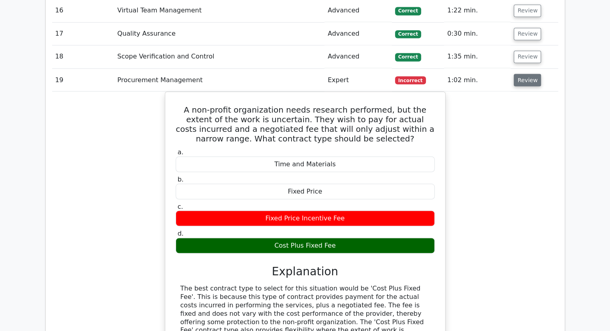
click at [530, 74] on button "Review" at bounding box center [527, 80] width 27 height 12
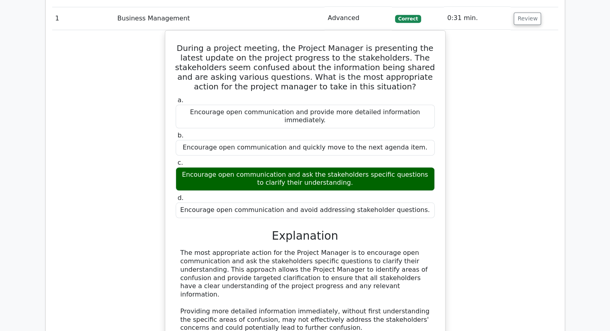
scroll to position [526, 0]
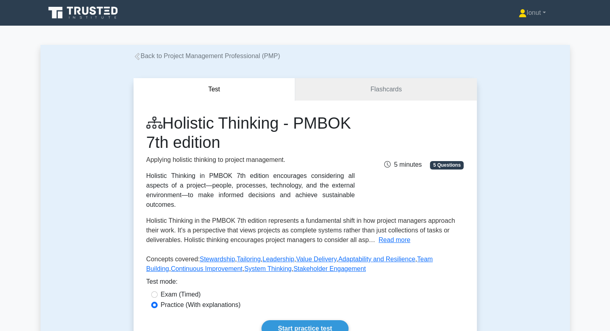
scroll to position [40, 0]
